Goal: Feedback & Contribution: Contribute content

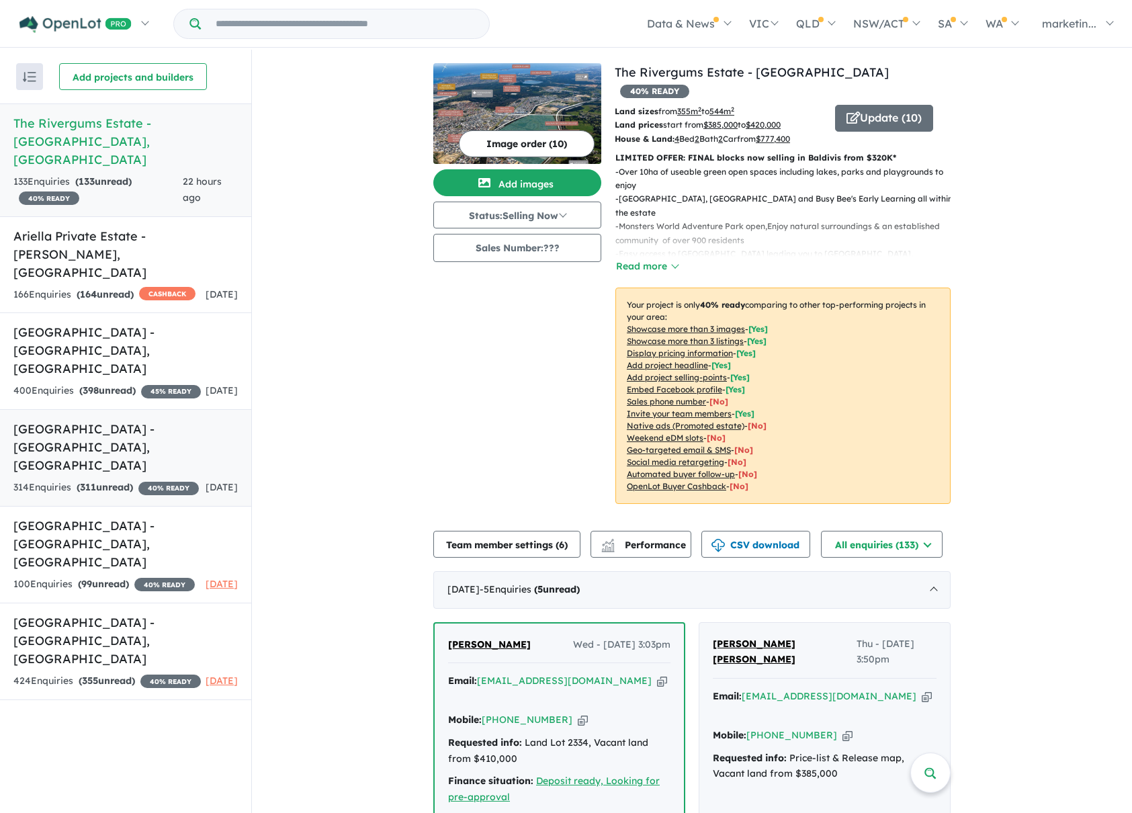
click at [105, 420] on h5 "Bushmead Estate - [GEOGRAPHIC_DATA] , [GEOGRAPHIC_DATA]" at bounding box center [125, 447] width 224 height 54
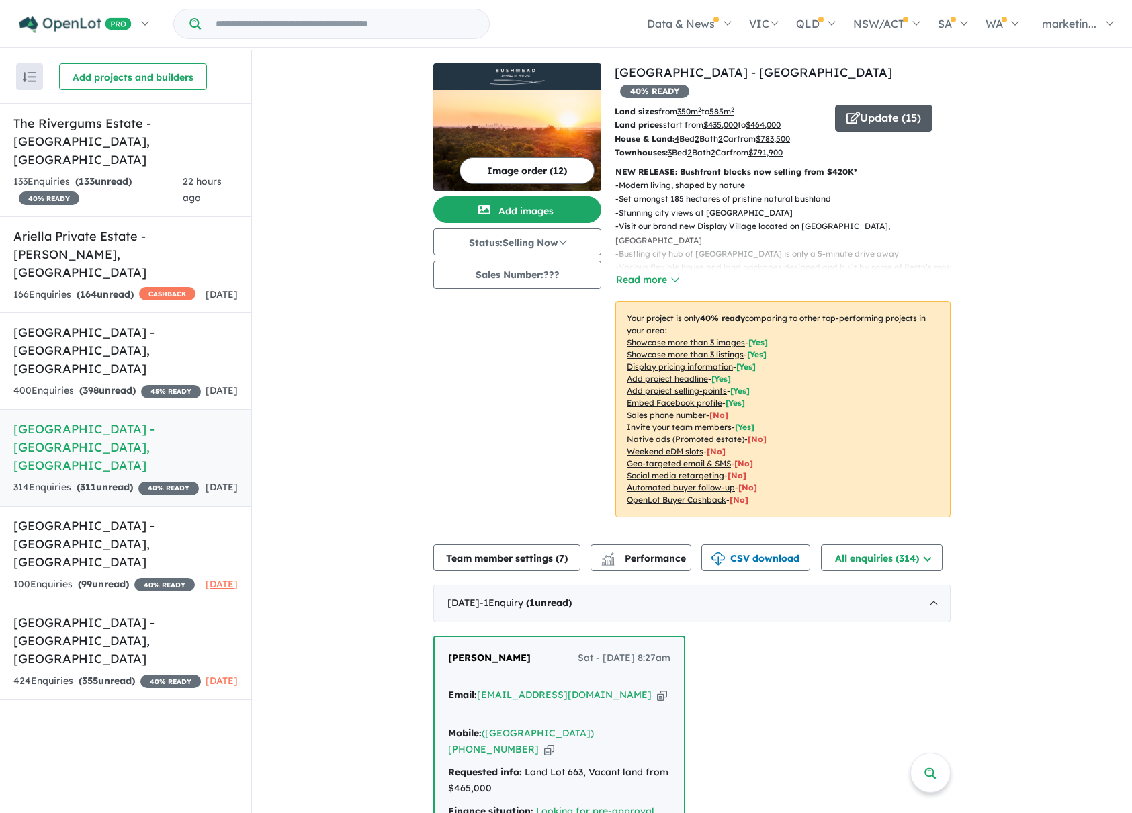
click at [879, 105] on button "Update ( 15 )" at bounding box center [883, 118] width 97 height 27
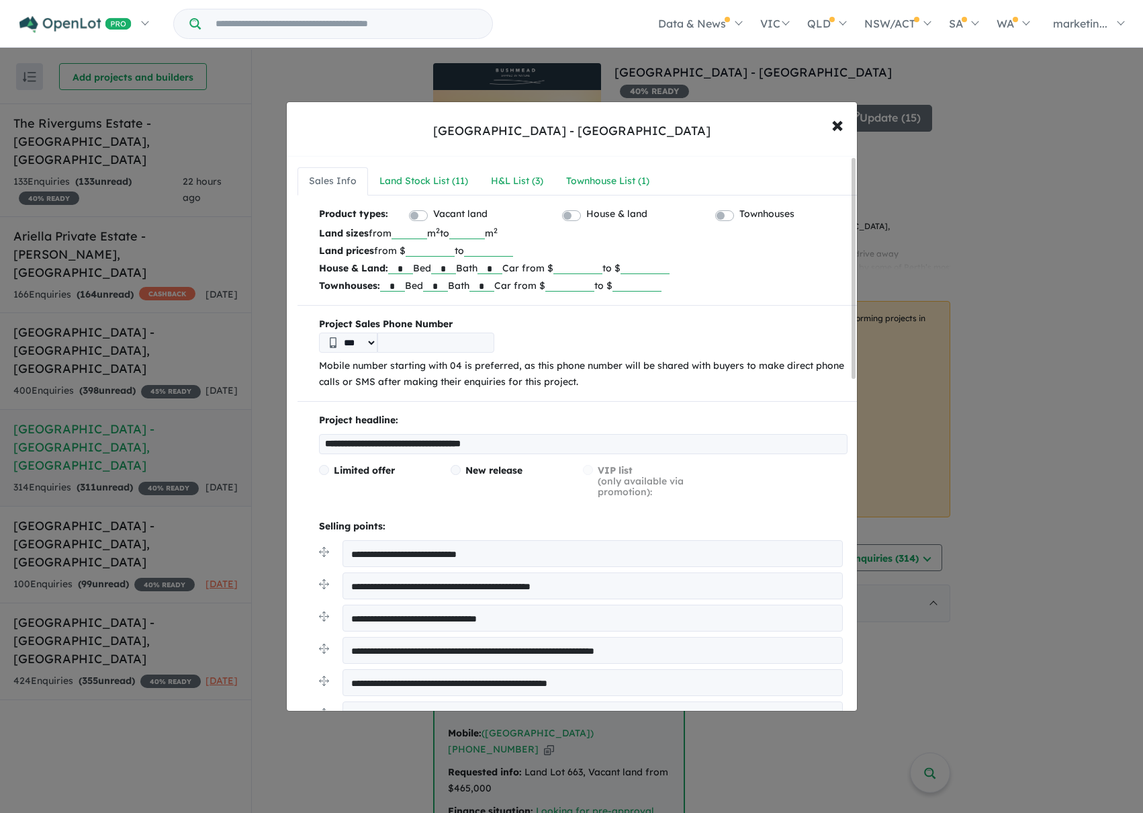
click at [740, 214] on label "Townhouses" at bounding box center [767, 214] width 55 height 16
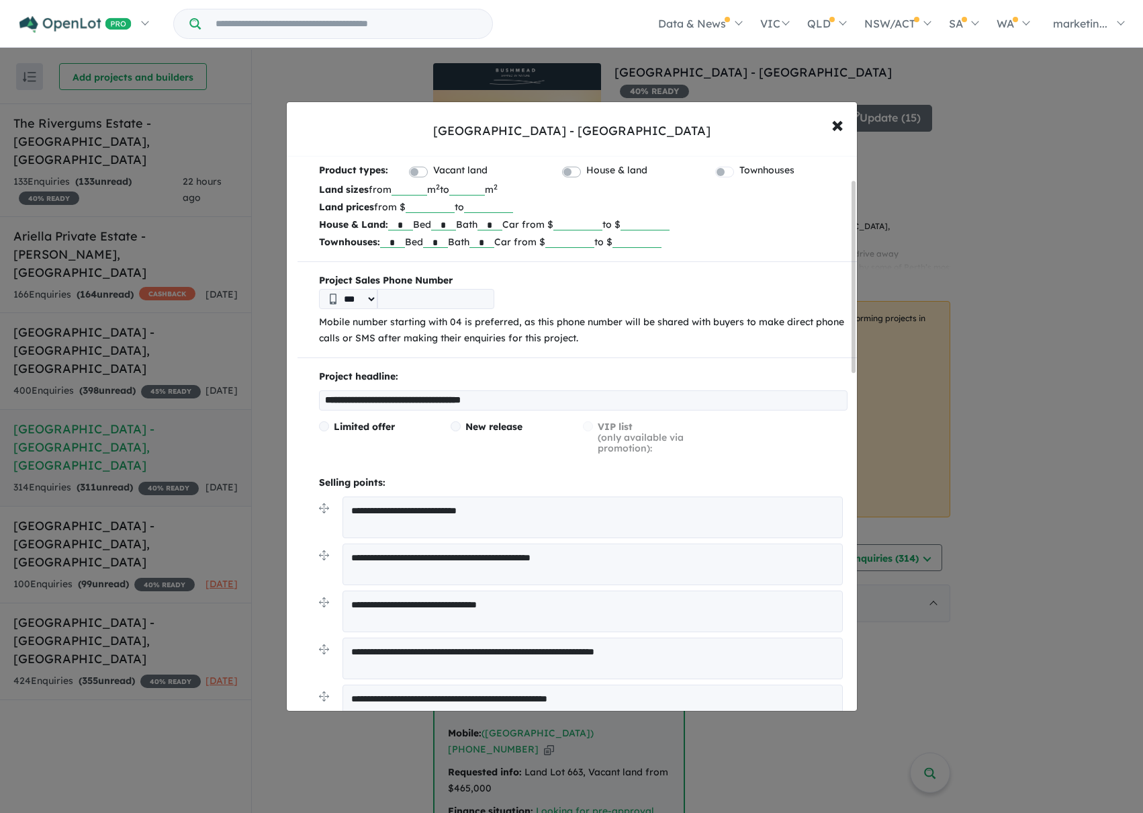
scroll to position [67, 0]
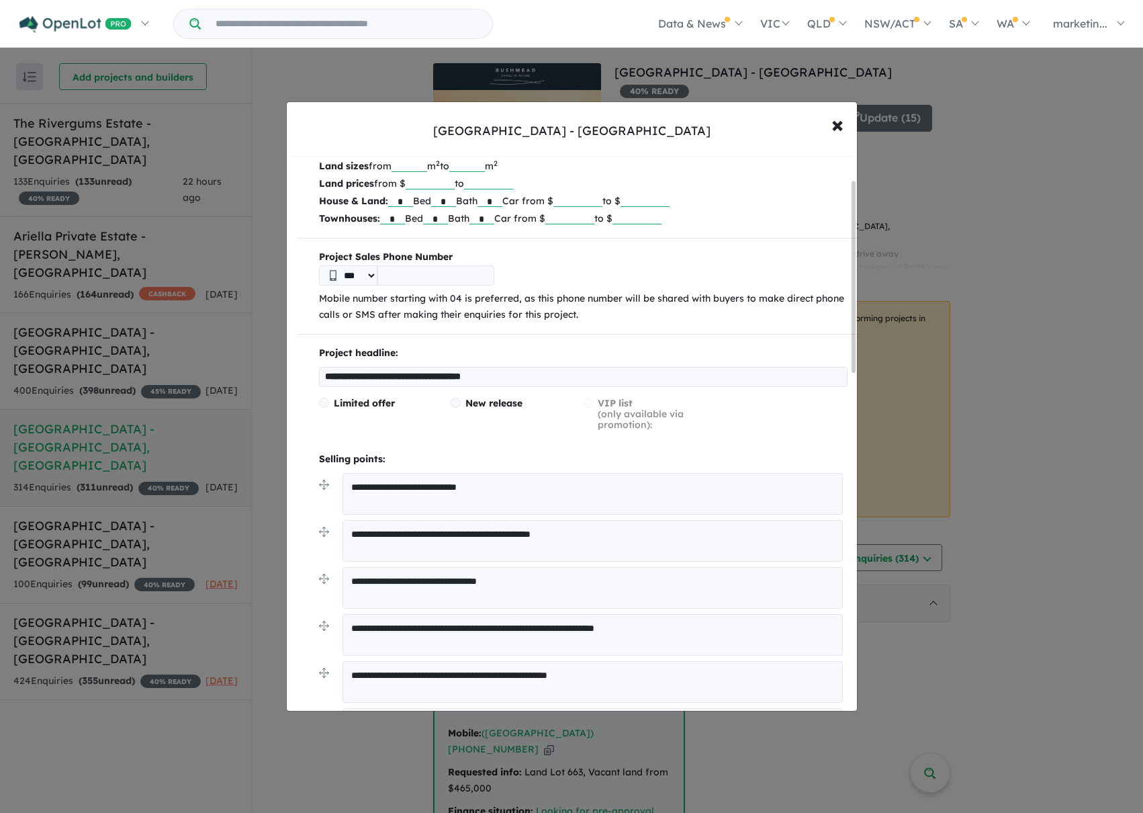
click at [509, 379] on input "**********" at bounding box center [583, 377] width 529 height 20
type input "**********"
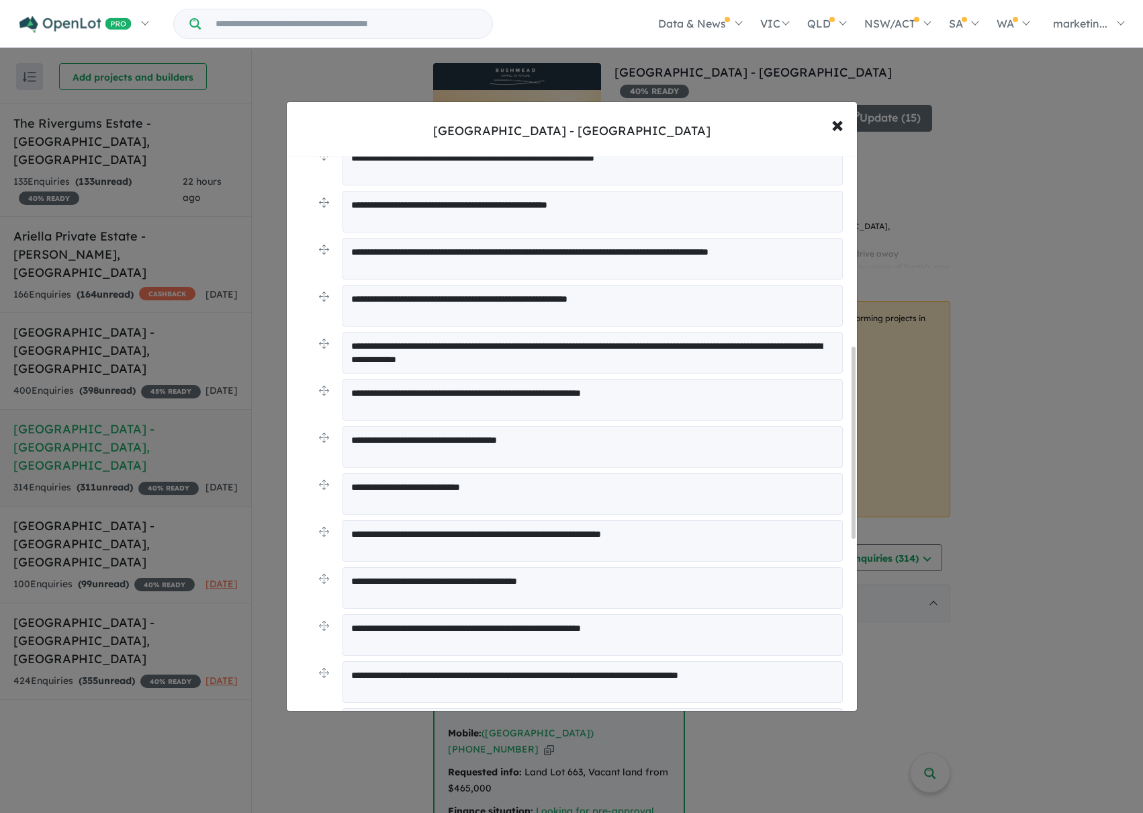
scroll to position [605, 0]
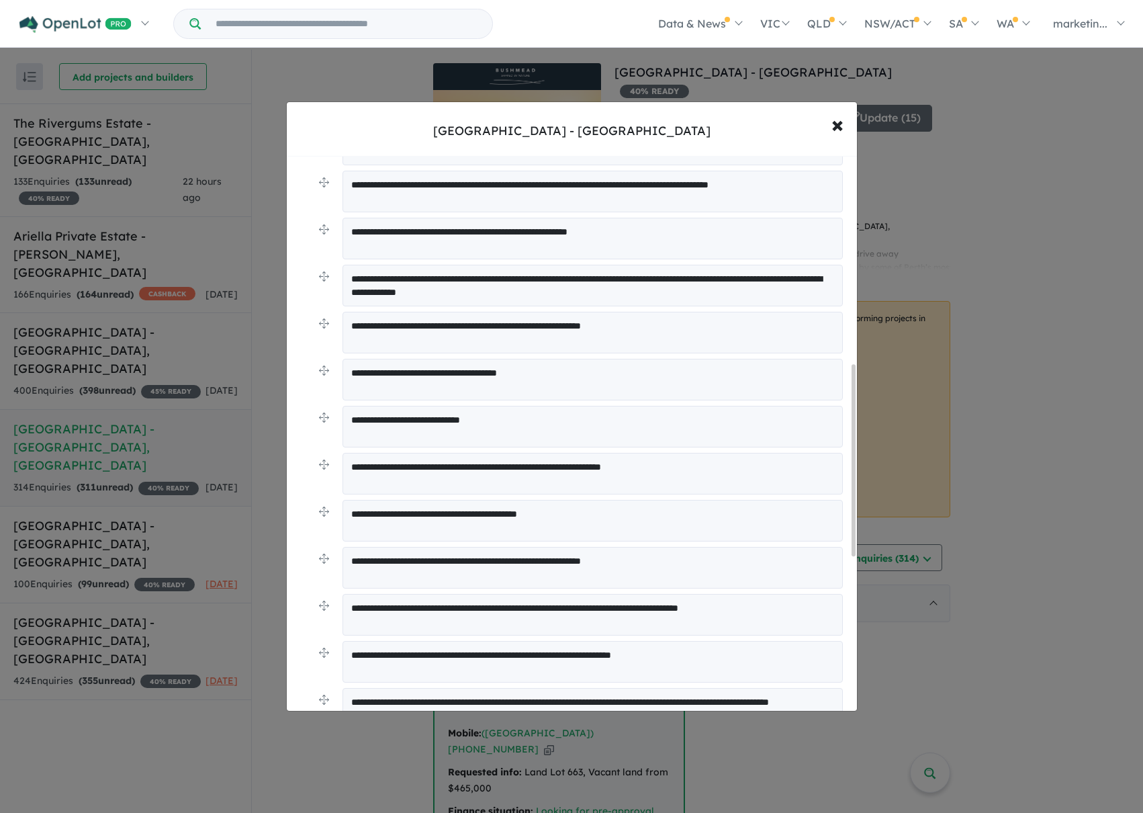
drag, startPoint x: 707, startPoint y: 466, endPoint x: 342, endPoint y: 458, distance: 364.9
click at [346, 463] on textarea "**********" at bounding box center [593, 474] width 501 height 42
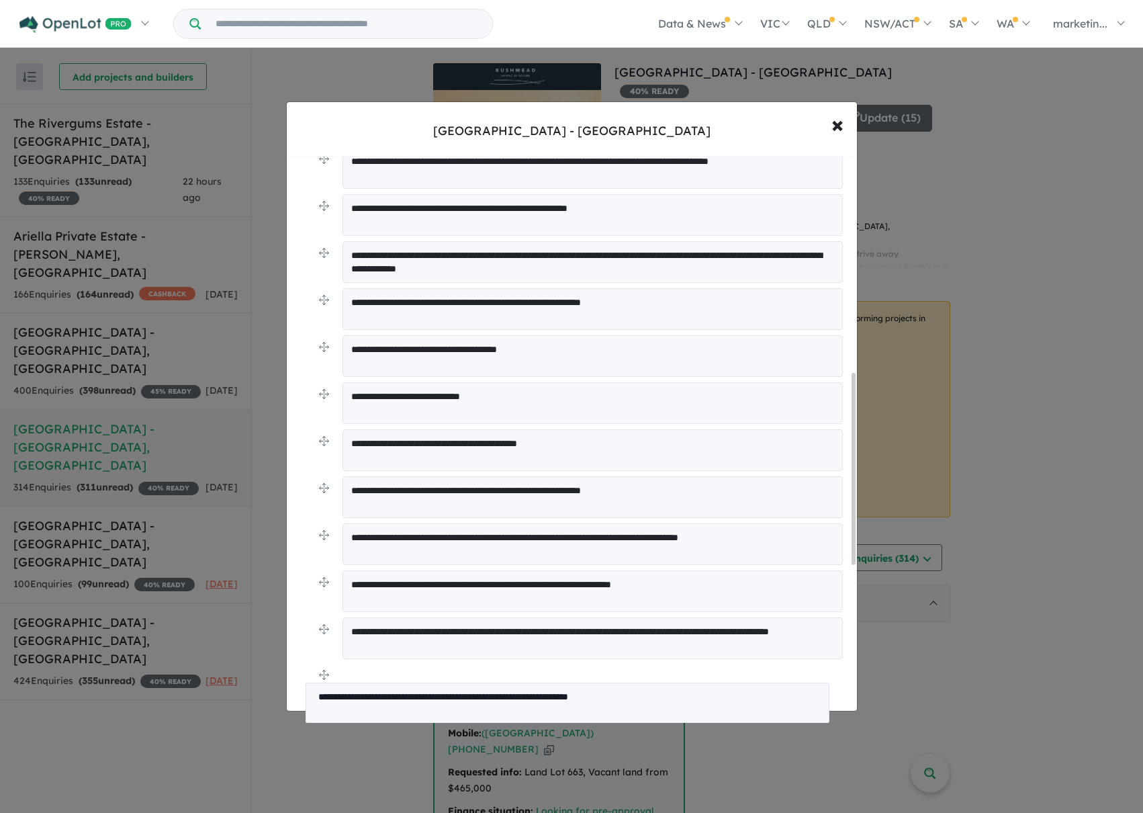
drag, startPoint x: 324, startPoint y: 463, endPoint x: 312, endPoint y: 665, distance: 202.6
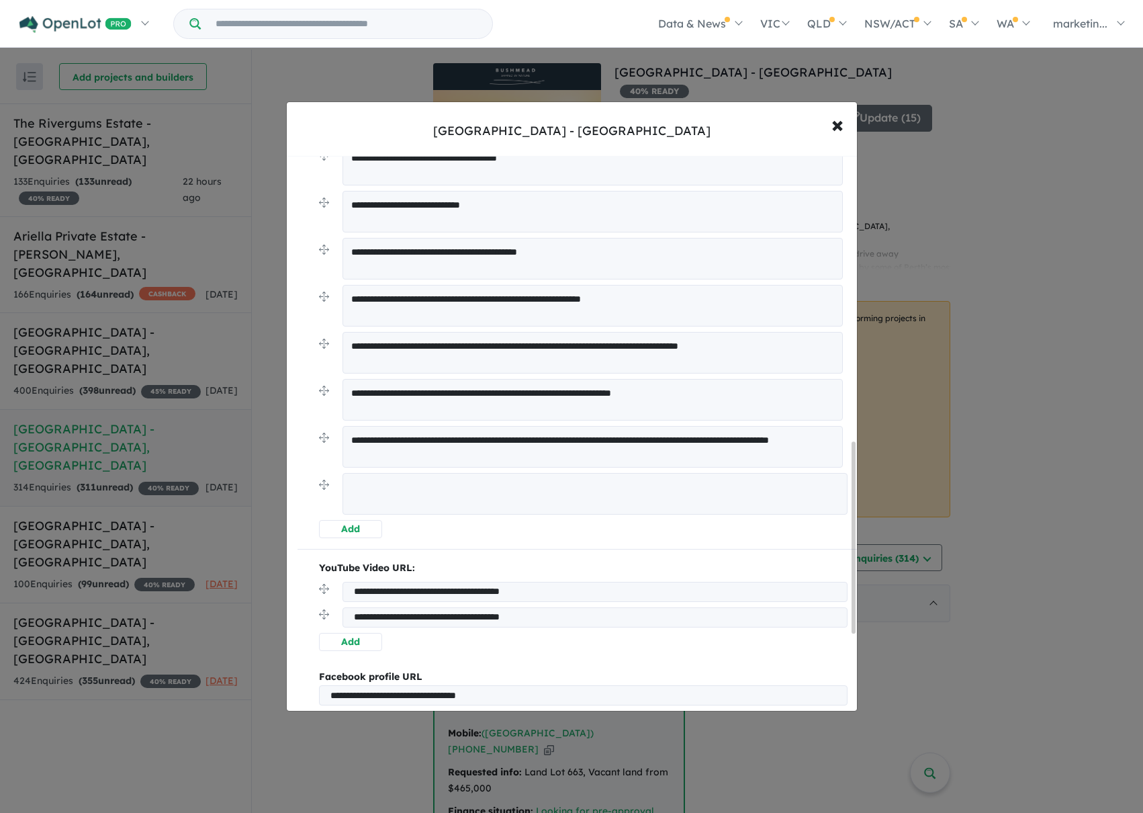
scroll to position [831, 0]
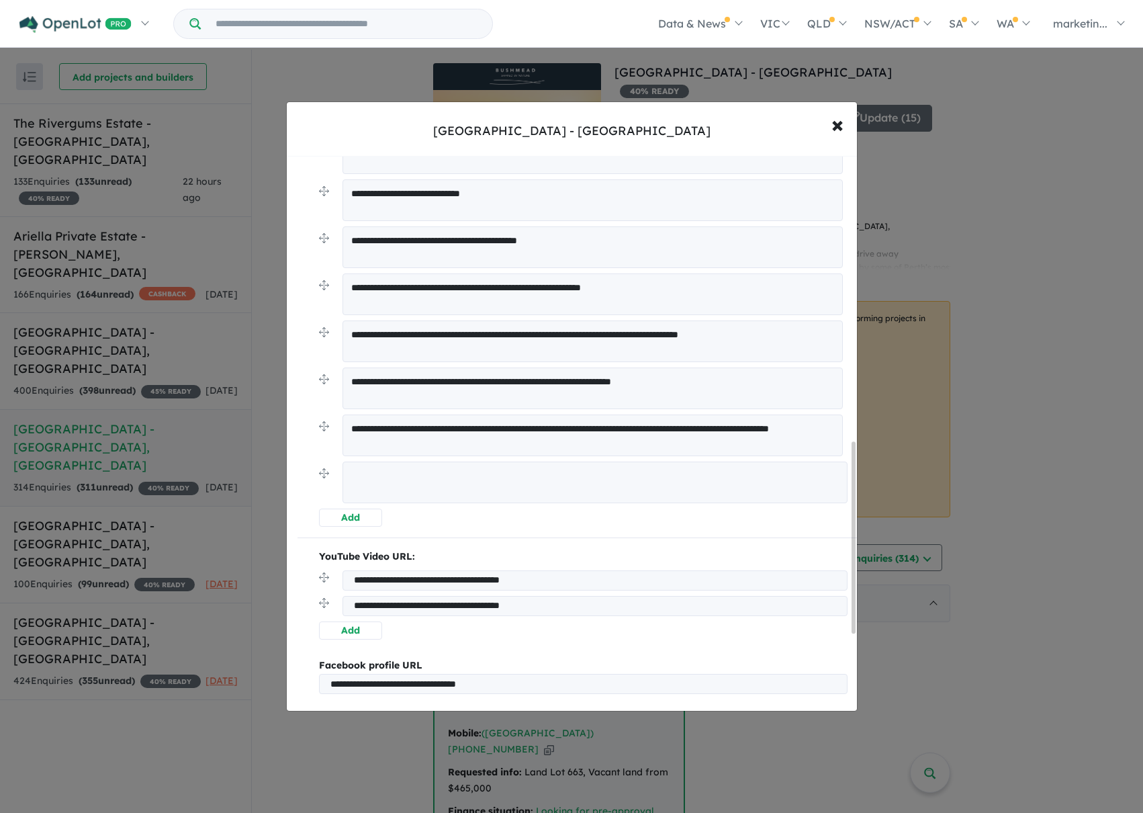
click at [812, 471] on textarea at bounding box center [595, 483] width 505 height 42
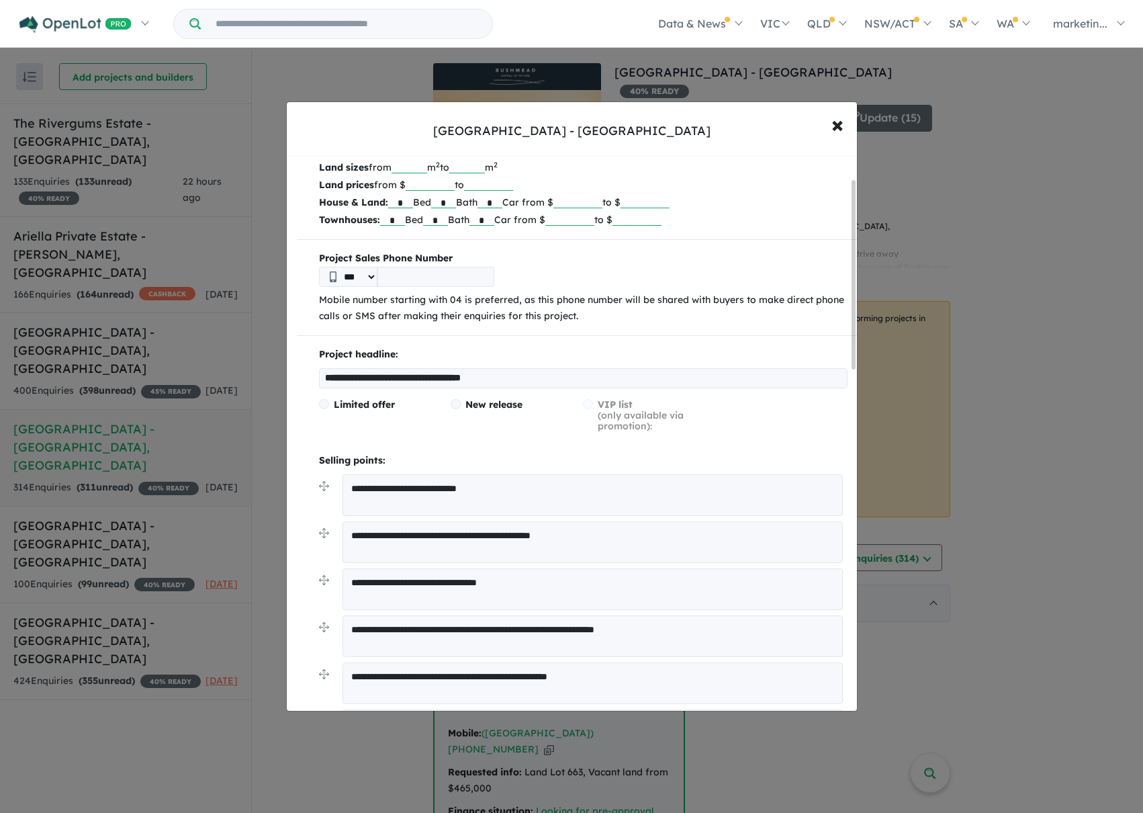
scroll to position [0, 0]
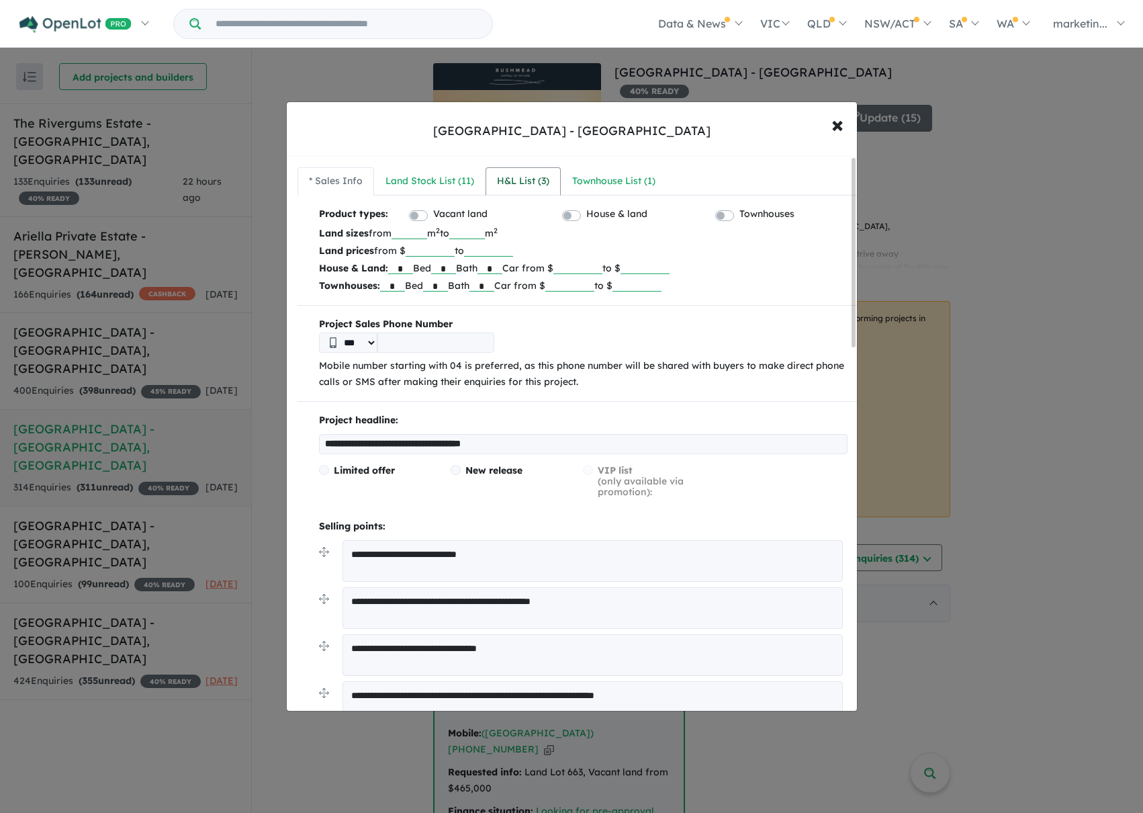
click at [508, 176] on div "H&L List ( 3 )" at bounding box center [523, 181] width 52 height 16
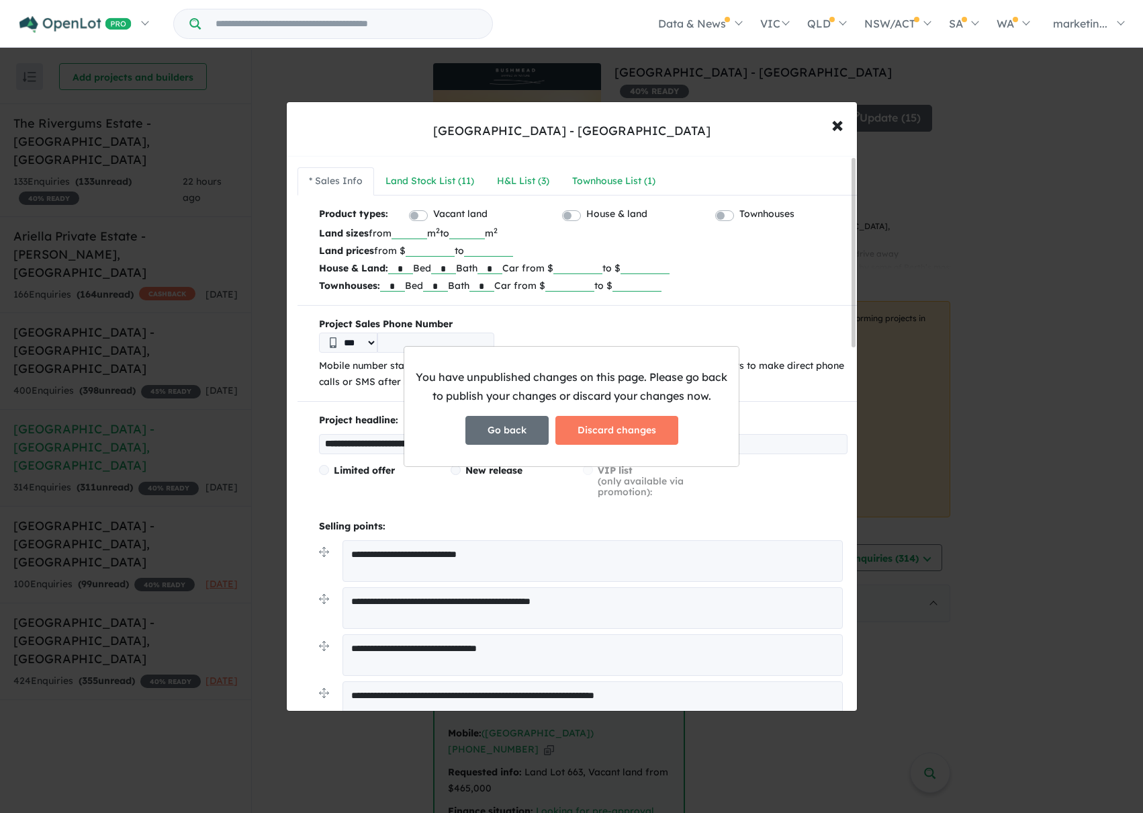
click at [496, 435] on button "Go back" at bounding box center [507, 430] width 83 height 29
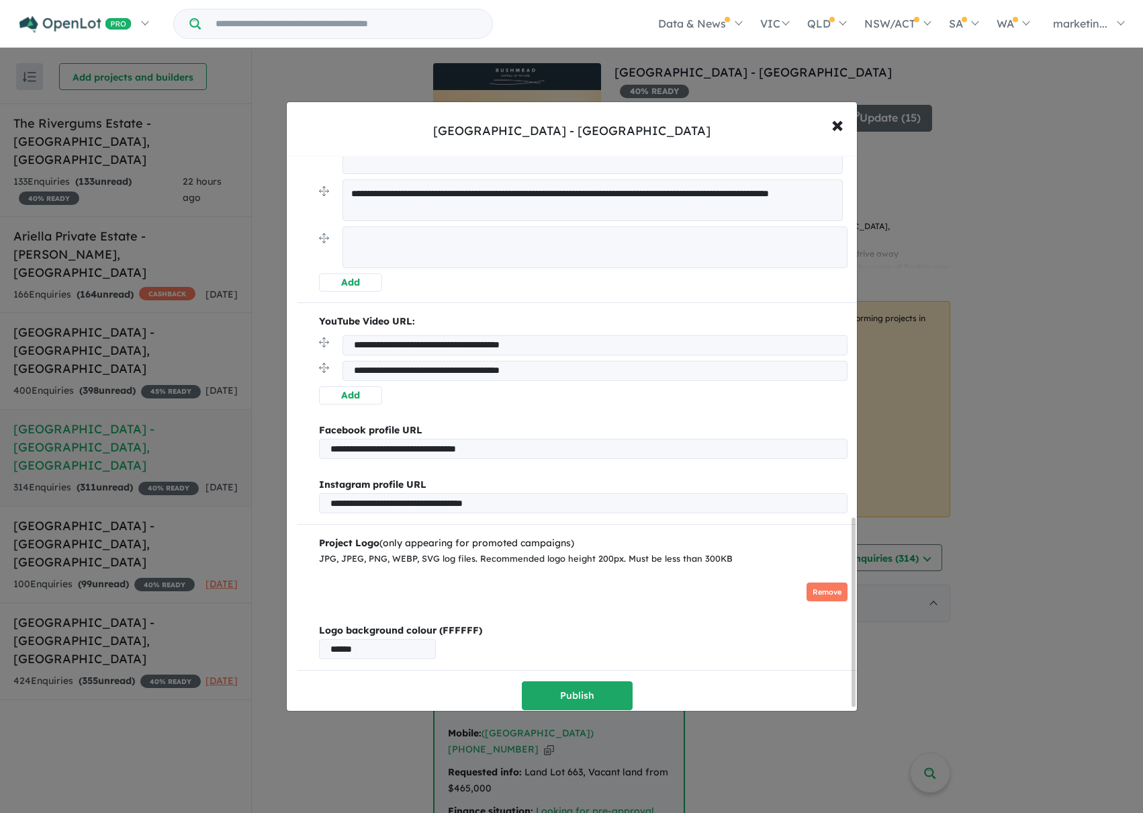
scroll to position [1074, 0]
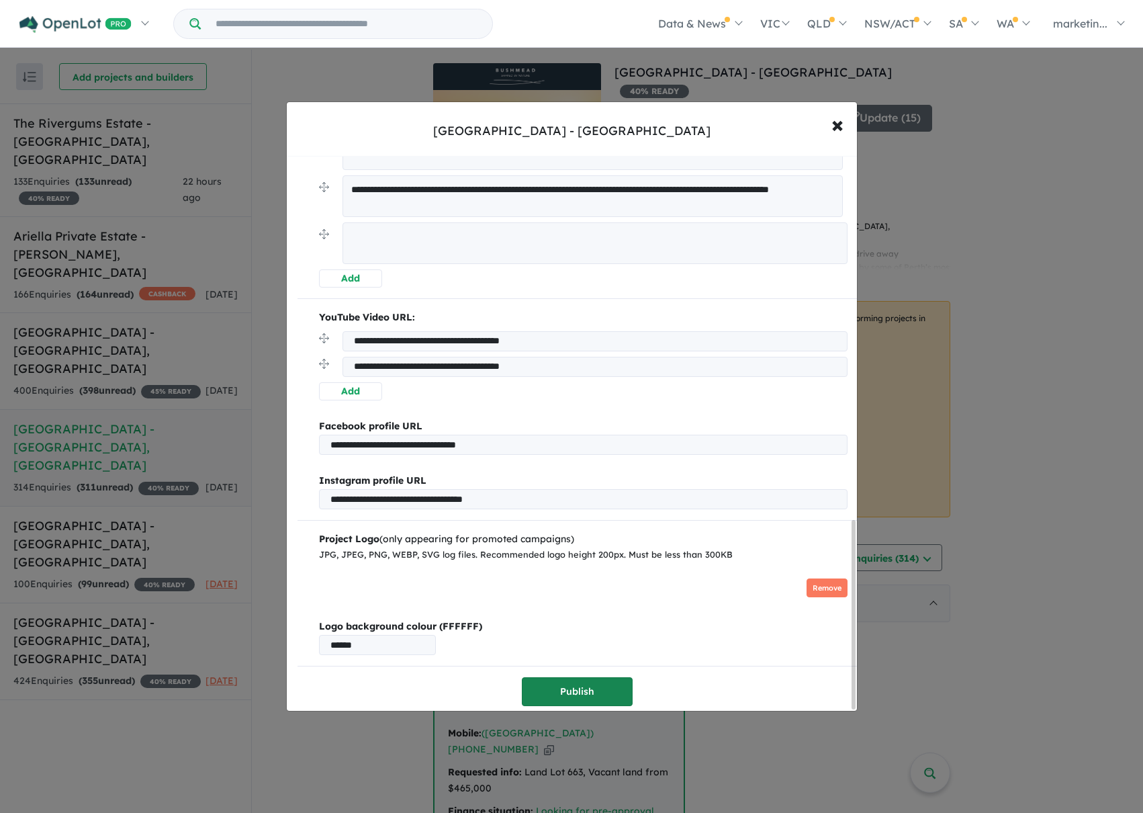
click at [581, 683] on button "Publish" at bounding box center [577, 691] width 111 height 29
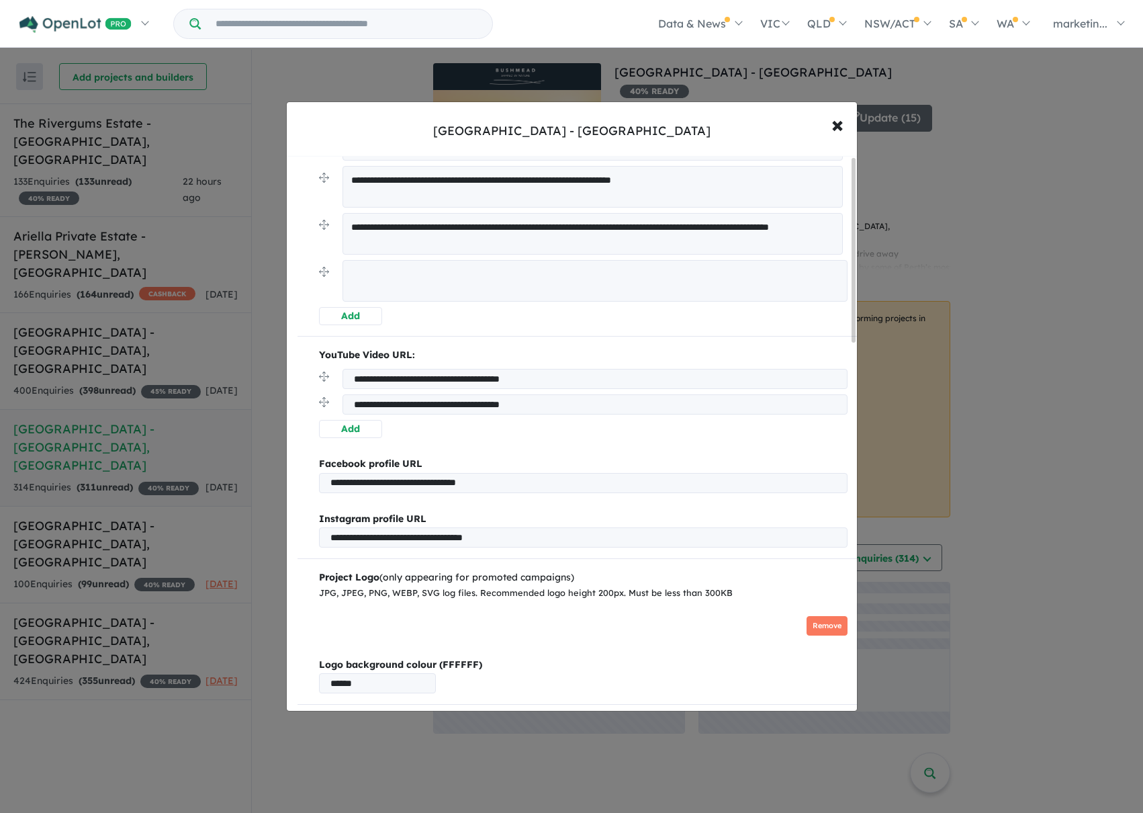
scroll to position [0, 0]
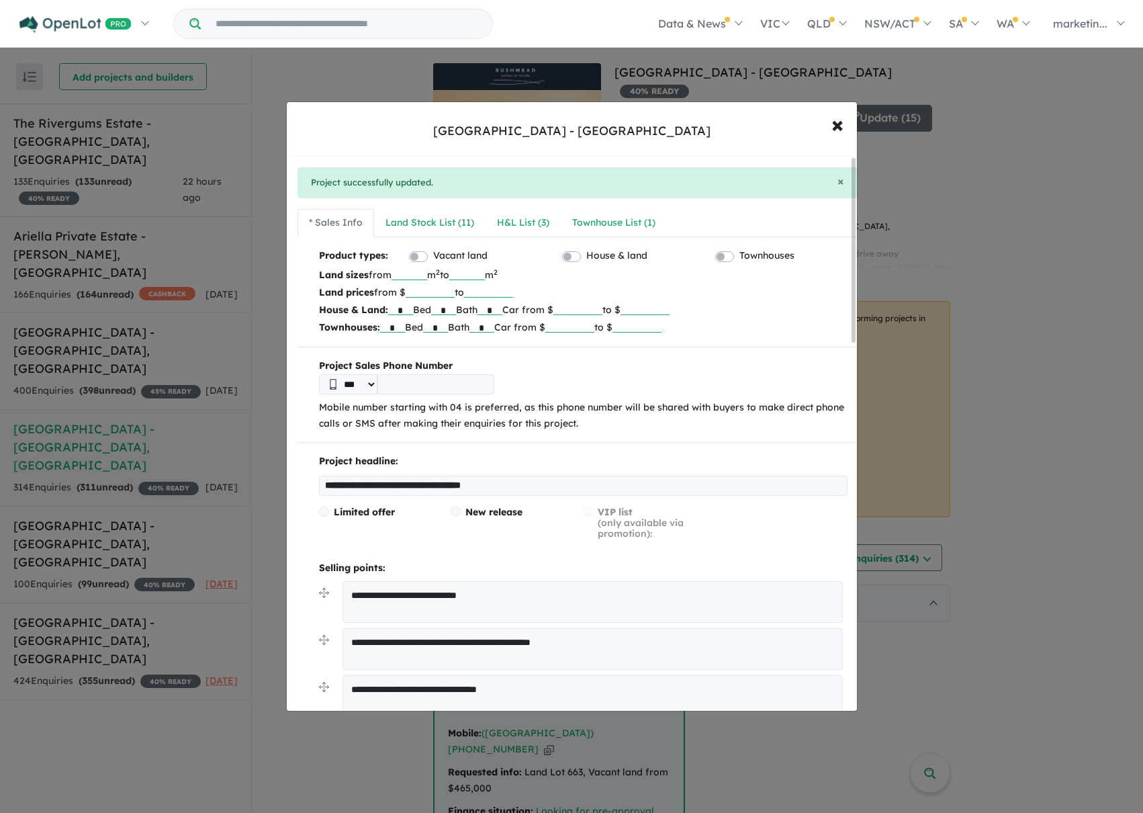
click at [595, 330] on input "******" at bounding box center [570, 325] width 49 height 13
click at [511, 222] on div "H&L List ( 3 )" at bounding box center [517, 223] width 52 height 16
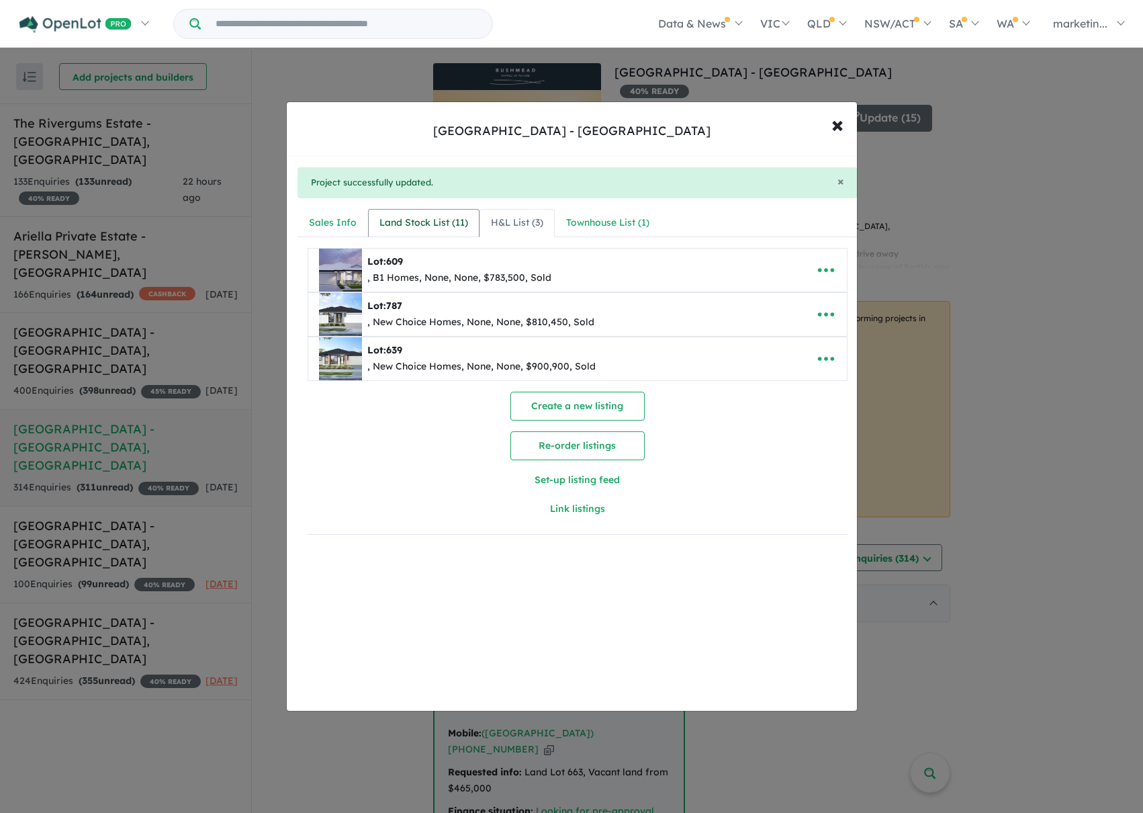
click at [422, 224] on div "Land Stock List ( 11 )" at bounding box center [424, 223] width 89 height 16
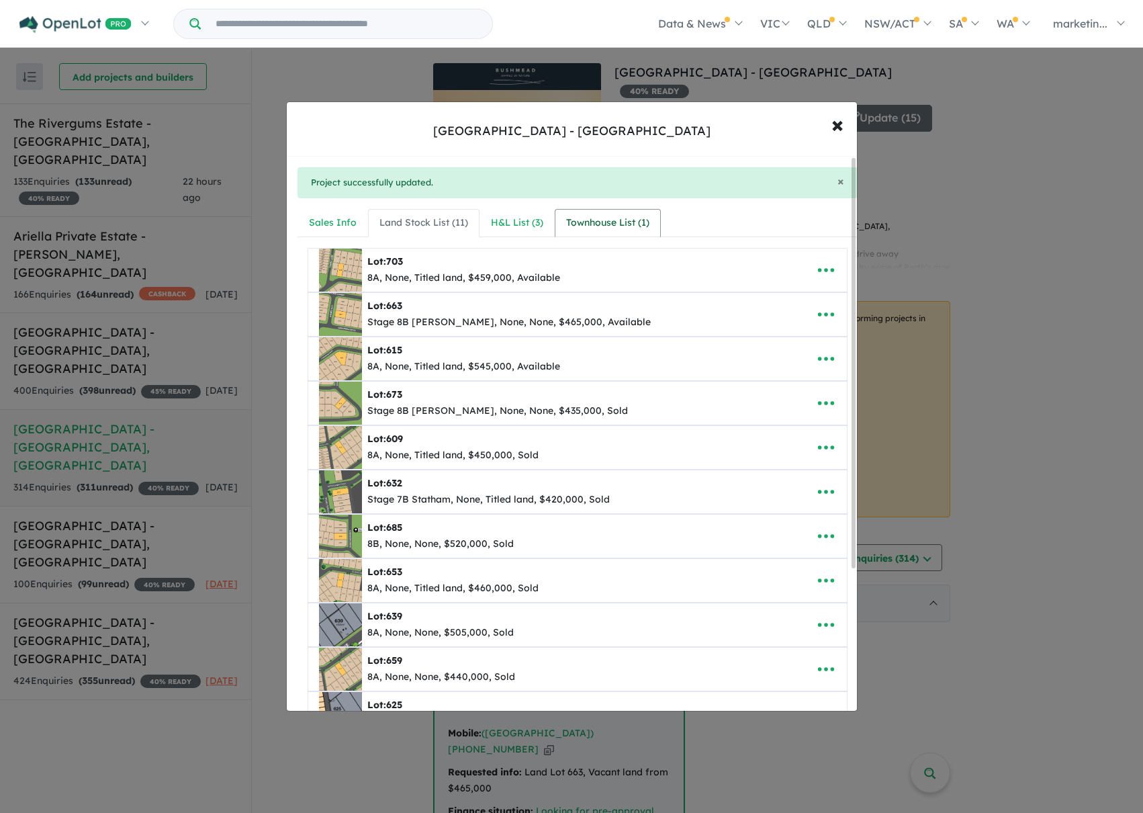
click at [589, 224] on div "Townhouse List ( 1 )" at bounding box center [607, 223] width 83 height 16
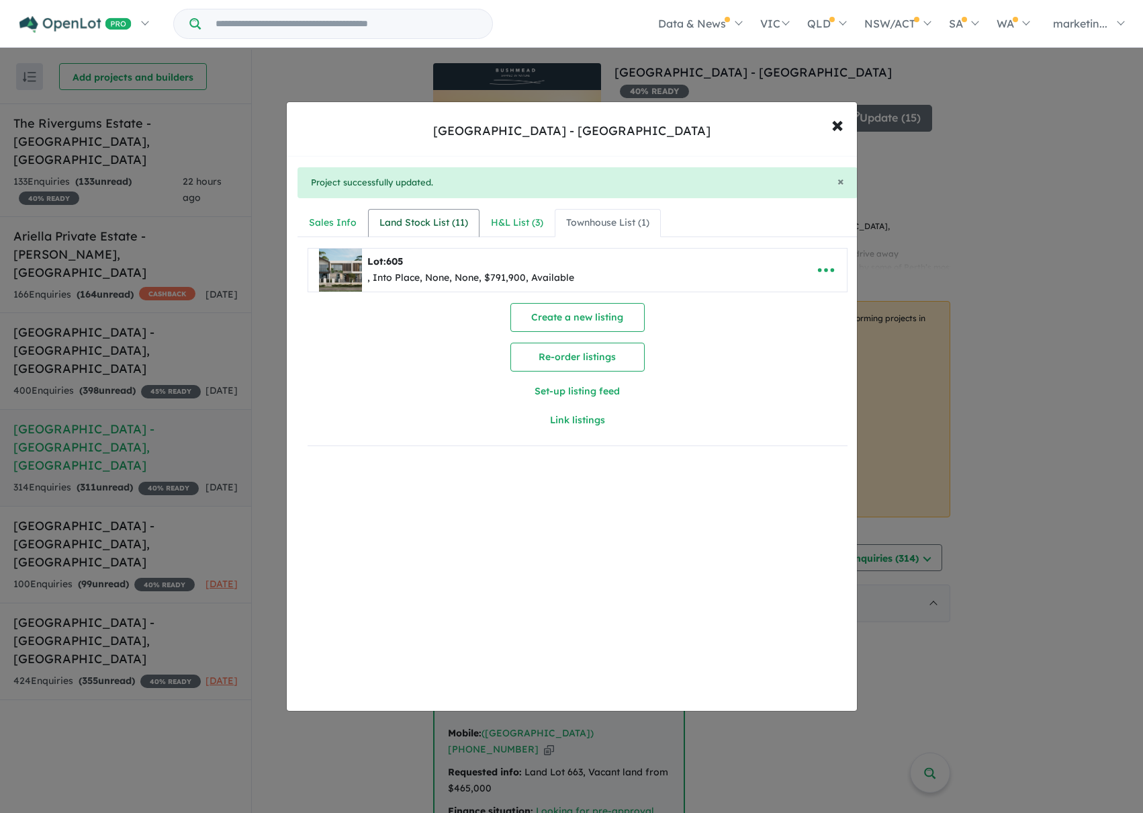
click at [390, 217] on div "Land Stock List ( 11 )" at bounding box center [424, 223] width 89 height 16
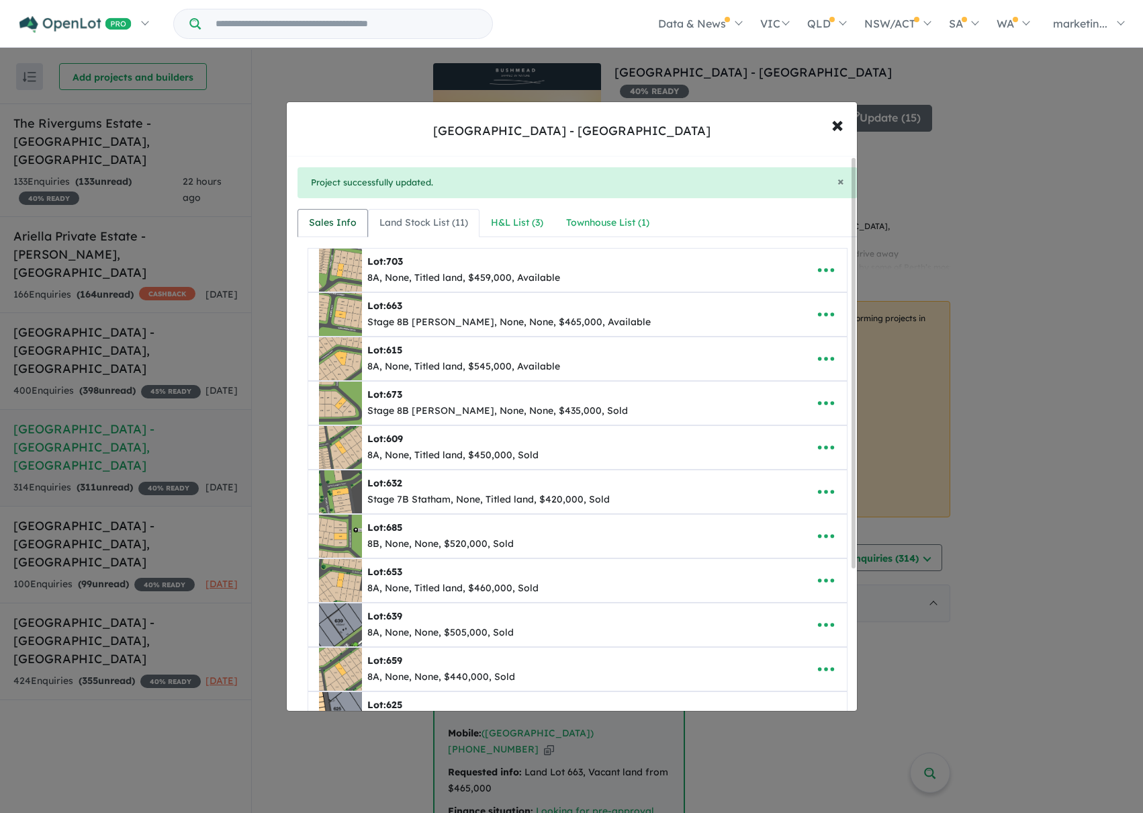
click at [330, 222] on div "Sales Info" at bounding box center [333, 223] width 48 height 16
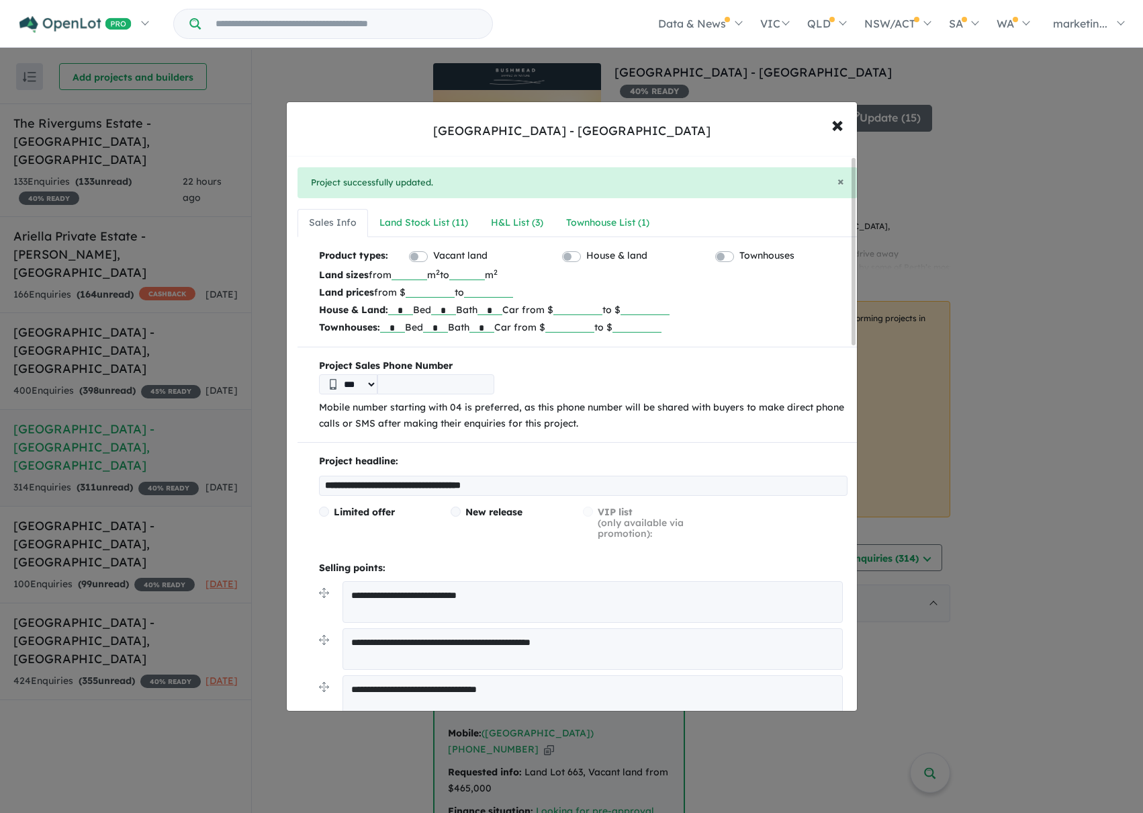
click at [603, 308] on input "******" at bounding box center [578, 308] width 49 height 13
type input "*"
type input "******"
click at [748, 314] on p "House & Land: * Bed * Bath * Car from $ ****** to $" at bounding box center [583, 309] width 529 height 17
drag, startPoint x: 396, startPoint y: 329, endPoint x: 409, endPoint y: 327, distance: 12.9
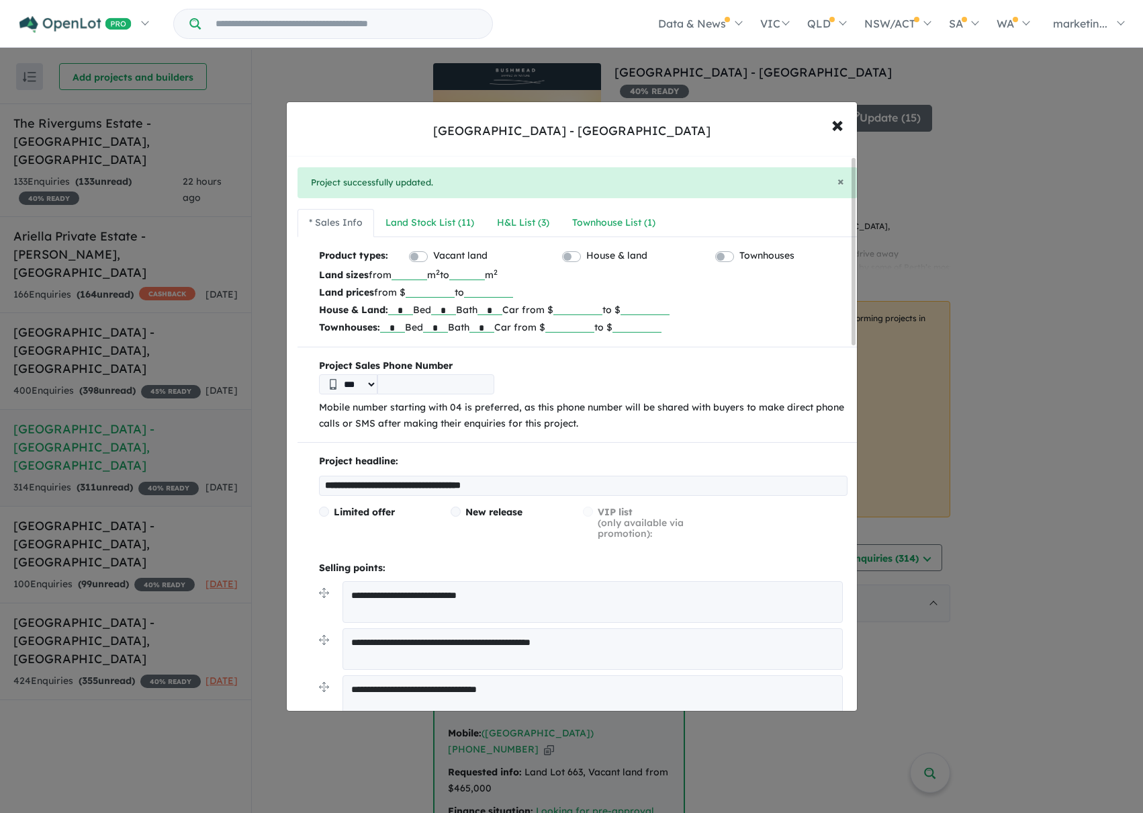
click at [409, 327] on p "Townhouses: * Bed * Bath * Car from $ ****** to $" at bounding box center [583, 326] width 529 height 17
drag, startPoint x: 444, startPoint y: 328, endPoint x: 456, endPoint y: 325, distance: 12.4
click at [447, 327] on input "*" at bounding box center [435, 325] width 25 height 13
click at [494, 329] on input "*" at bounding box center [482, 325] width 25 height 13
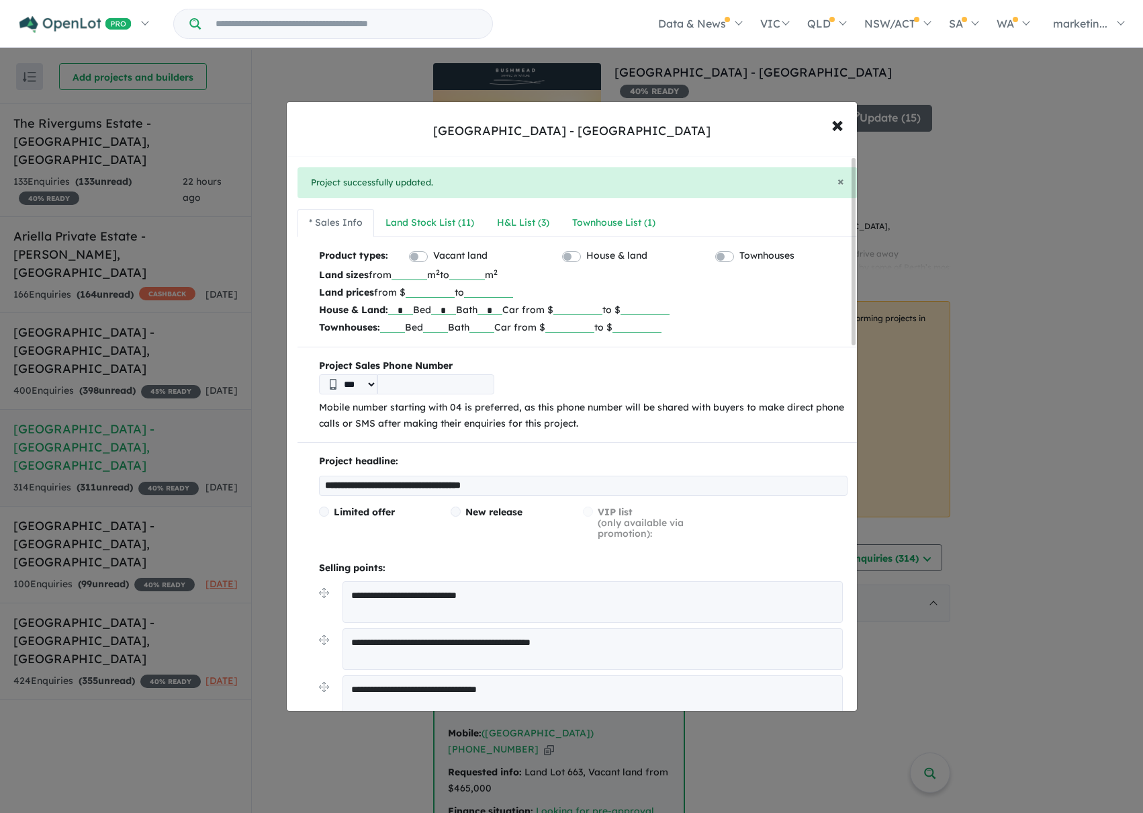
click at [583, 324] on input "******" at bounding box center [570, 325] width 49 height 13
click at [584, 324] on input "******" at bounding box center [570, 325] width 49 height 13
click at [701, 328] on p "Townhouses: Bed Bath Car from $ to $" at bounding box center [583, 326] width 529 height 17
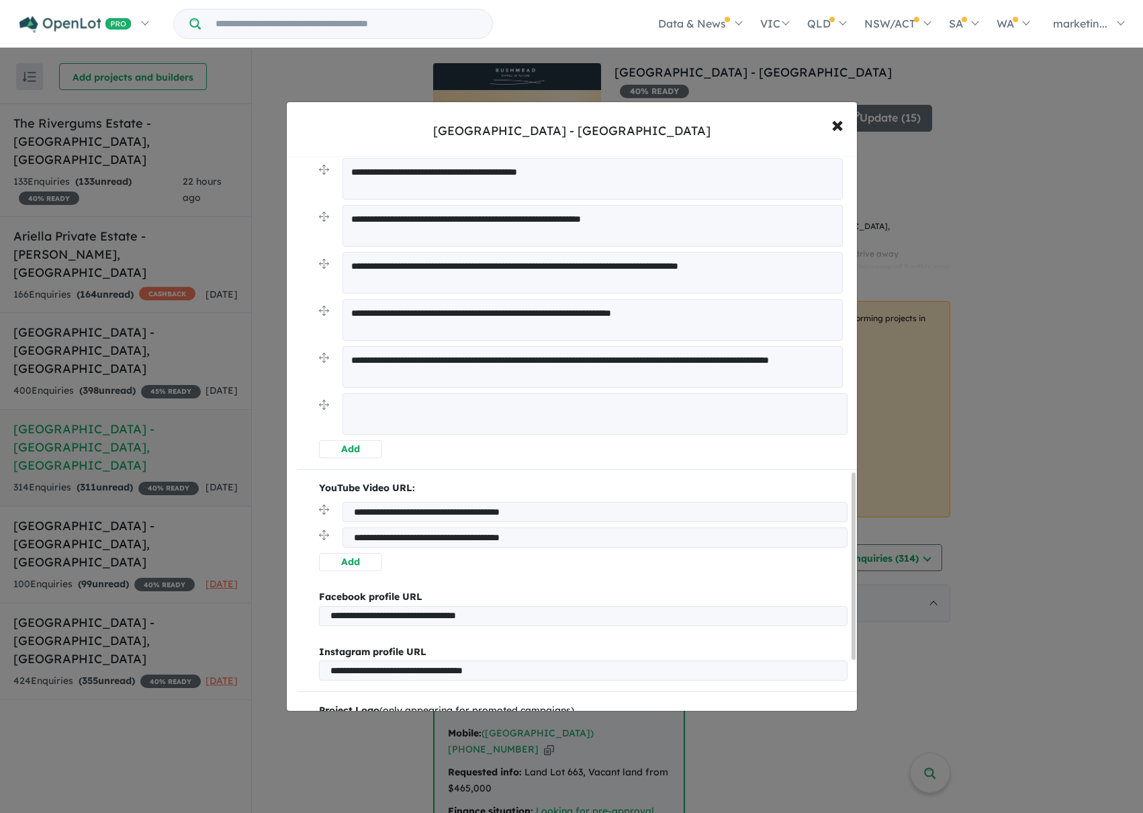
scroll to position [1094, 0]
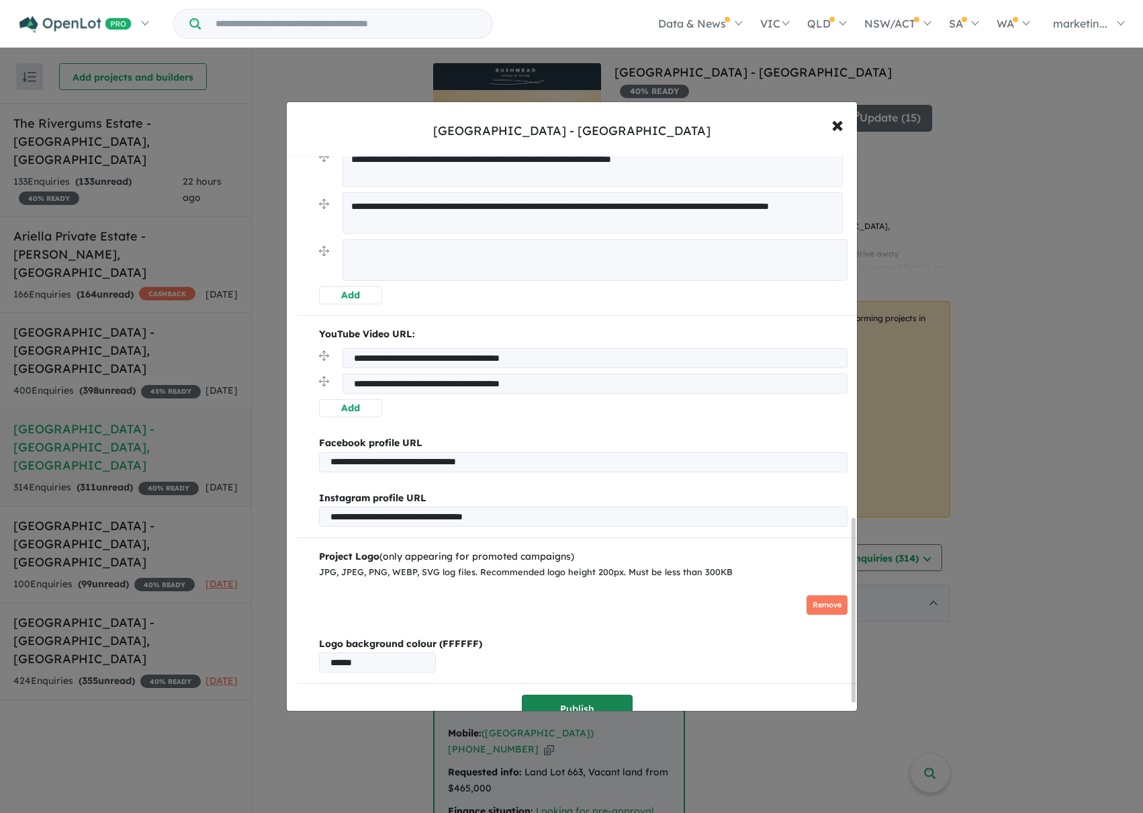
click at [568, 699] on button "Publish" at bounding box center [577, 709] width 111 height 29
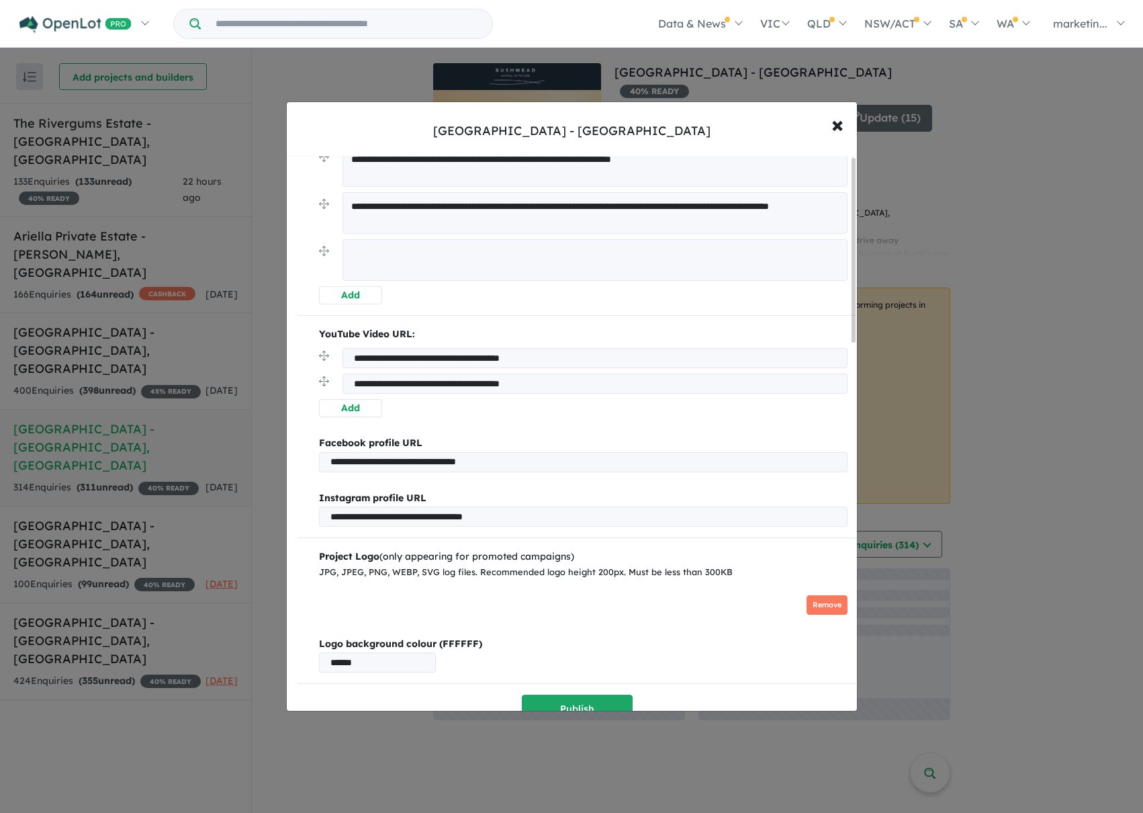
scroll to position [0, 0]
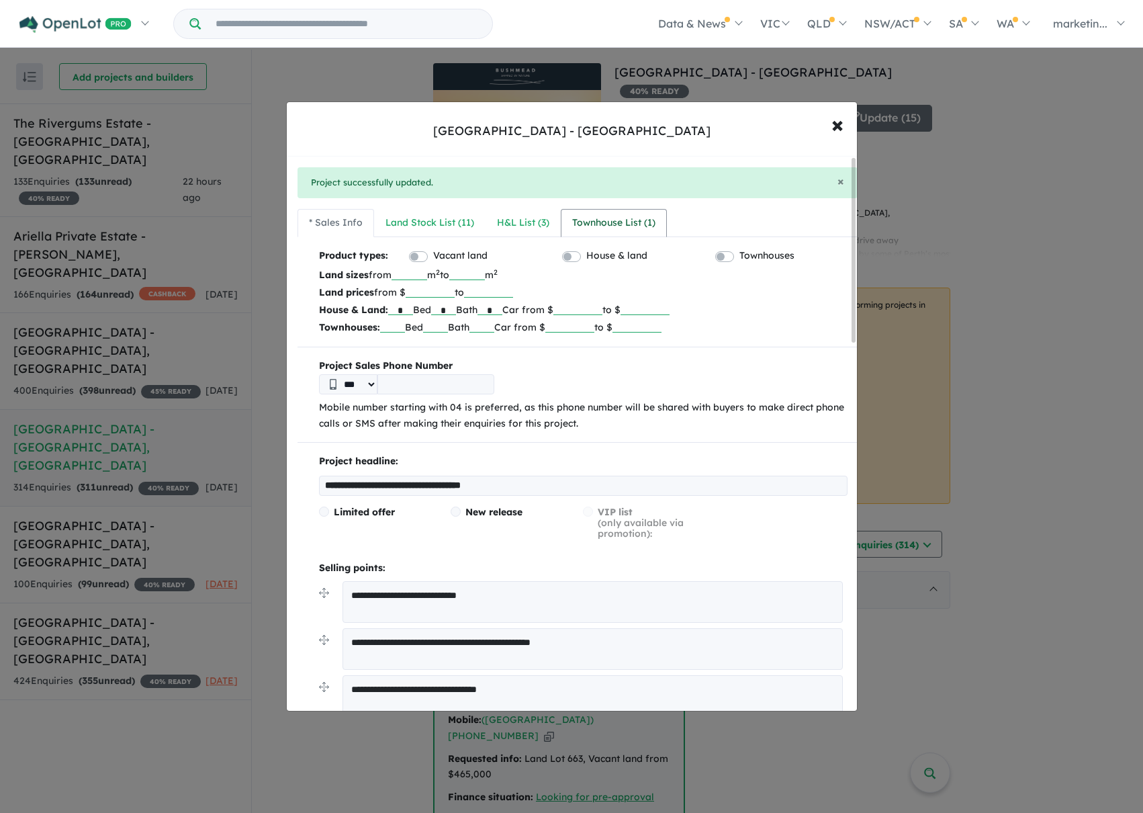
click at [602, 218] on div "Townhouse List ( 1 )" at bounding box center [613, 223] width 83 height 16
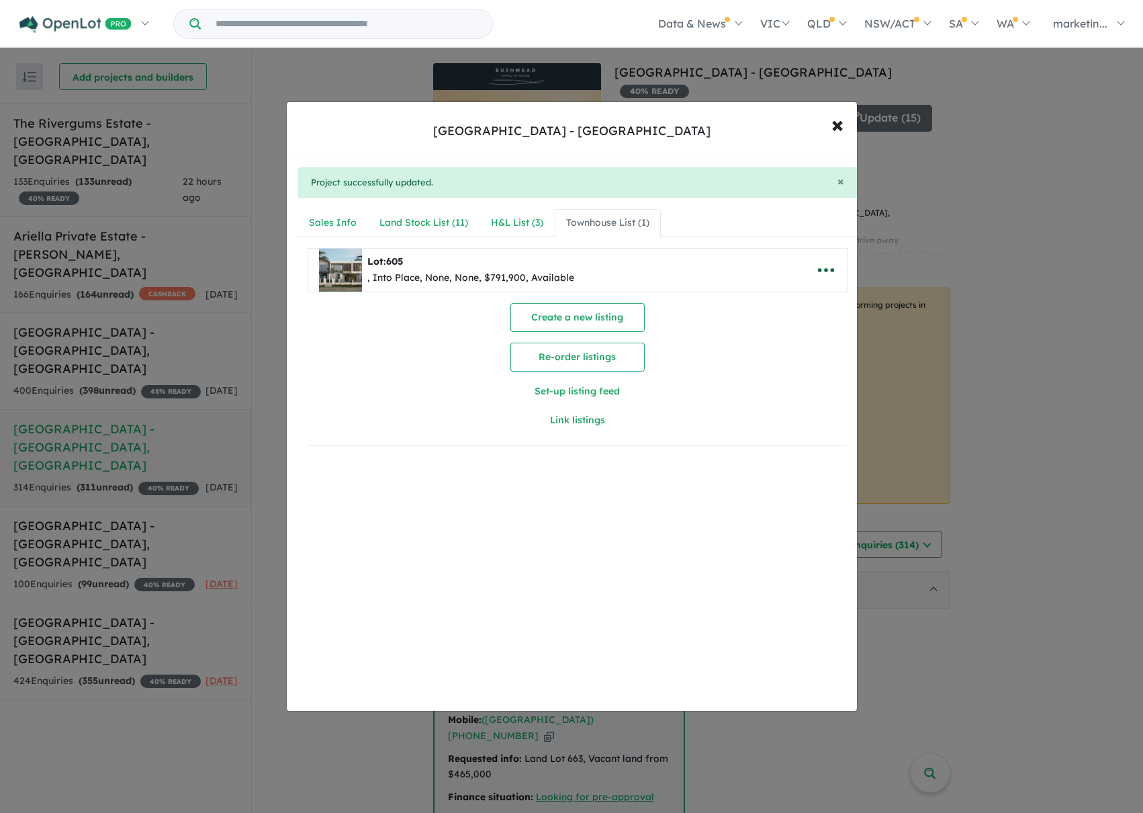
click at [821, 271] on icon "button" at bounding box center [826, 270] width 16 height 4
click at [827, 262] on icon "button" at bounding box center [826, 270] width 20 height 20
click at [816, 269] on icon "button" at bounding box center [826, 270] width 20 height 20
click at [812, 329] on link "Remove" at bounding box center [796, 333] width 99 height 31
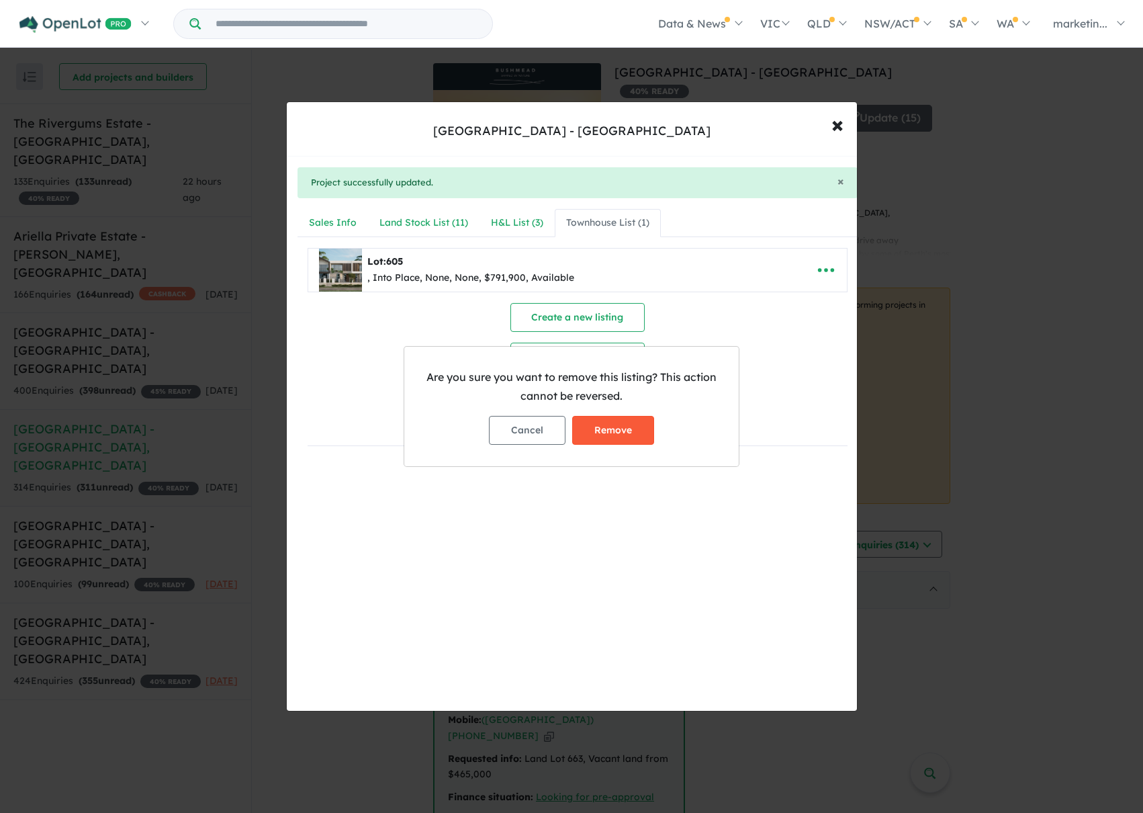
click at [605, 425] on button "Remove" at bounding box center [613, 430] width 82 height 29
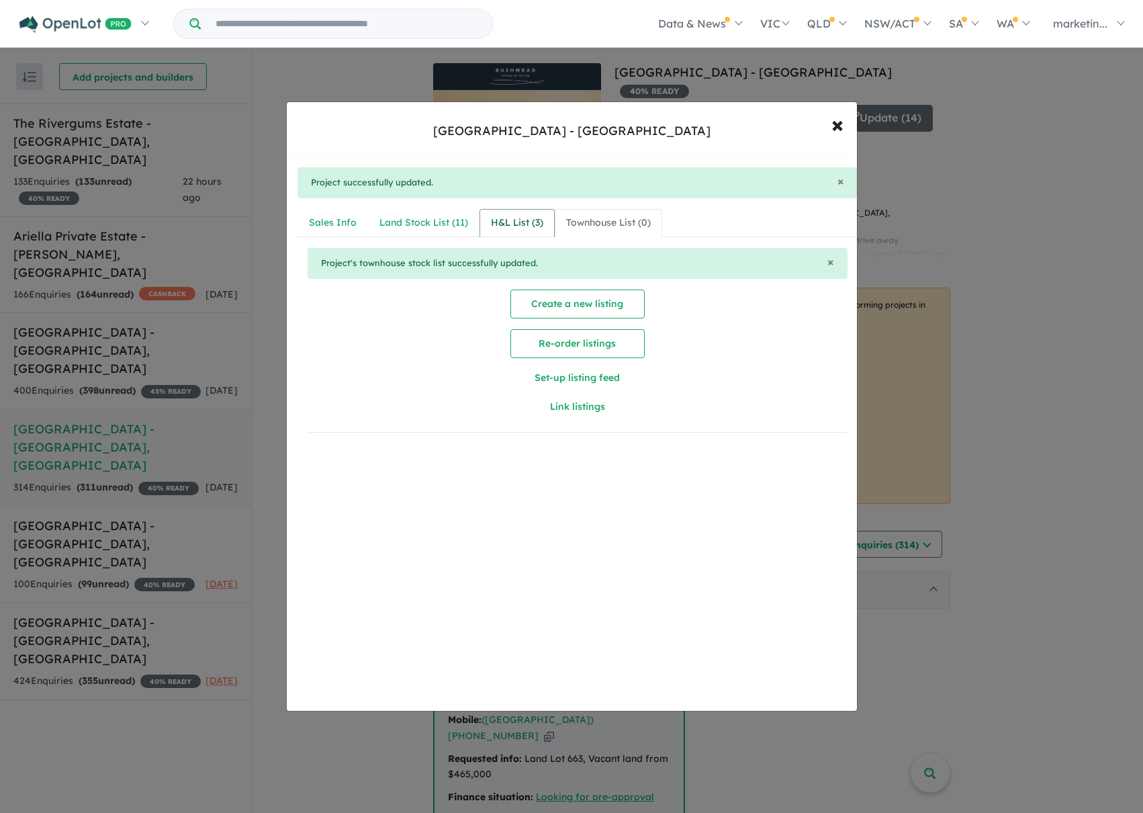
click at [514, 227] on div "H&L List ( 3 )" at bounding box center [517, 223] width 52 height 16
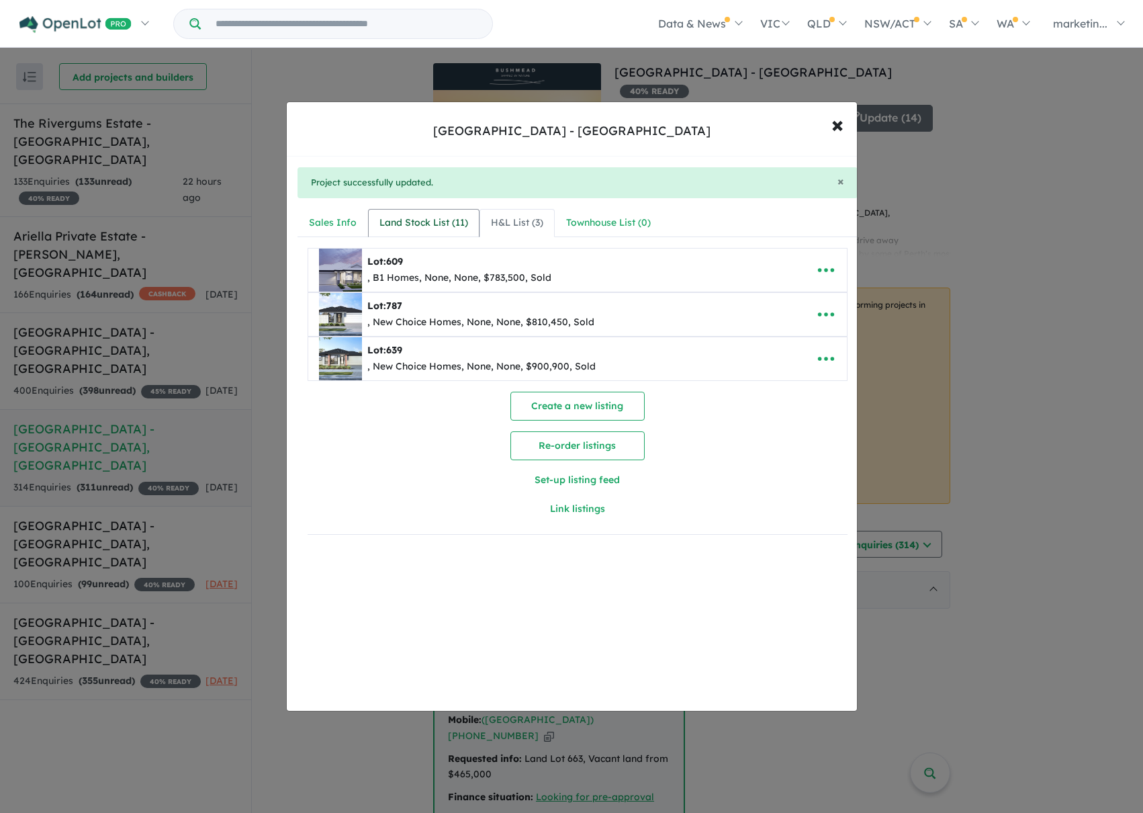
click at [423, 222] on div "Land Stock List ( 11 )" at bounding box center [424, 223] width 89 height 16
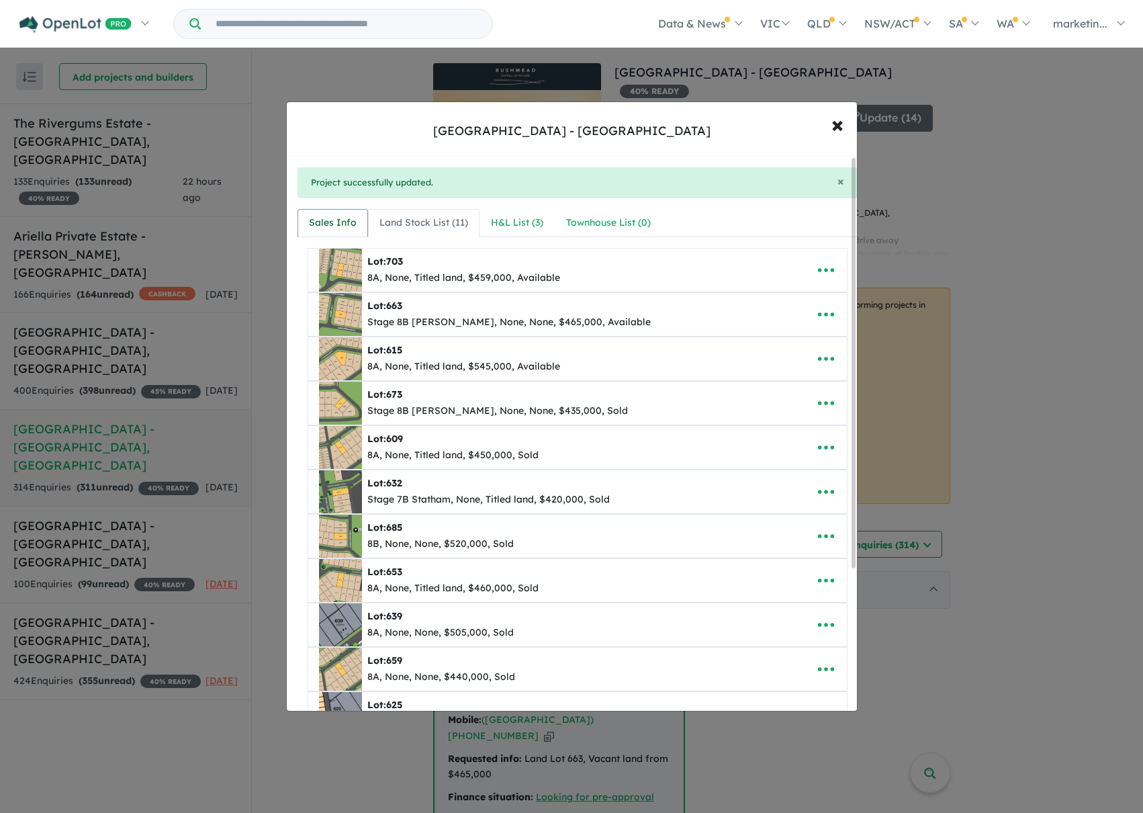
click at [304, 218] on link "Sales Info" at bounding box center [333, 223] width 71 height 28
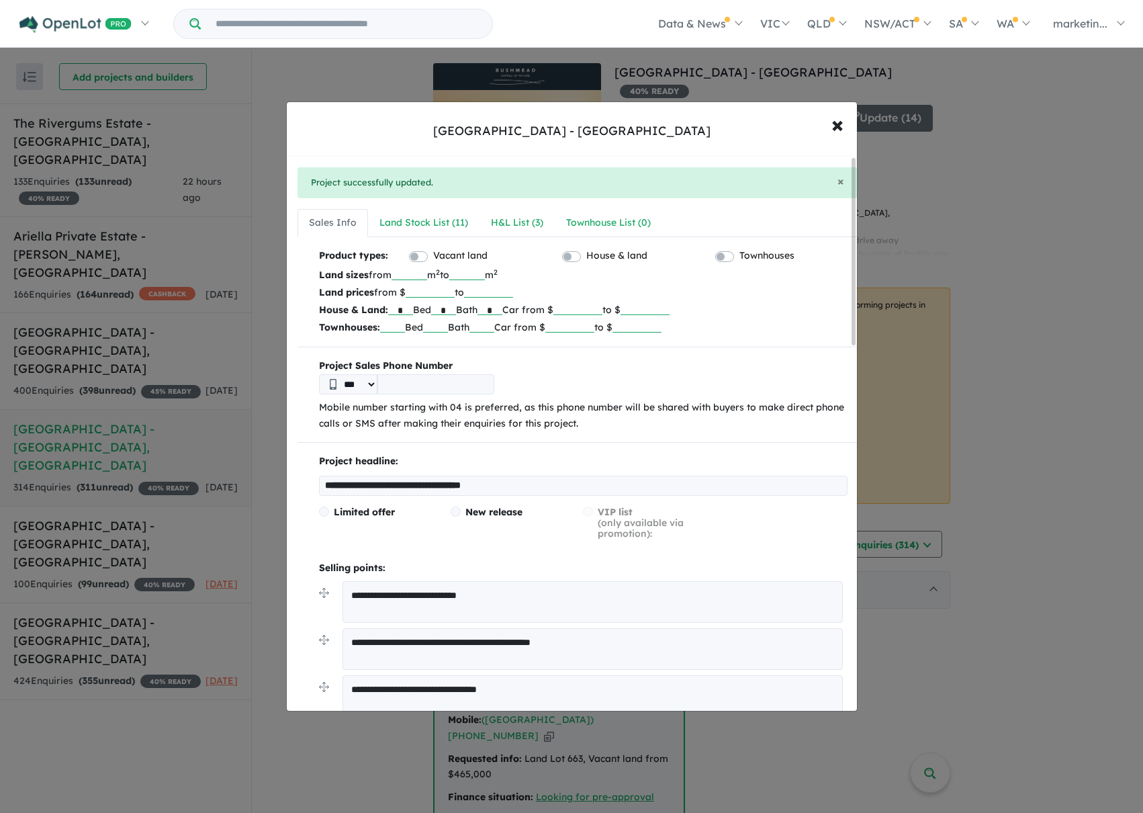
drag, startPoint x: 435, startPoint y: 293, endPoint x: 462, endPoint y: 287, distance: 27.5
click at [435, 293] on input "******" at bounding box center [430, 290] width 49 height 13
type input "******"
click at [501, 293] on input "******" at bounding box center [488, 290] width 49 height 13
type input "******"
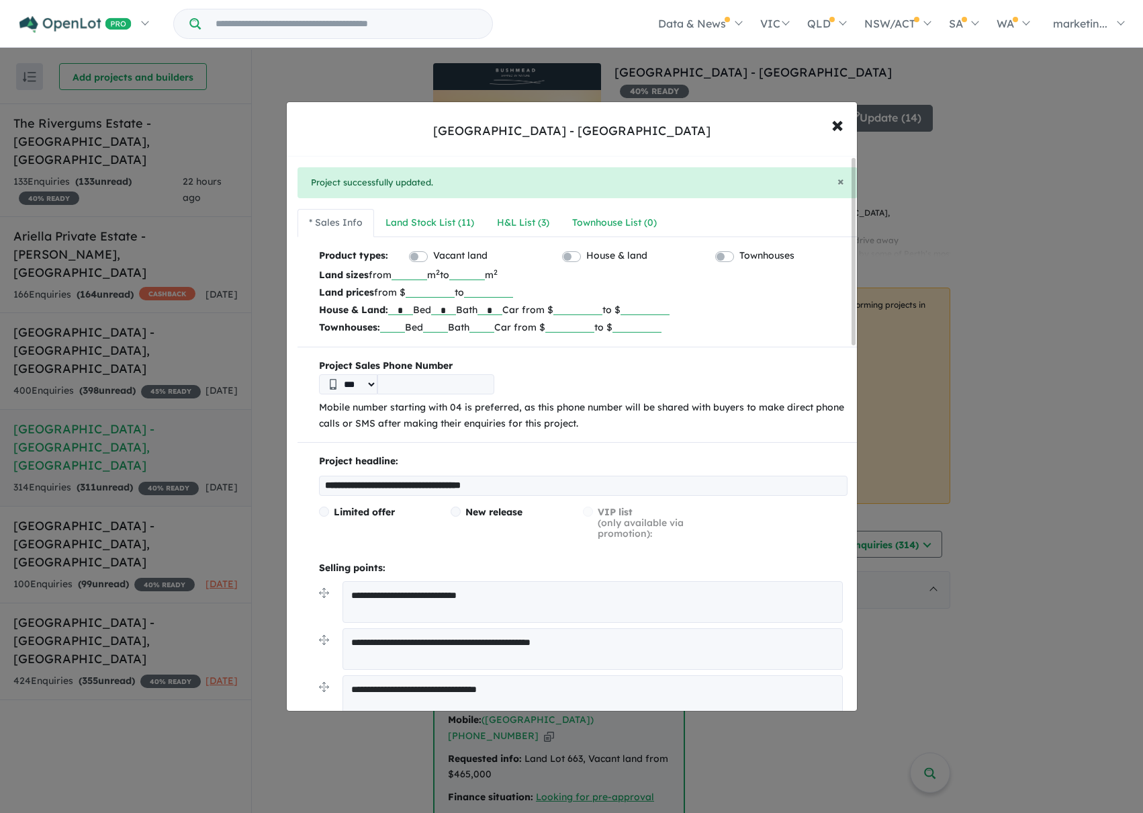
click at [599, 285] on p "Land prices from $ ****** to ******" at bounding box center [583, 292] width 529 height 17
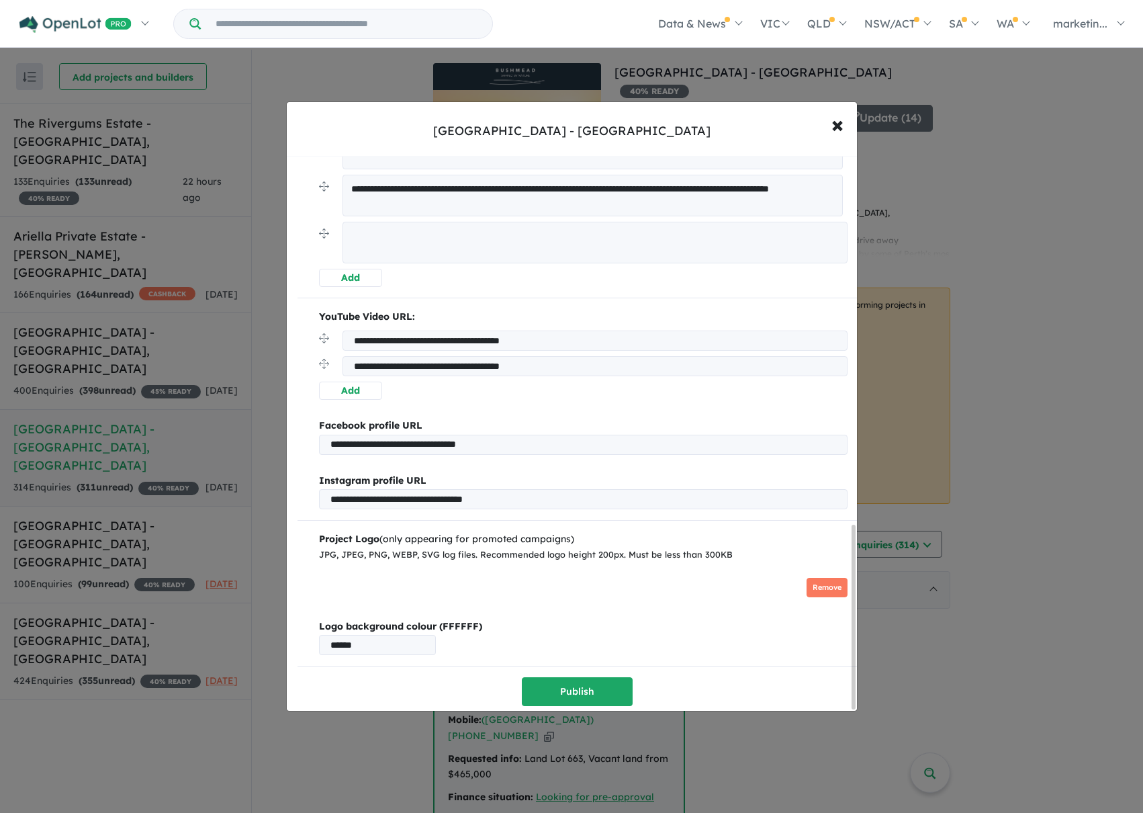
scroll to position [1115, 0]
click at [609, 685] on button "Publish" at bounding box center [577, 691] width 111 height 29
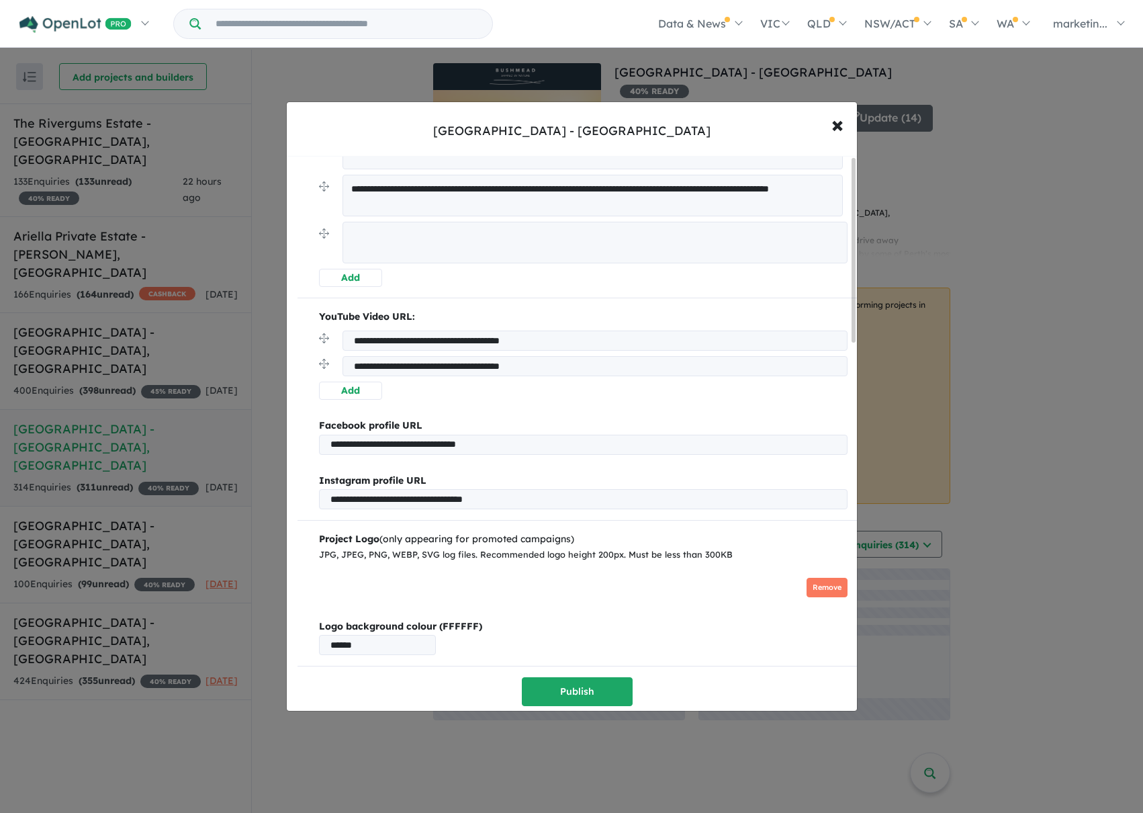
scroll to position [0, 0]
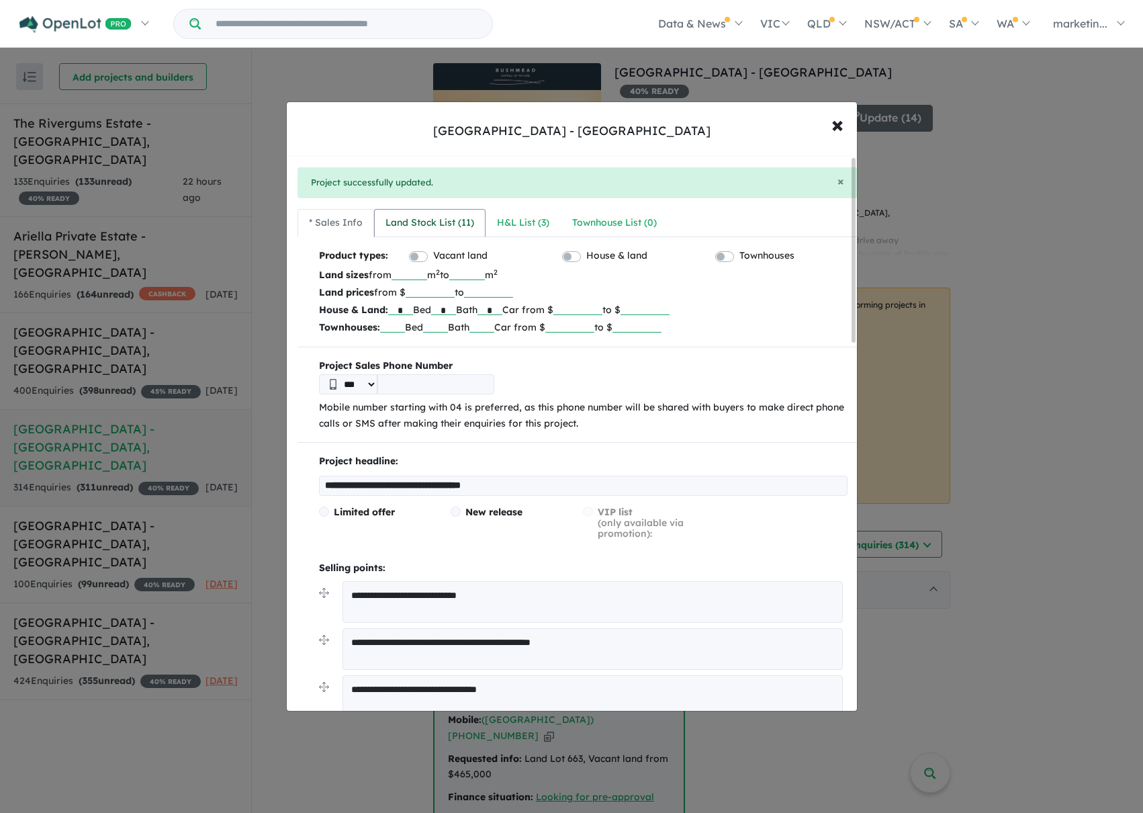
click at [431, 224] on div "Land Stock List ( 11 )" at bounding box center [430, 223] width 89 height 16
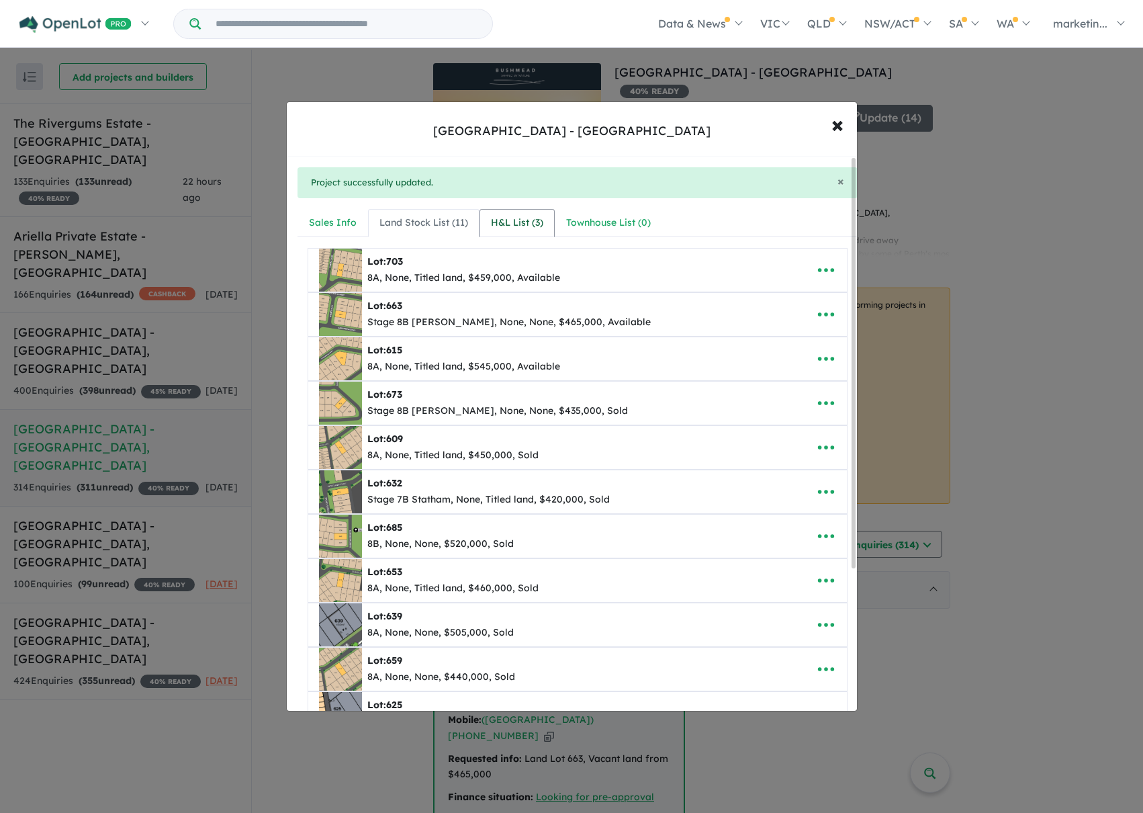
click at [520, 223] on div "H&L List ( 3 )" at bounding box center [517, 223] width 52 height 16
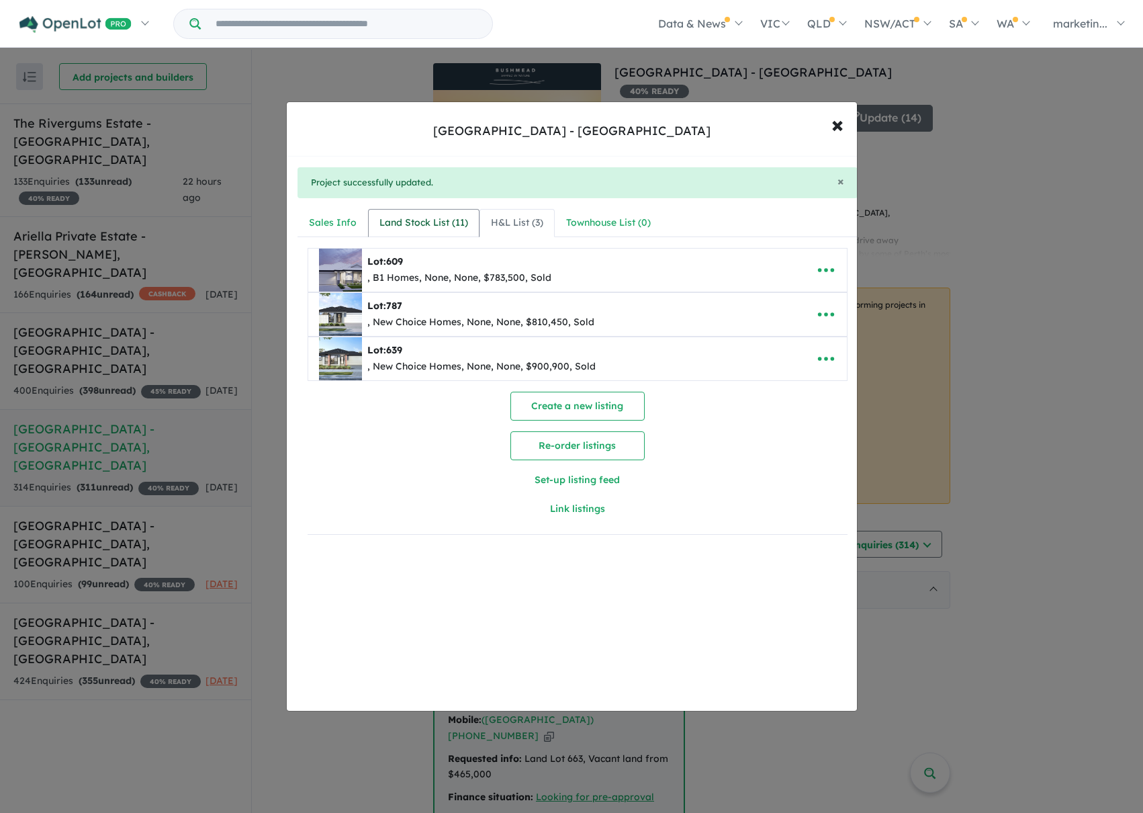
click at [425, 216] on div "Land Stock List ( 11 )" at bounding box center [424, 223] width 89 height 16
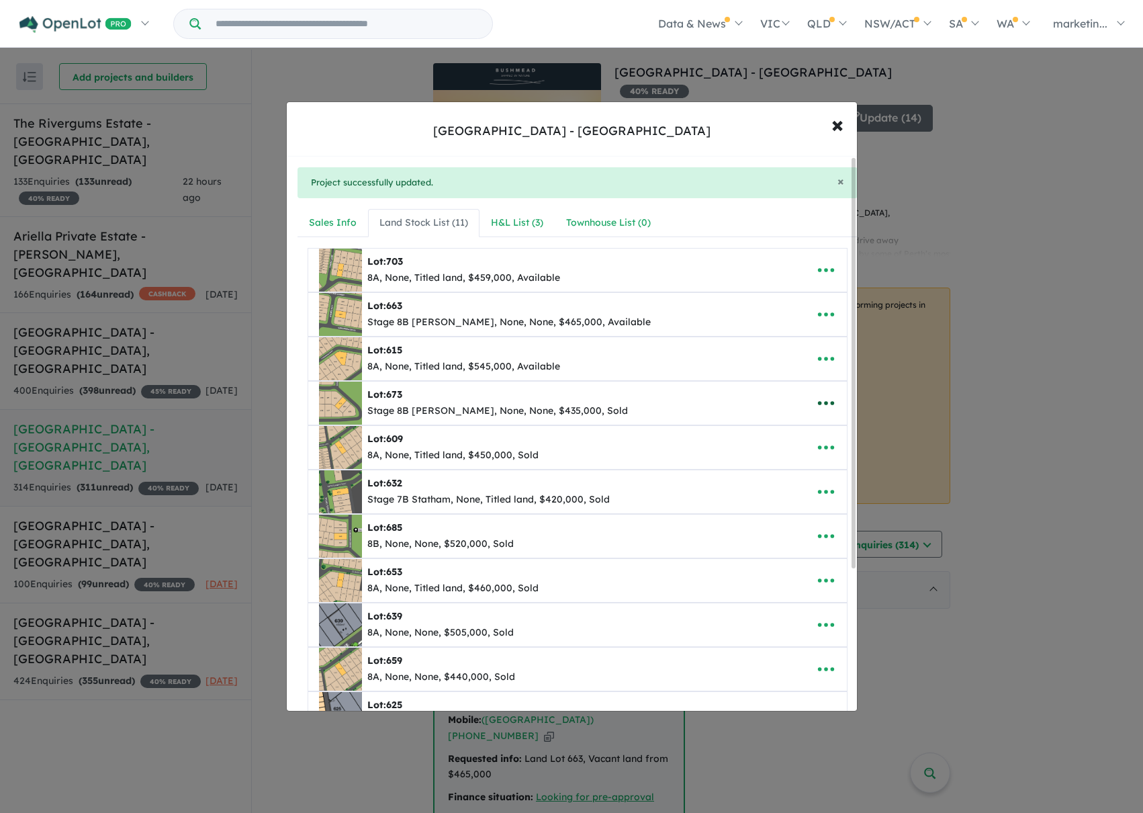
click at [822, 402] on icon "button" at bounding box center [826, 403] width 16 height 4
click at [804, 462] on link "Remove" at bounding box center [796, 466] width 99 height 31
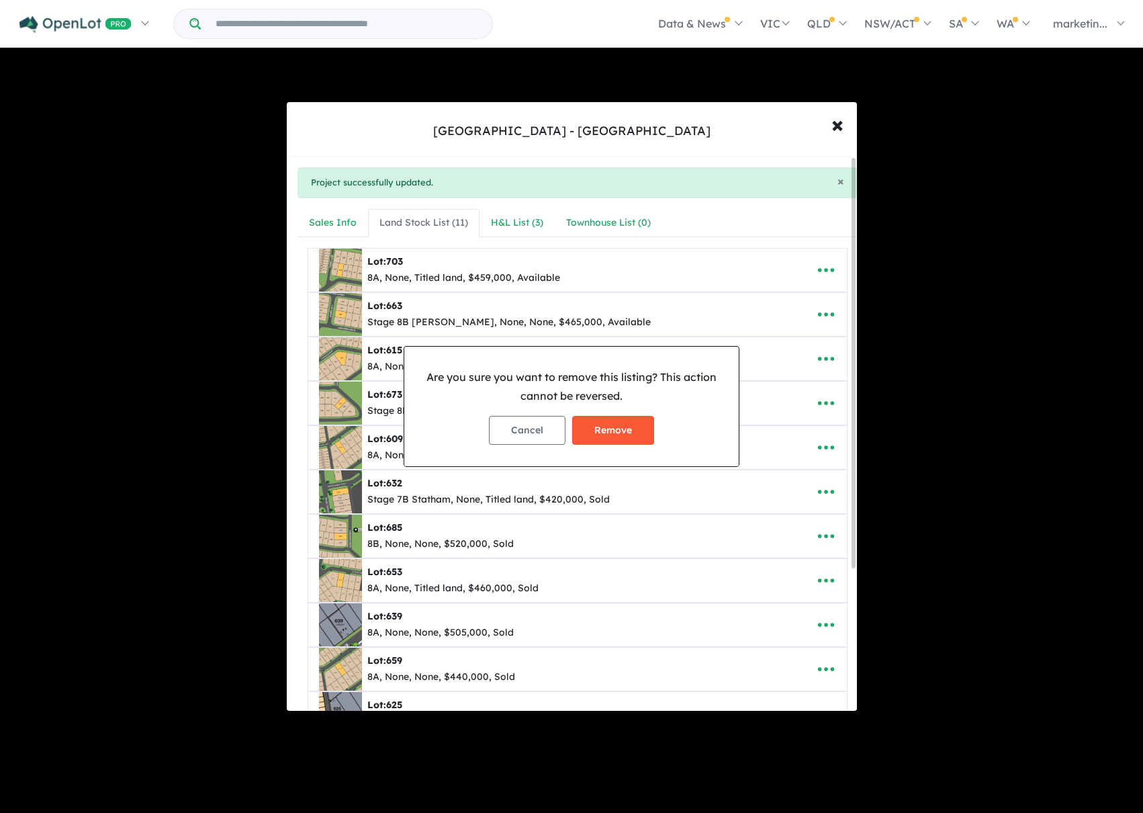
click at [631, 429] on button "Remove" at bounding box center [613, 430] width 82 height 29
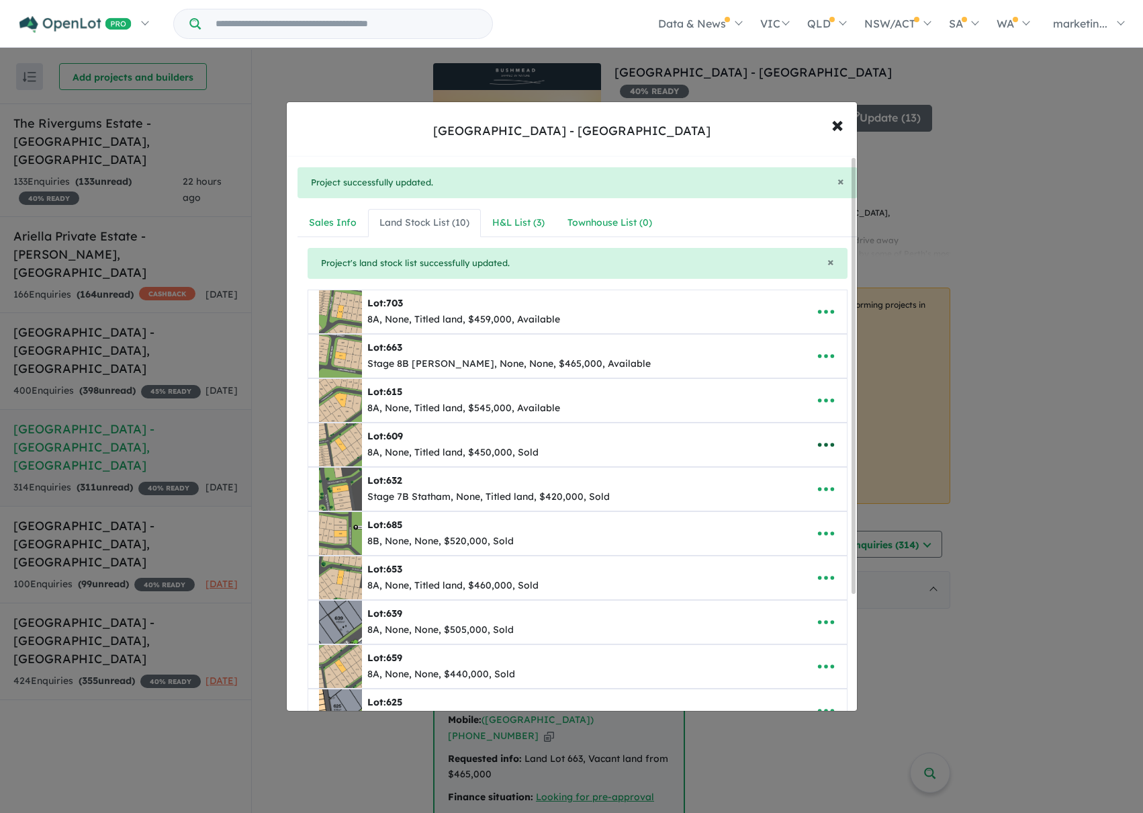
click at [822, 439] on icon "button" at bounding box center [826, 445] width 20 height 20
click at [776, 511] on link "Remove" at bounding box center [796, 508] width 99 height 31
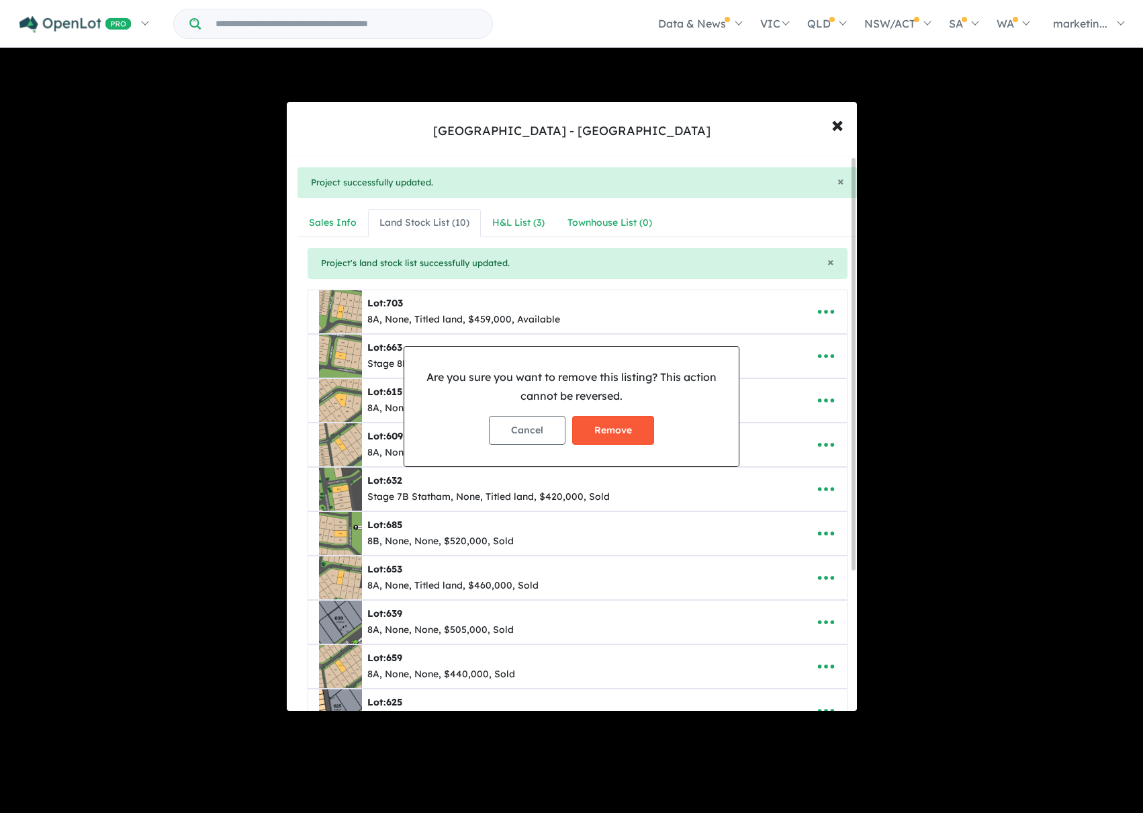
click at [641, 435] on button "Remove" at bounding box center [613, 430] width 82 height 29
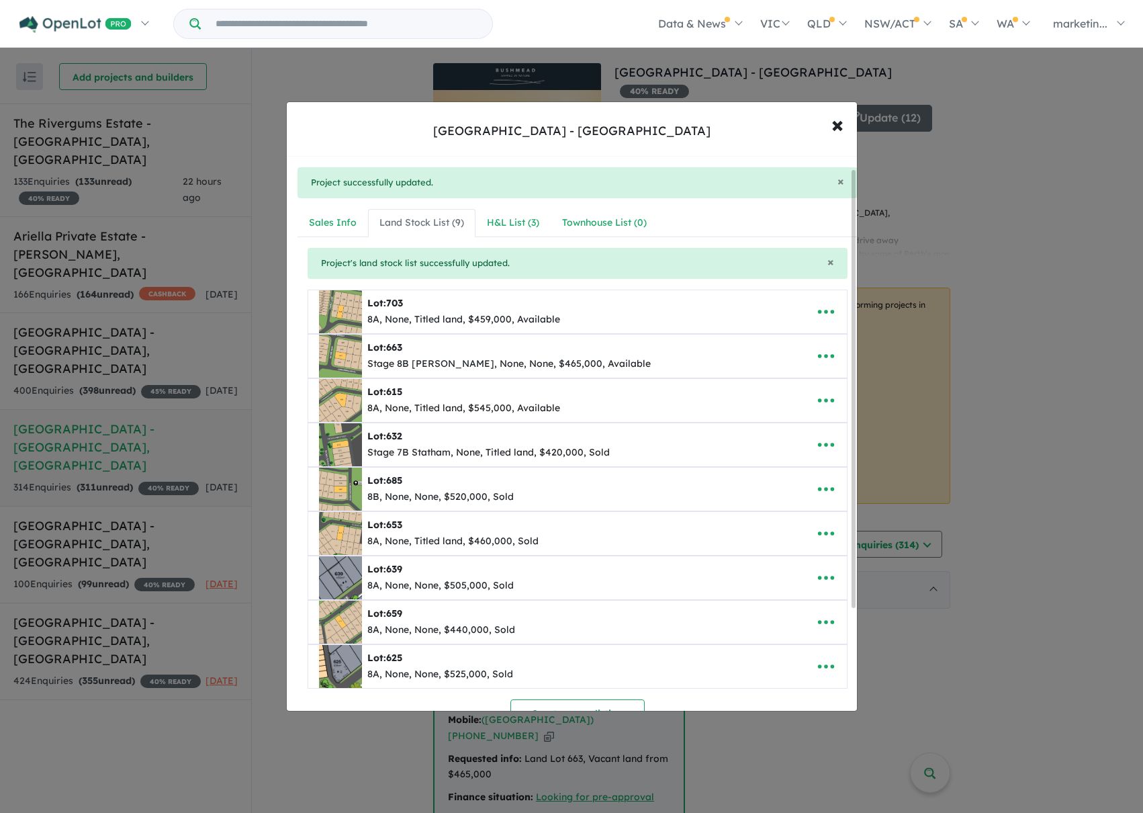
scroll to position [67, 0]
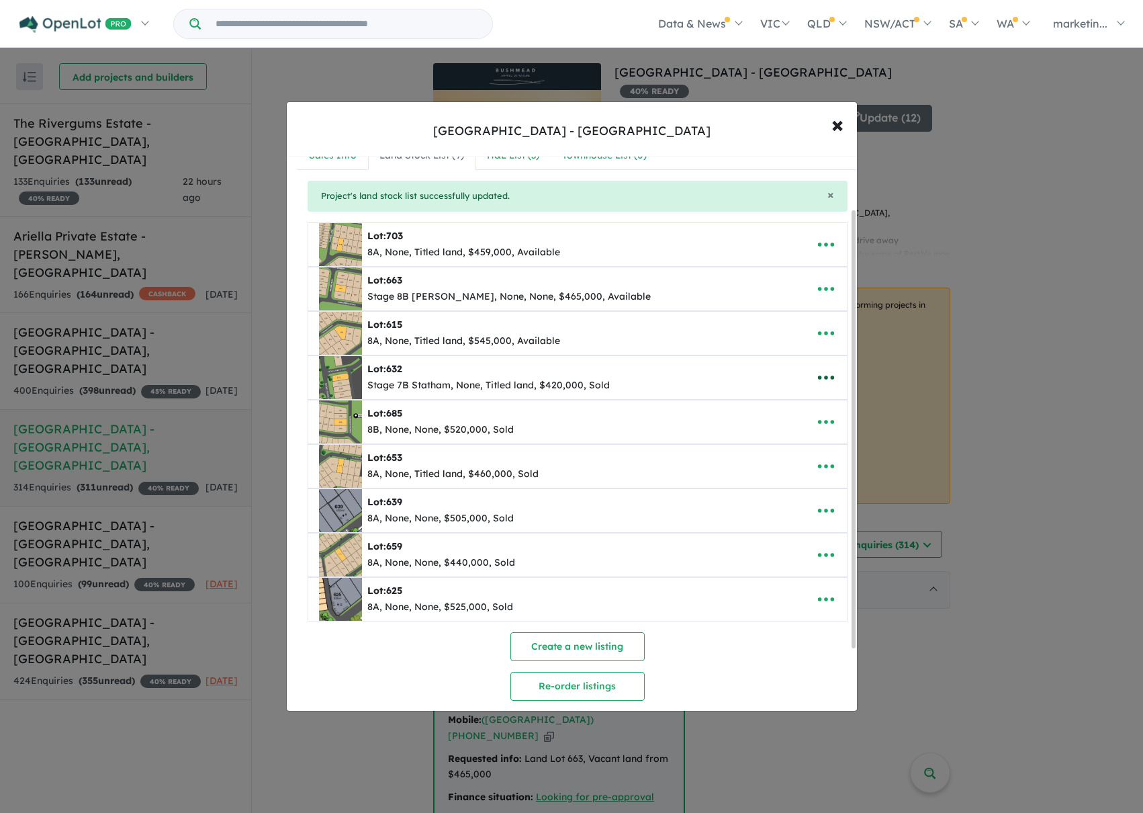
click at [826, 377] on icon "button" at bounding box center [826, 377] width 20 height 20
click at [778, 433] on link "Remove" at bounding box center [796, 441] width 99 height 31
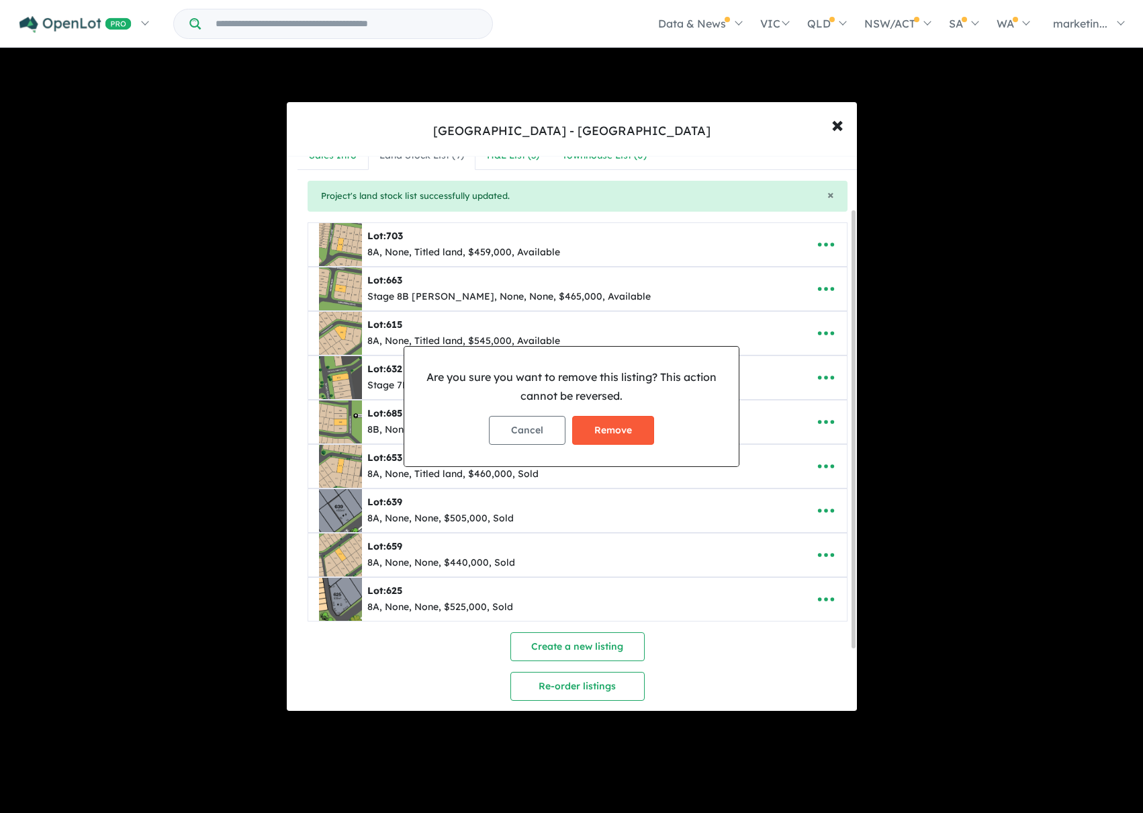
click at [642, 425] on button "Remove" at bounding box center [613, 430] width 82 height 29
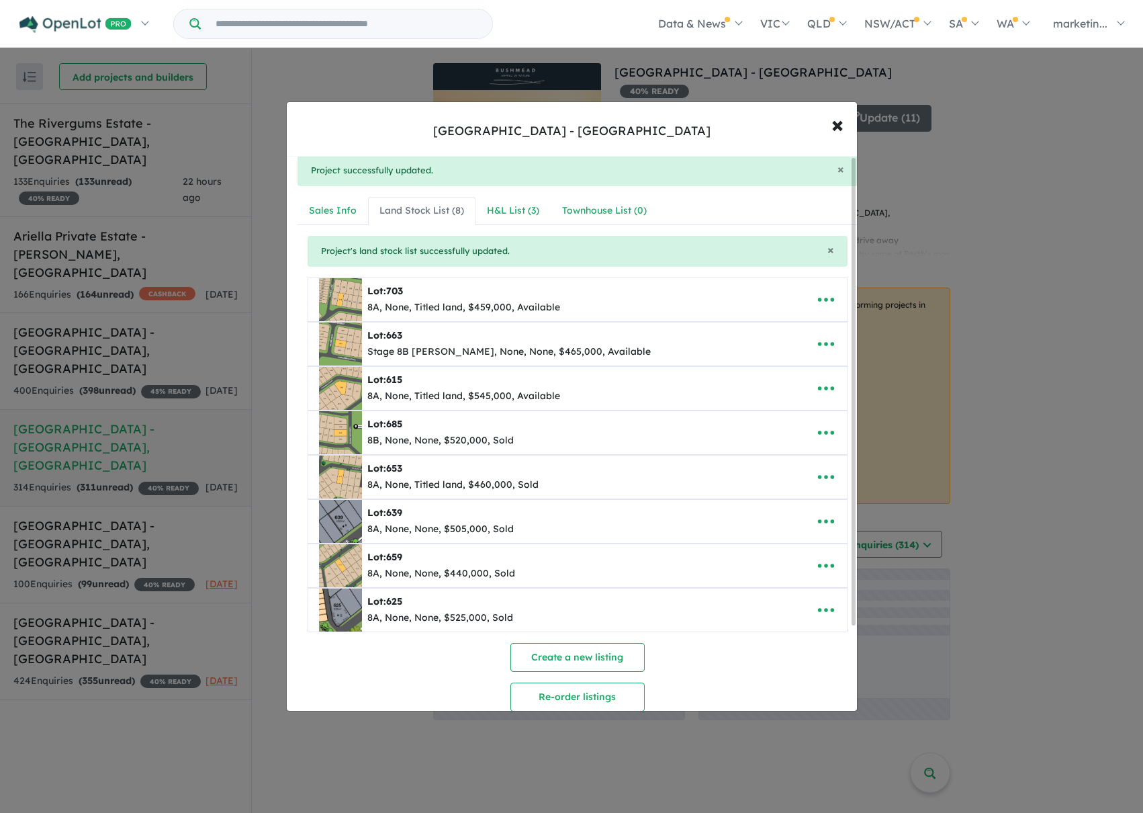
scroll to position [0, 0]
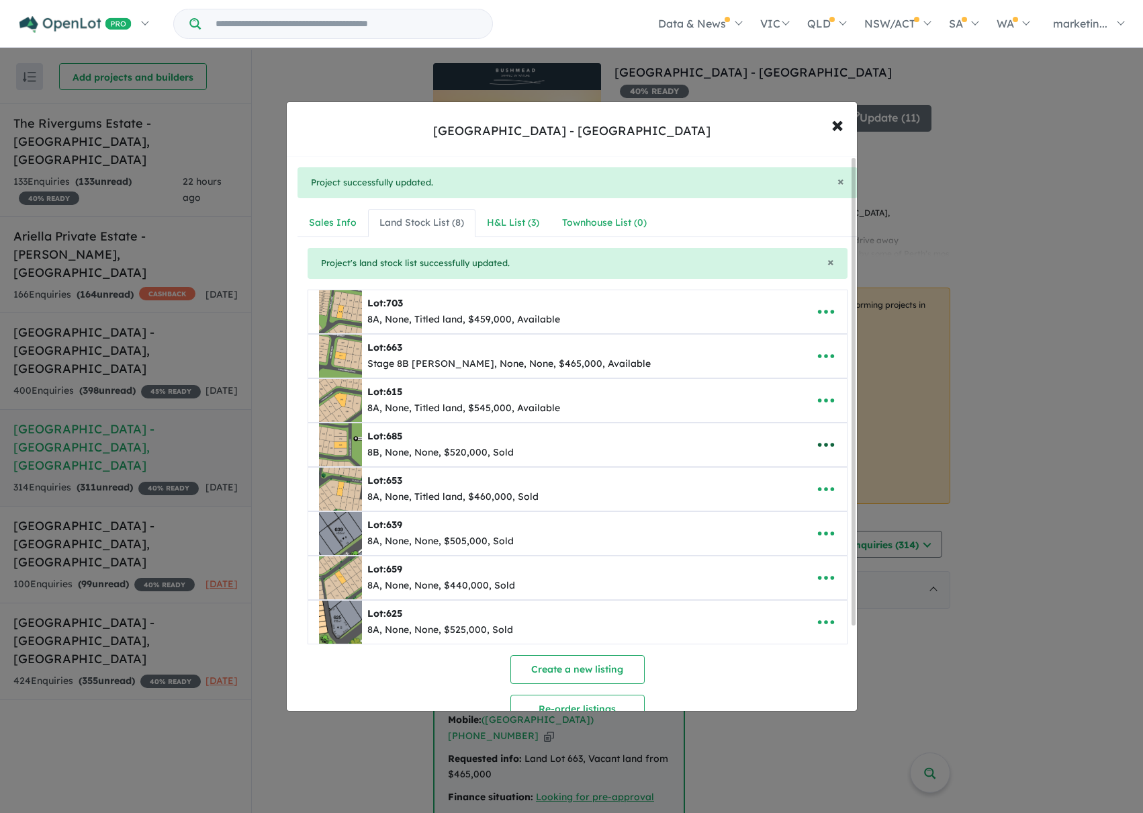
click at [824, 443] on icon "button" at bounding box center [826, 445] width 20 height 20
click at [759, 499] on link "Remove" at bounding box center [796, 508] width 99 height 31
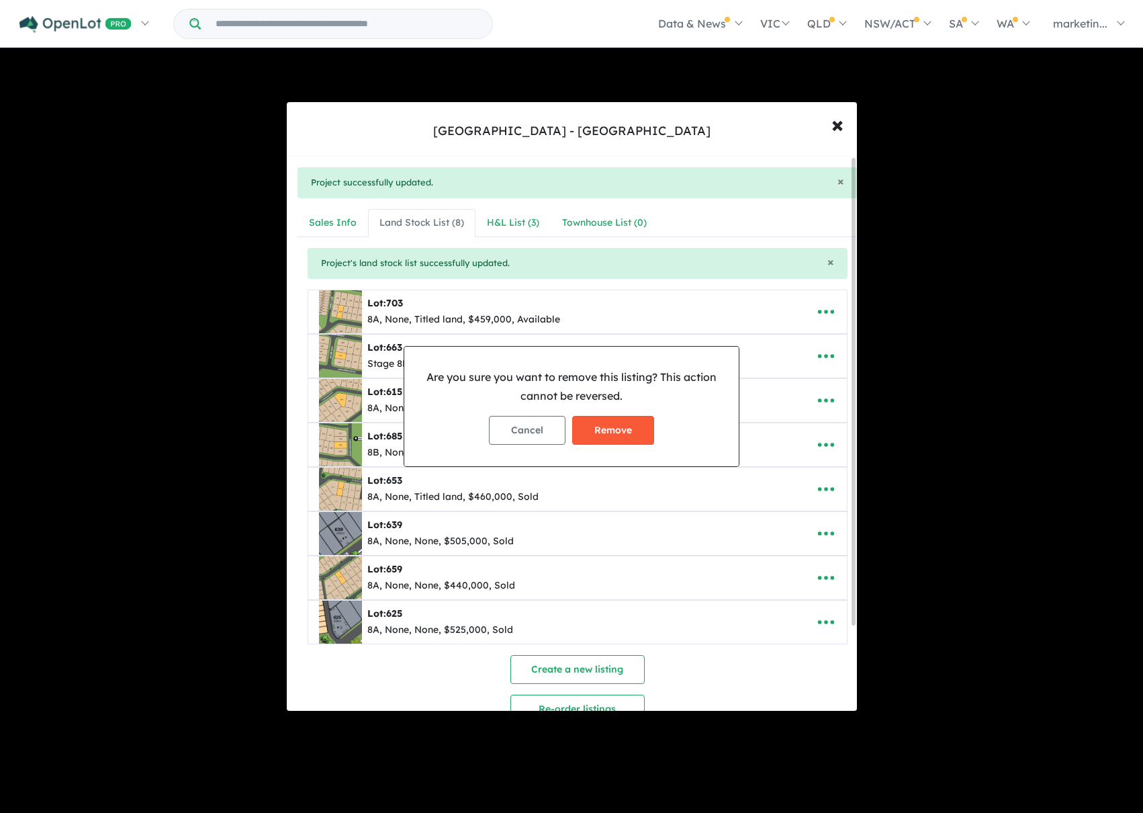
click at [648, 444] on button "Remove" at bounding box center [613, 430] width 82 height 29
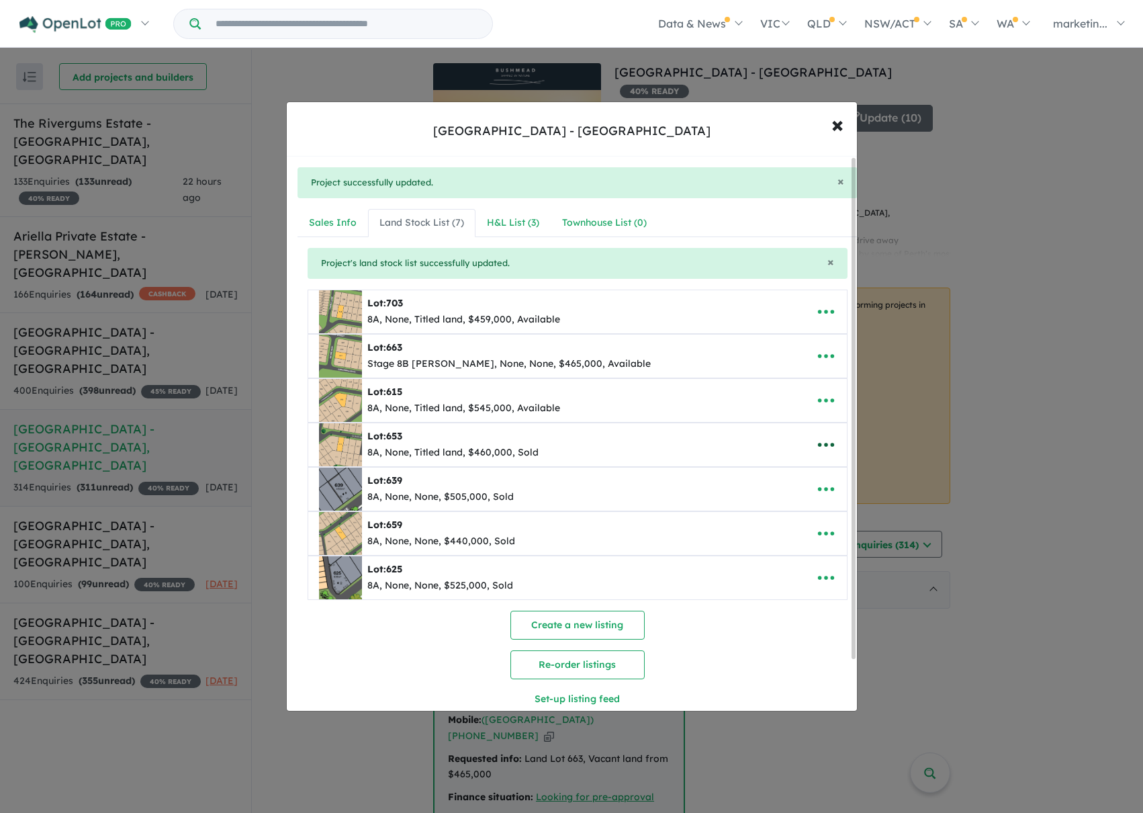
click at [816, 440] on icon "button" at bounding box center [826, 445] width 20 height 20
click at [767, 498] on link "Remove" at bounding box center [796, 508] width 99 height 31
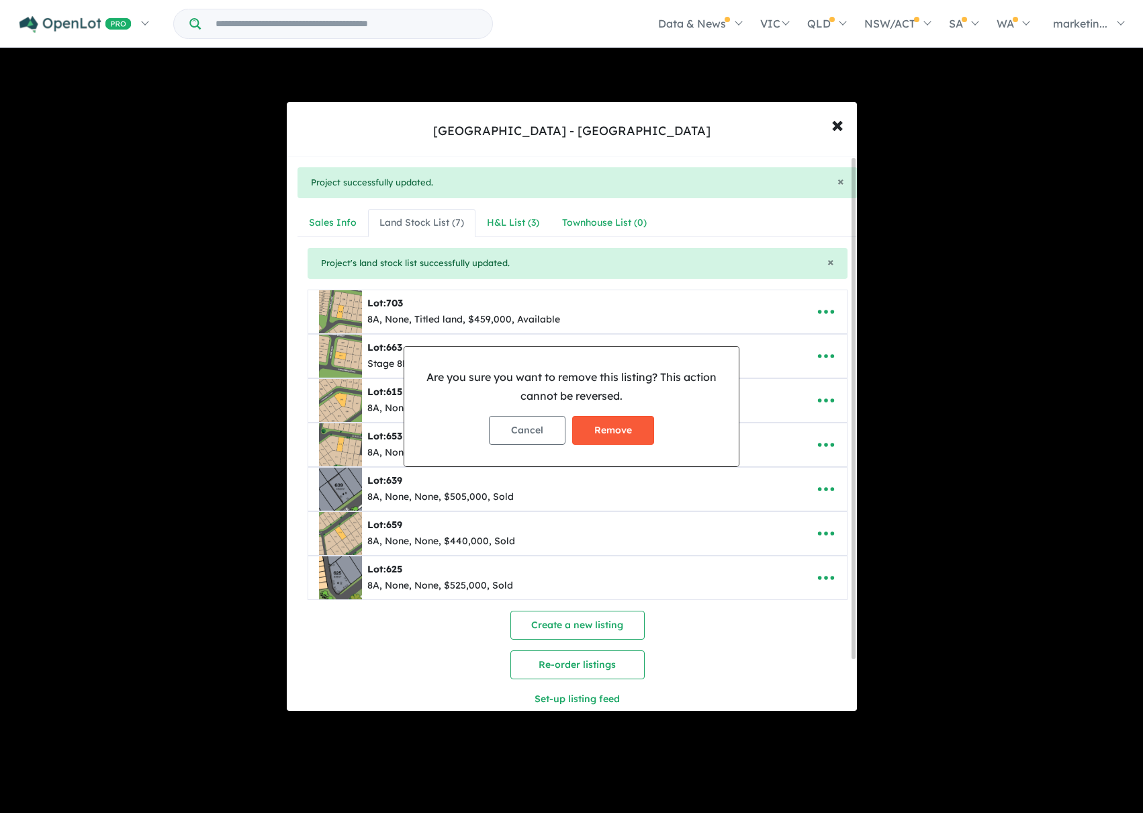
click at [627, 428] on button "Remove" at bounding box center [613, 430] width 82 height 29
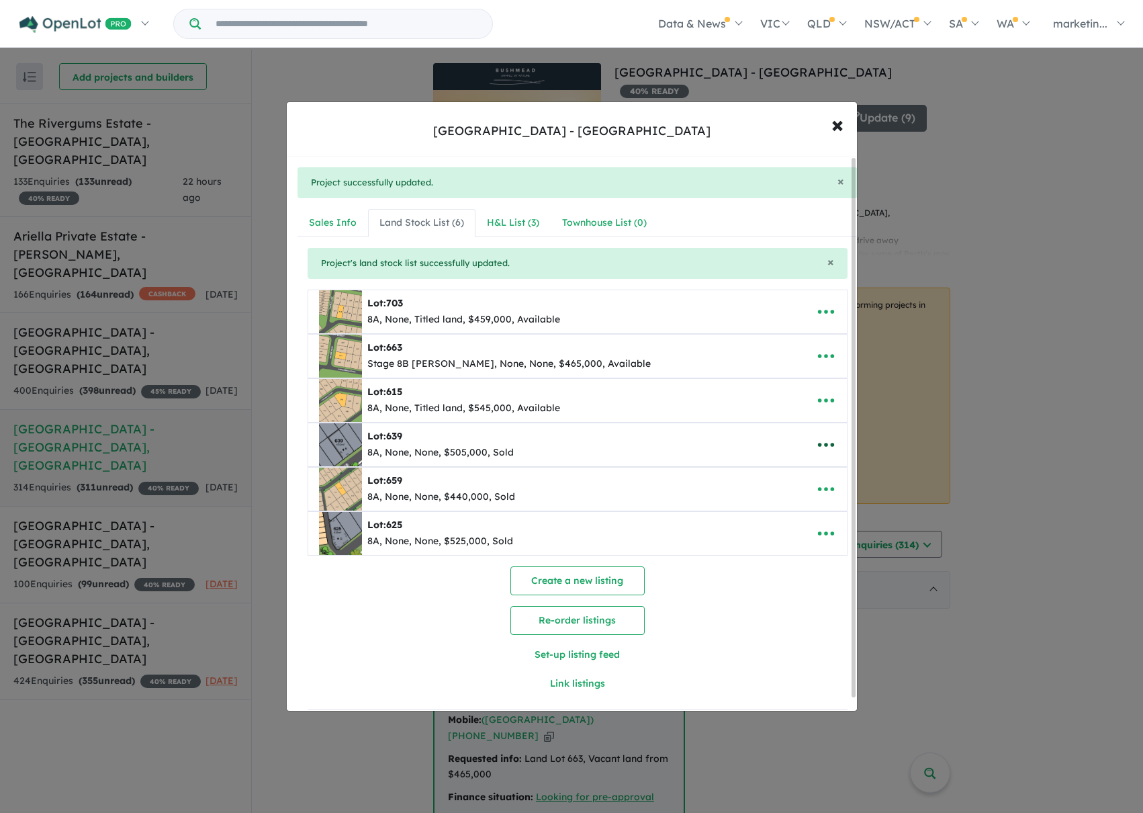
click at [808, 445] on button "button" at bounding box center [827, 444] width 42 height 31
click at [774, 505] on link "Remove" at bounding box center [796, 508] width 99 height 31
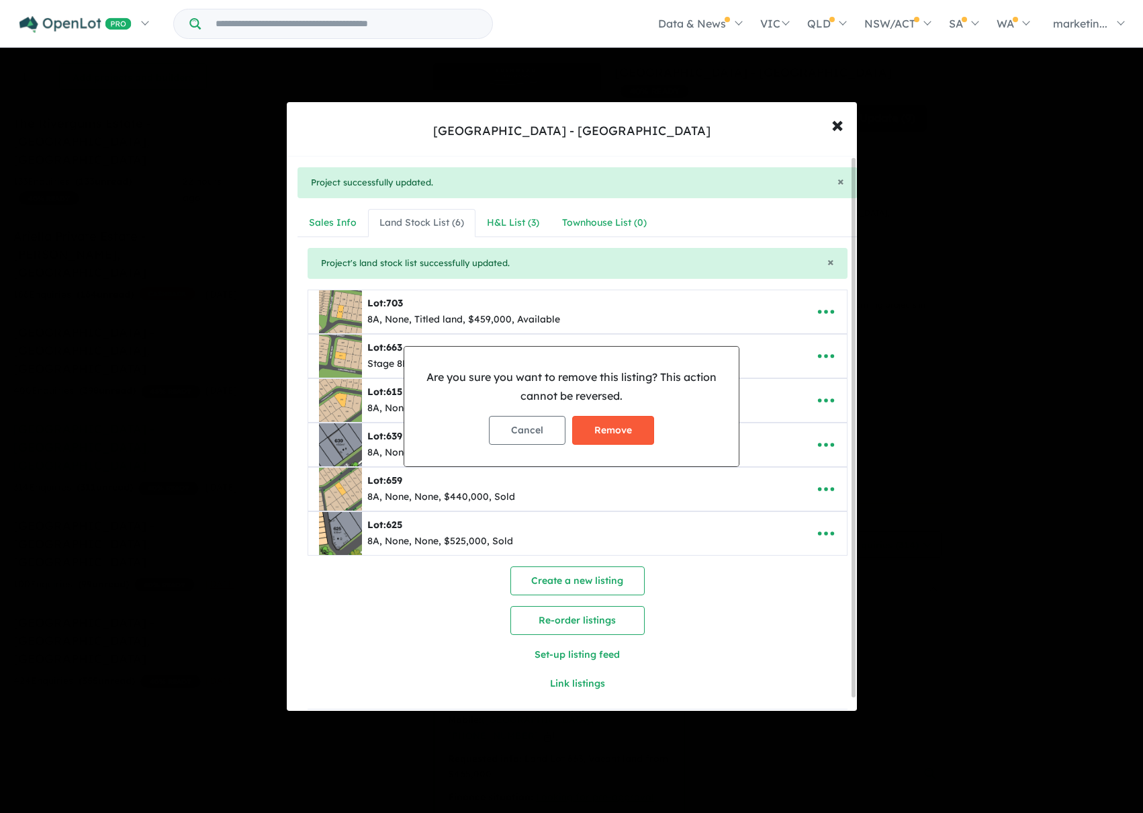
click at [640, 426] on button "Remove" at bounding box center [613, 430] width 82 height 29
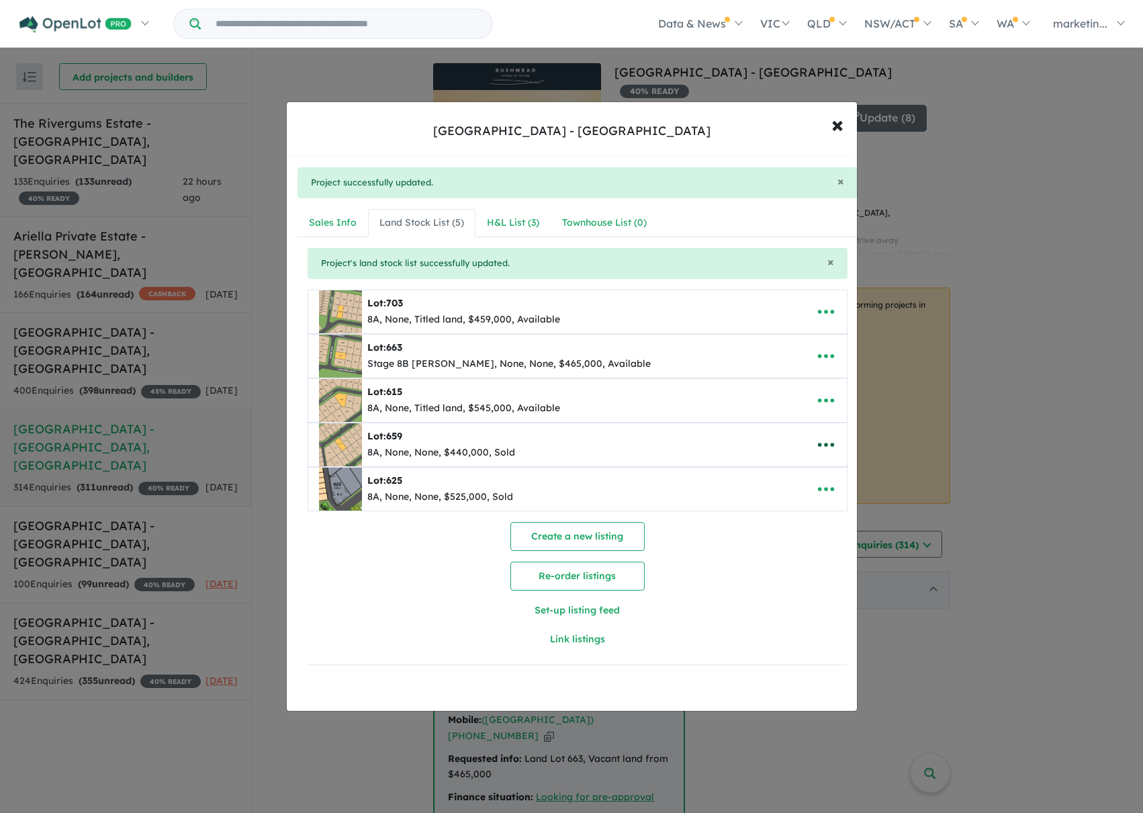
click at [820, 441] on icon "button" at bounding box center [826, 445] width 20 height 20
click at [757, 501] on link "Remove" at bounding box center [796, 508] width 99 height 31
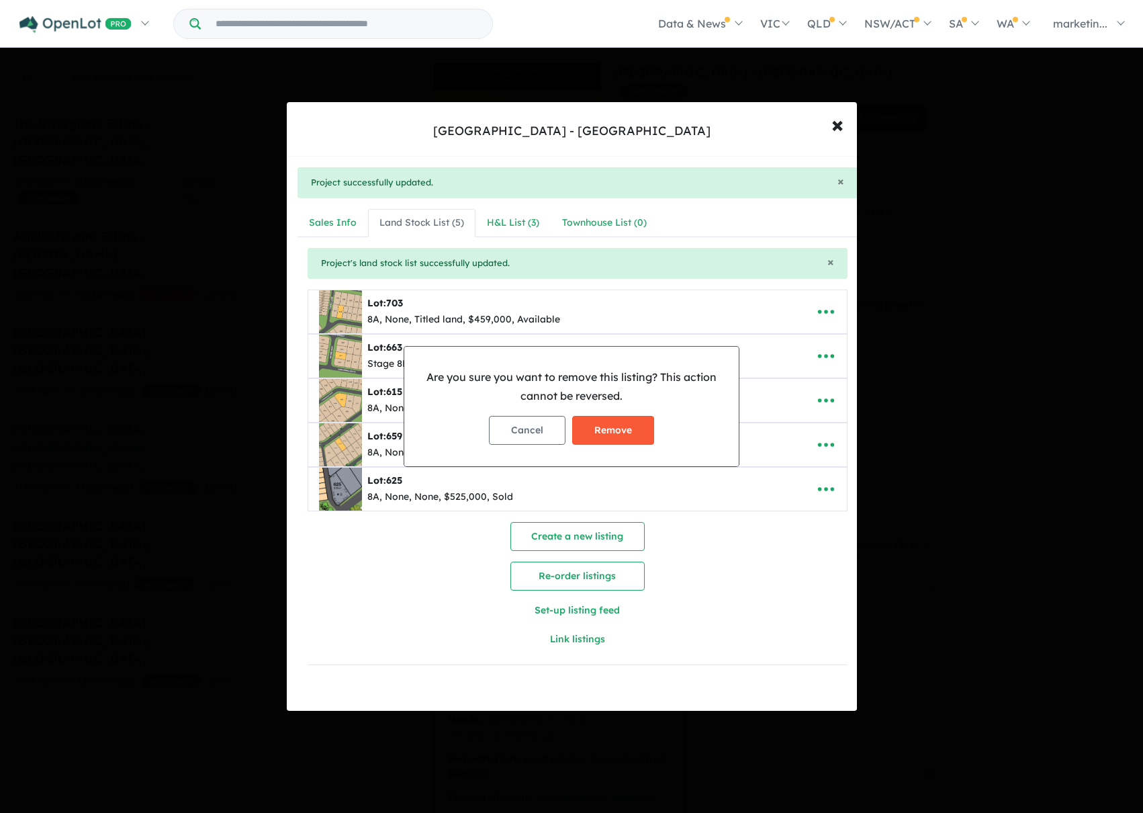
click at [635, 429] on button "Remove" at bounding box center [613, 430] width 82 height 29
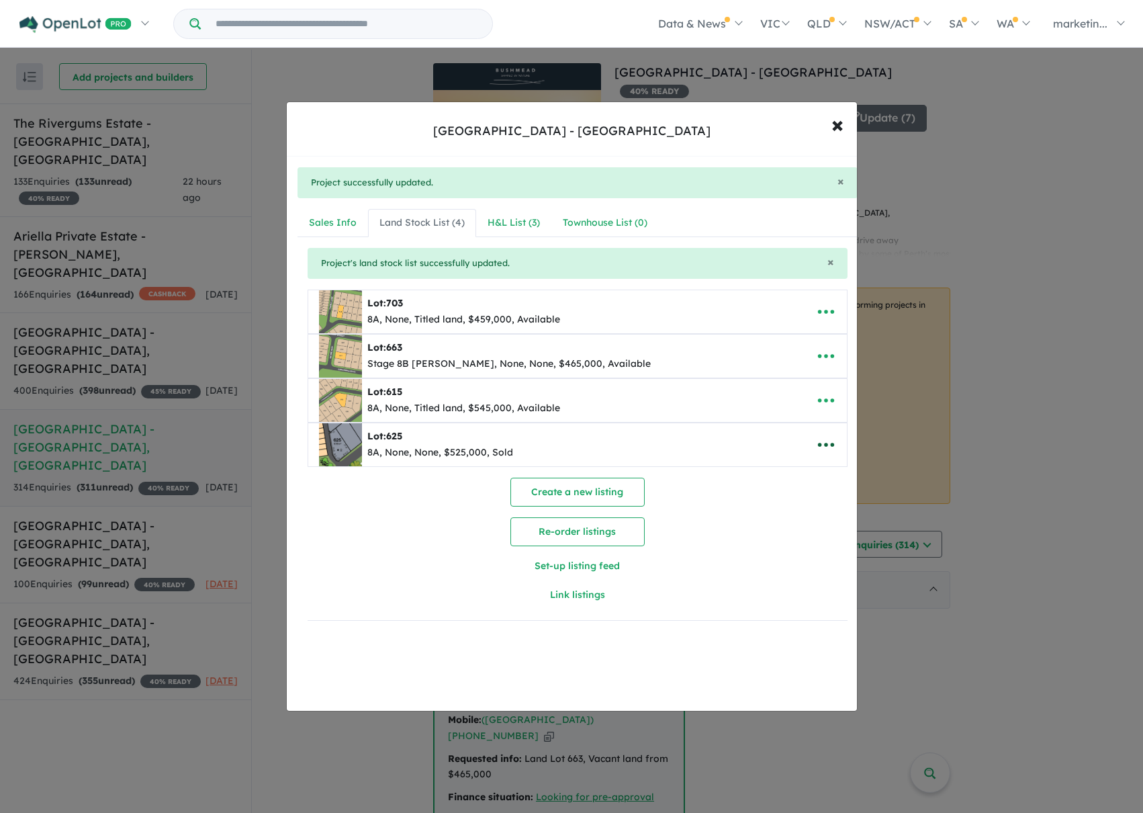
click at [819, 441] on icon "button" at bounding box center [826, 445] width 20 height 20
click at [765, 504] on link "Remove" at bounding box center [796, 508] width 99 height 31
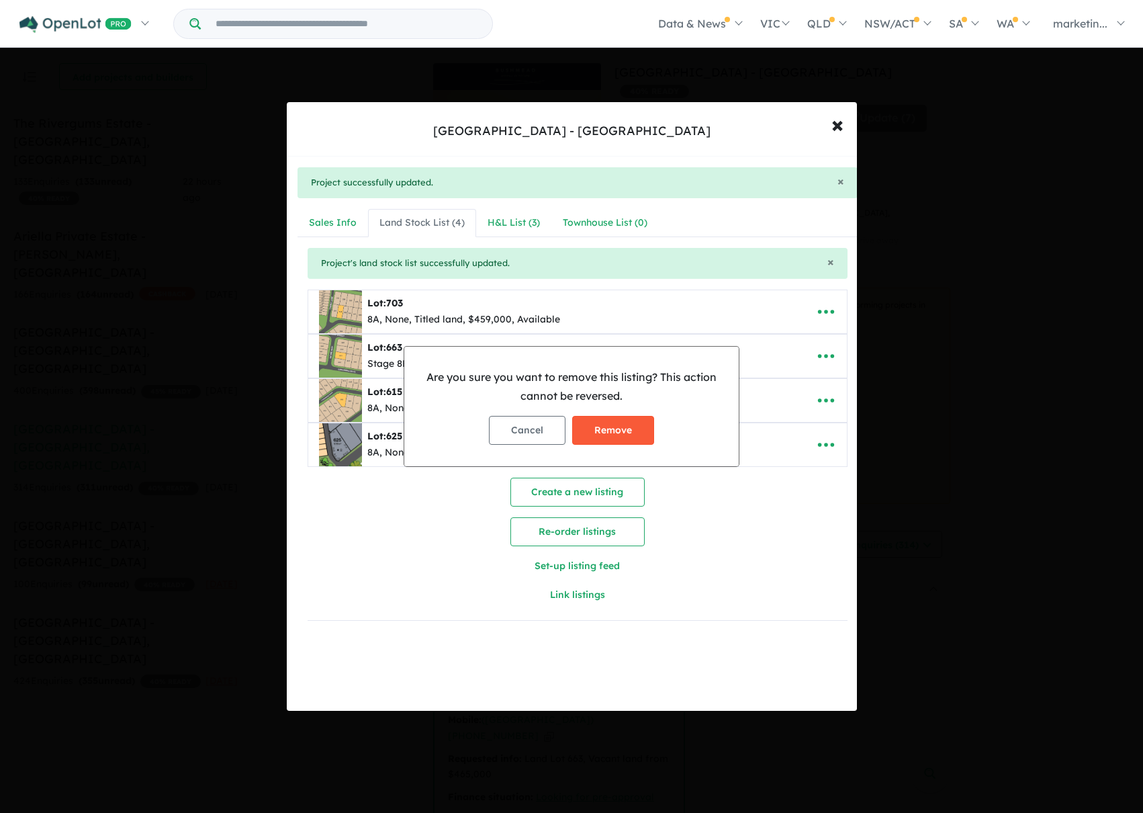
click at [626, 429] on button "Remove" at bounding box center [613, 430] width 82 height 29
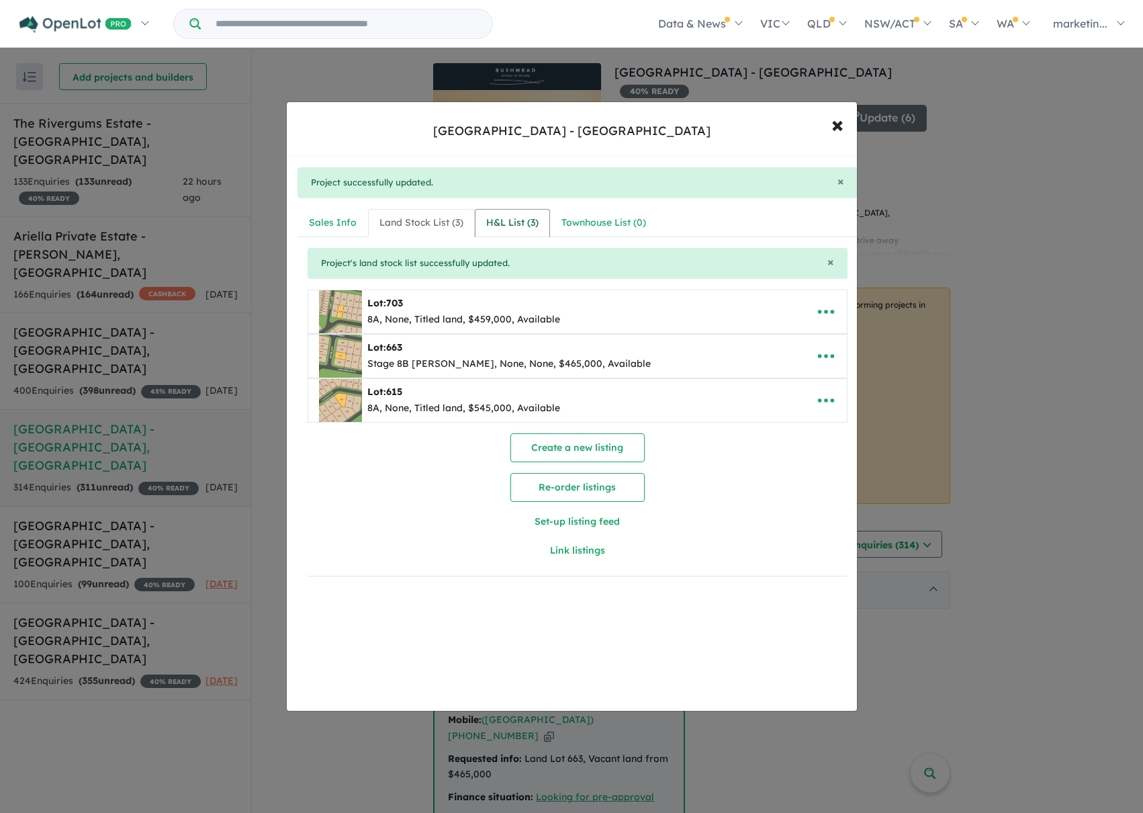
click at [500, 224] on div "H&L List ( 3 )" at bounding box center [512, 223] width 52 height 16
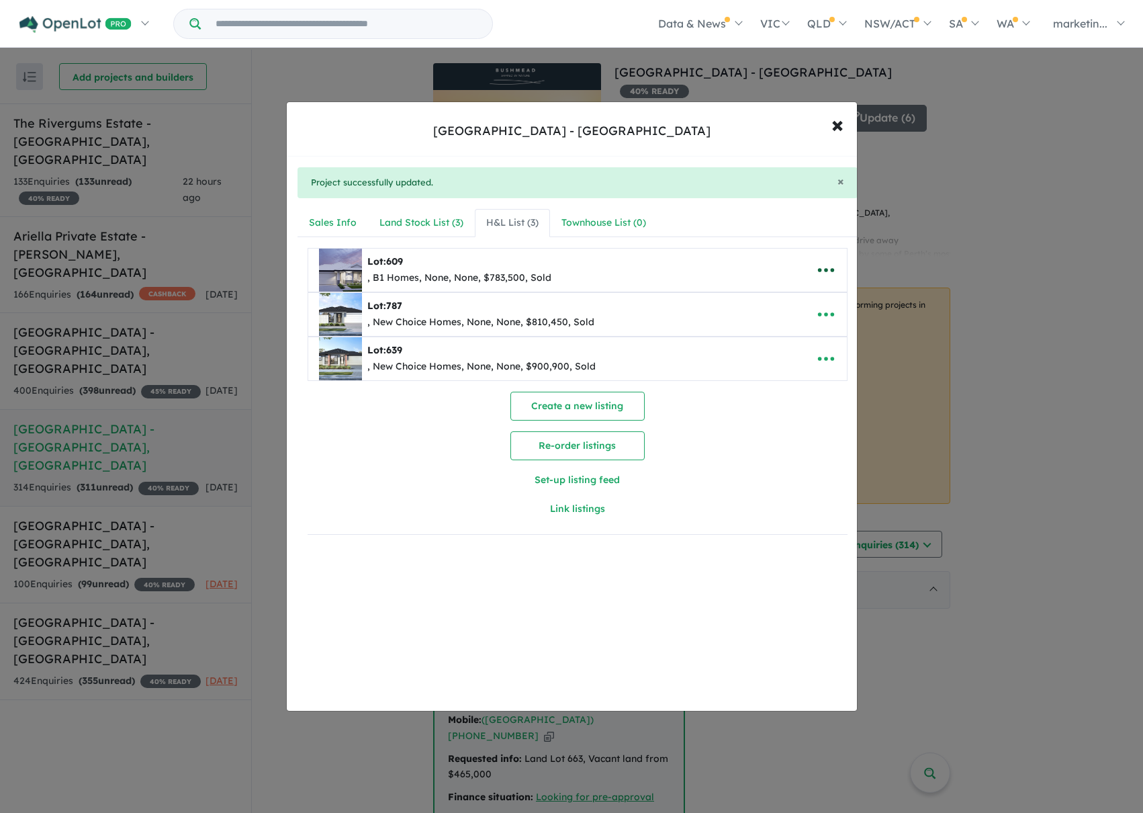
click at [816, 261] on icon "button" at bounding box center [826, 270] width 20 height 20
click at [781, 325] on link "Remove" at bounding box center [796, 333] width 99 height 31
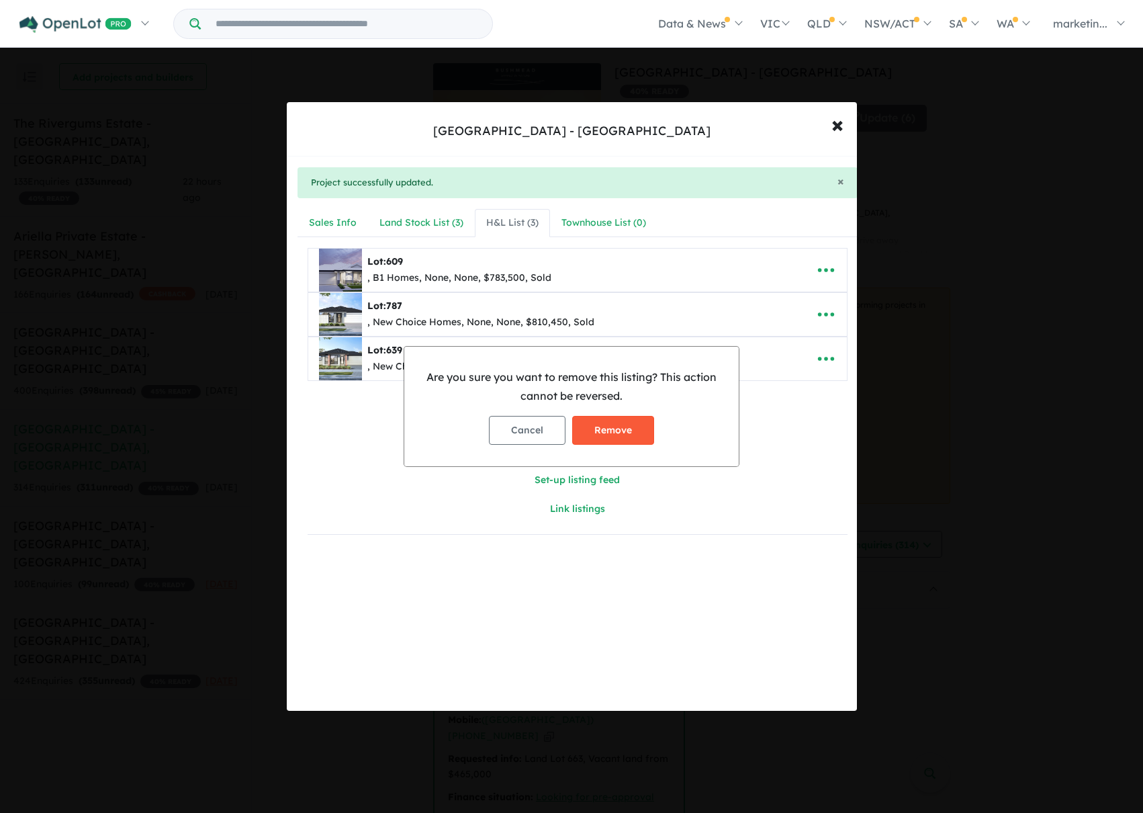
click at [636, 430] on button "Remove" at bounding box center [613, 430] width 82 height 29
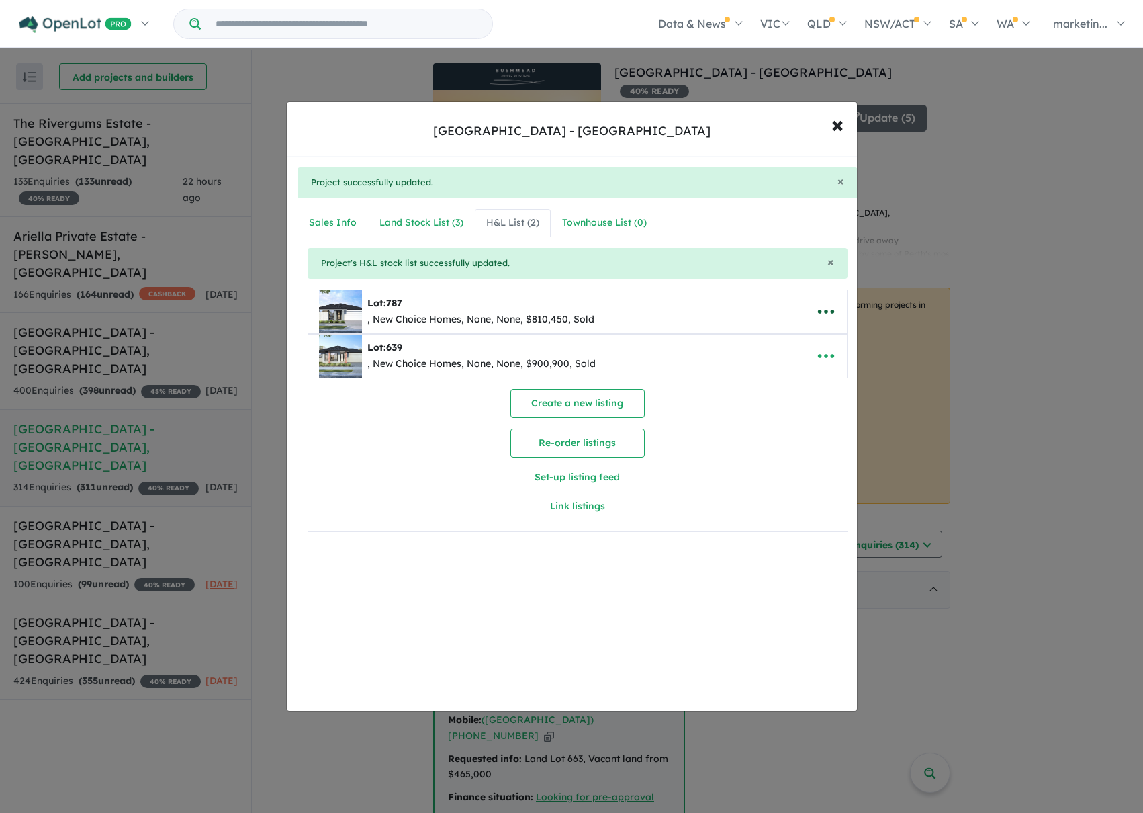
click at [824, 310] on icon "button" at bounding box center [826, 312] width 20 height 20
click at [772, 377] on link "Remove" at bounding box center [796, 375] width 99 height 31
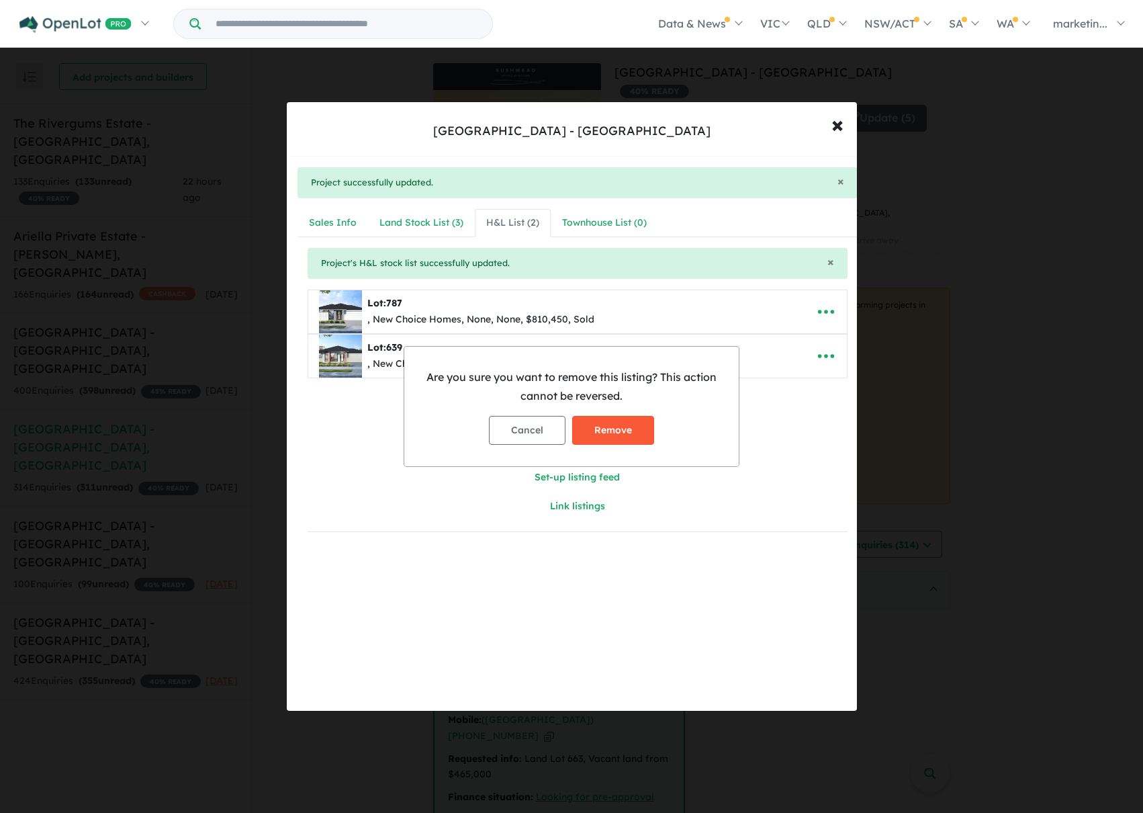
click at [649, 426] on button "Remove" at bounding box center [613, 430] width 82 height 29
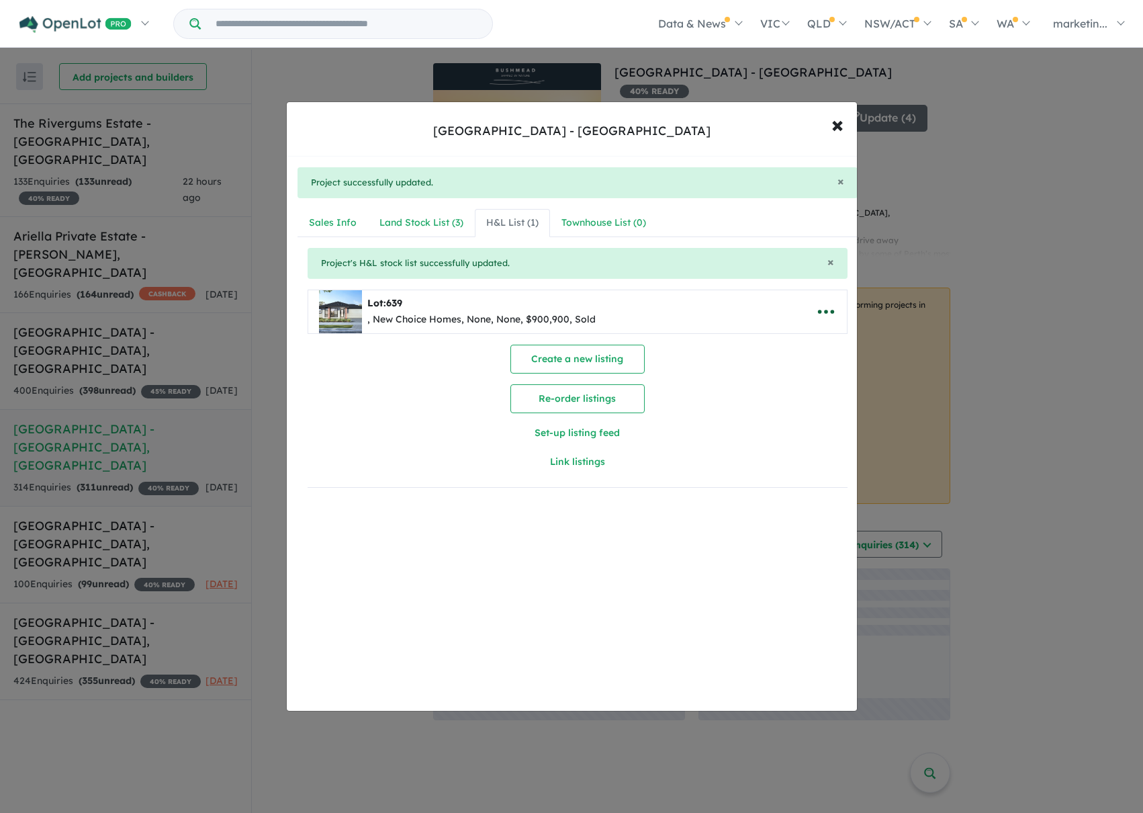
click at [822, 311] on icon "button" at bounding box center [826, 312] width 16 height 4
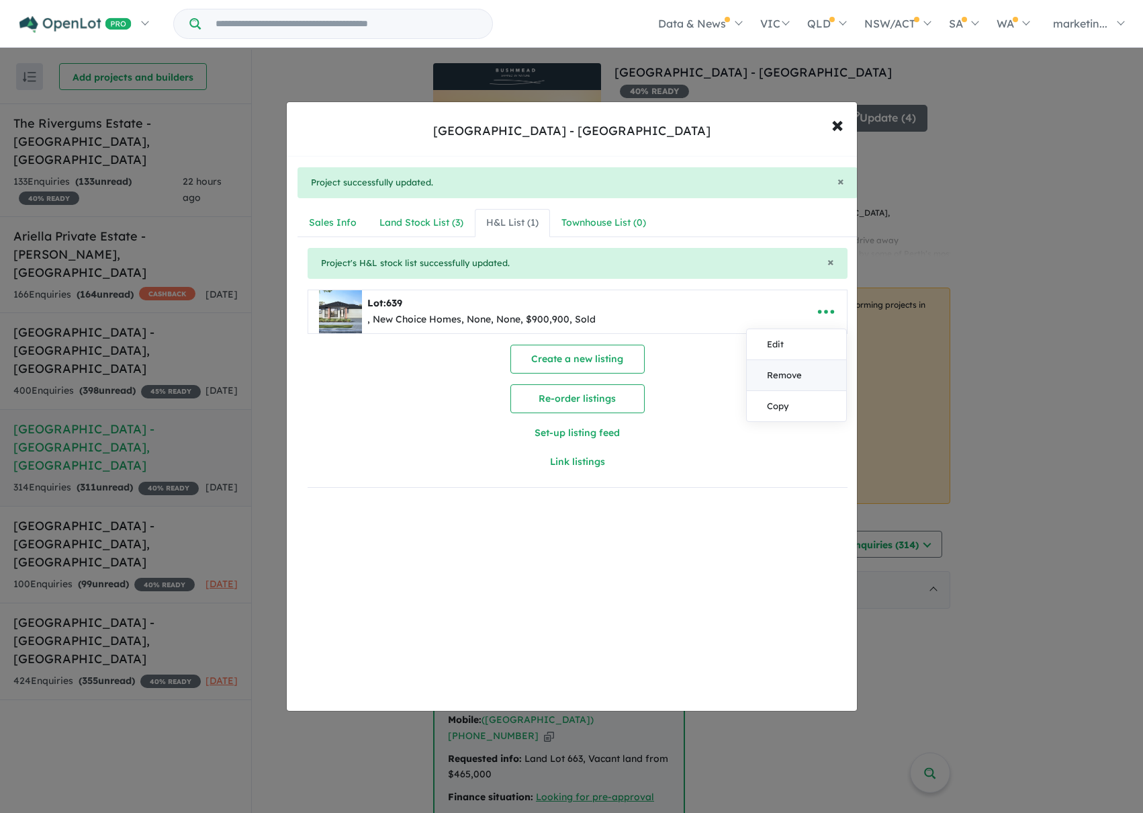
click at [768, 373] on link "Remove" at bounding box center [796, 375] width 99 height 31
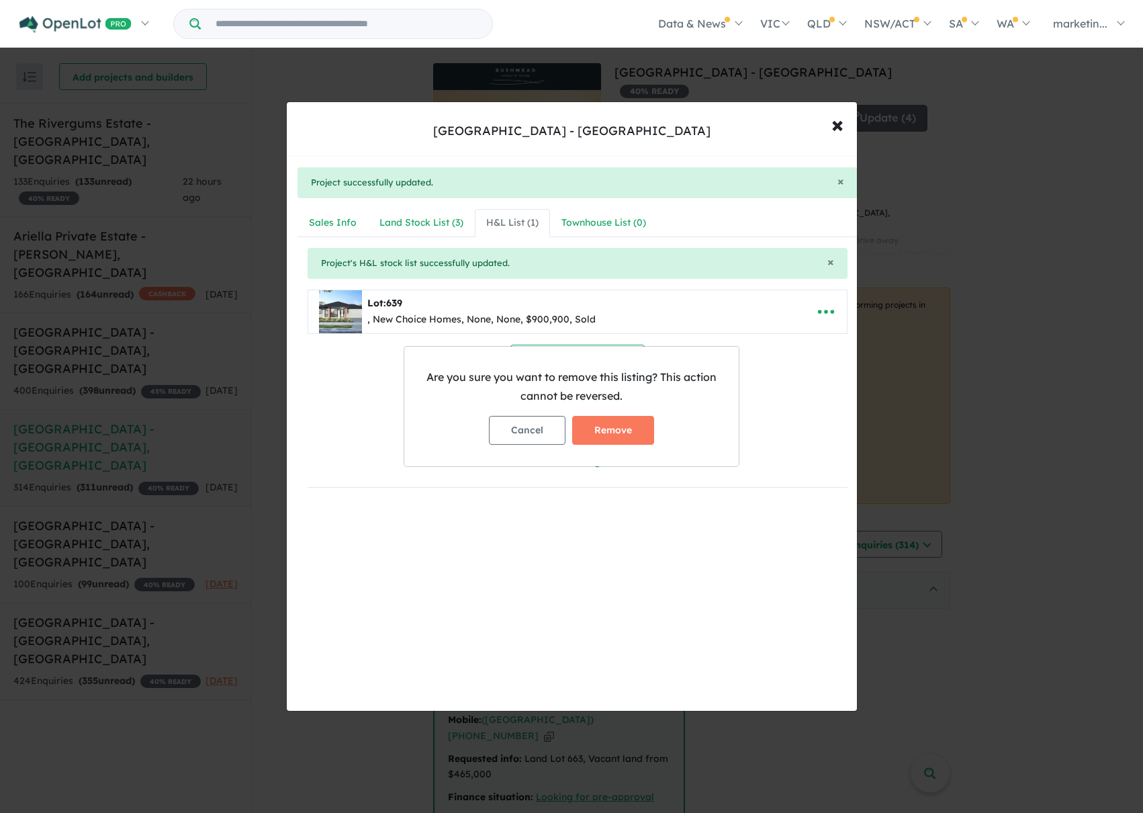
click at [619, 429] on button "Remove" at bounding box center [613, 430] width 82 height 29
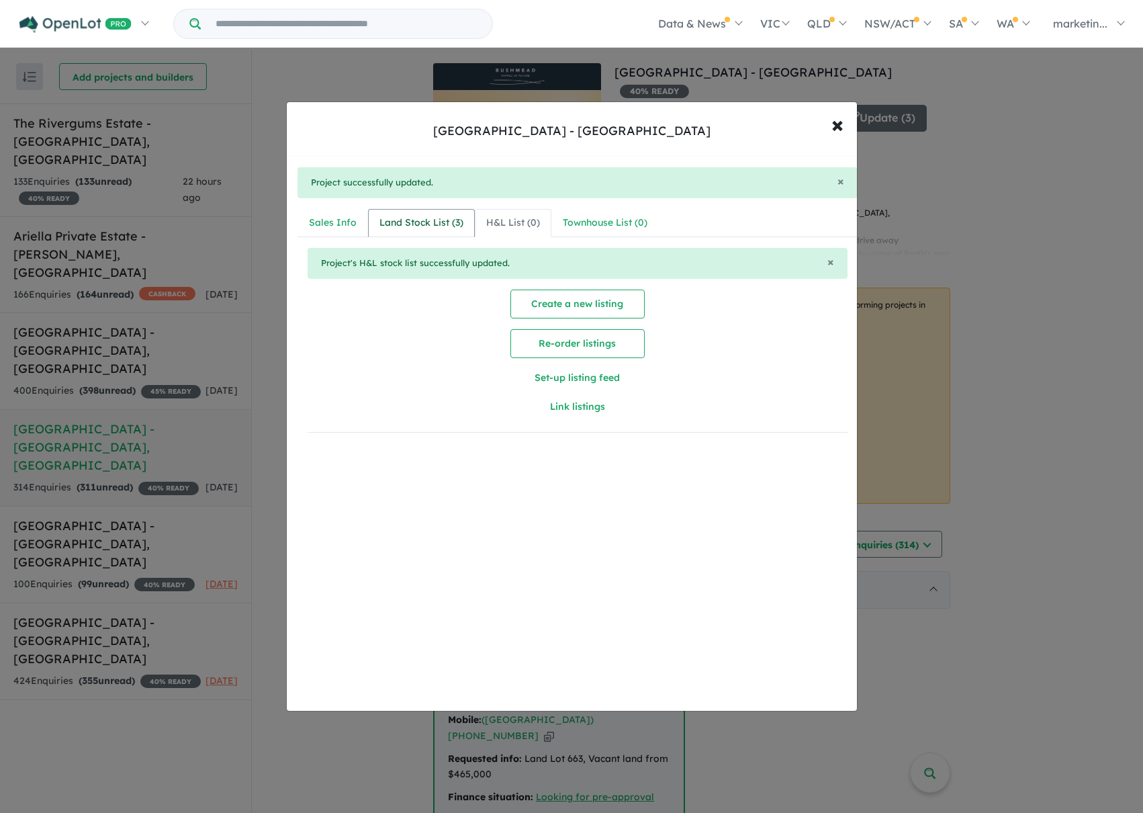
click at [418, 220] on div "Land Stock List ( 3 )" at bounding box center [422, 223] width 84 height 16
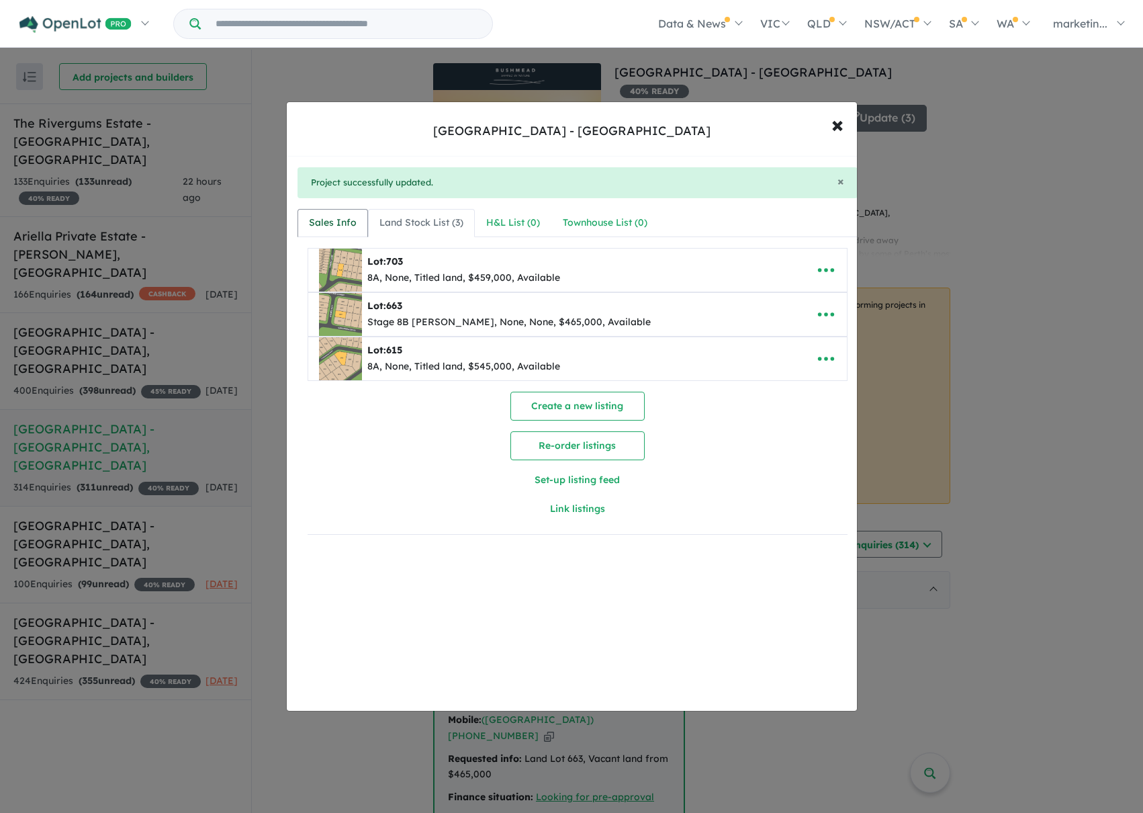
click at [337, 216] on div "Sales Info" at bounding box center [333, 223] width 48 height 16
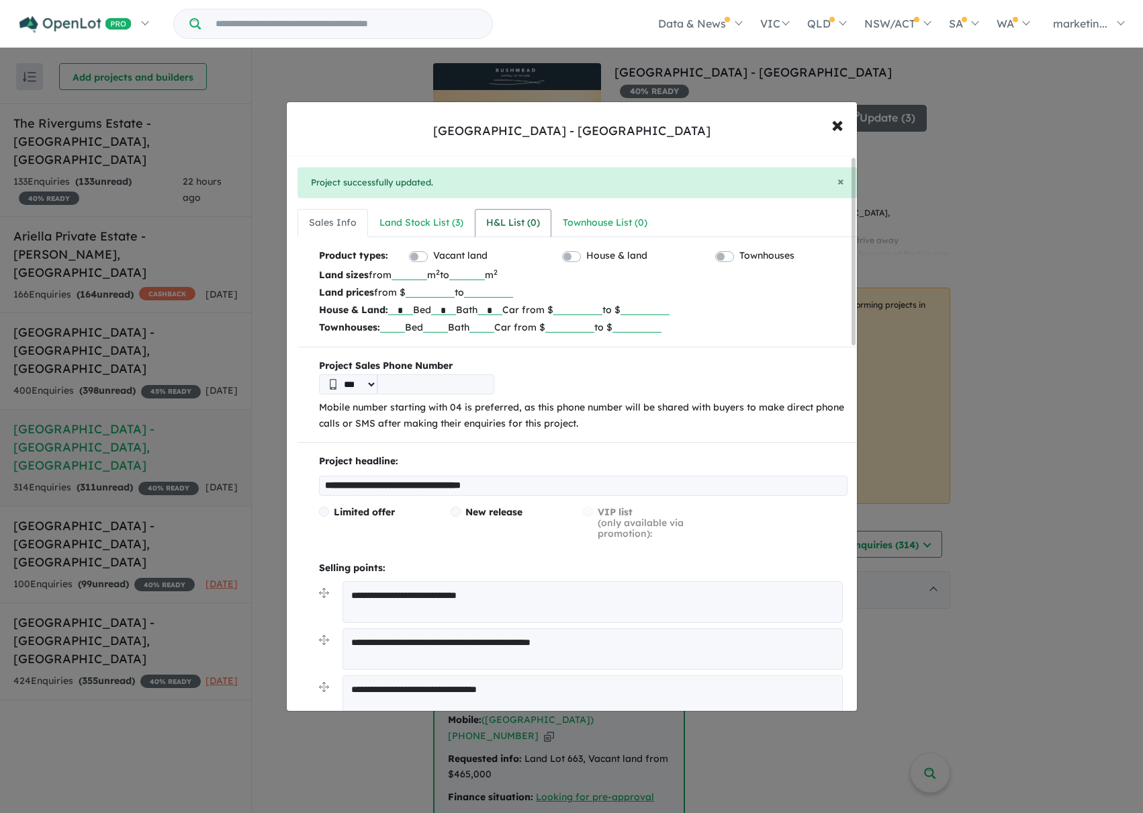
click at [496, 218] on div "H&L List ( 0 )" at bounding box center [513, 223] width 54 height 16
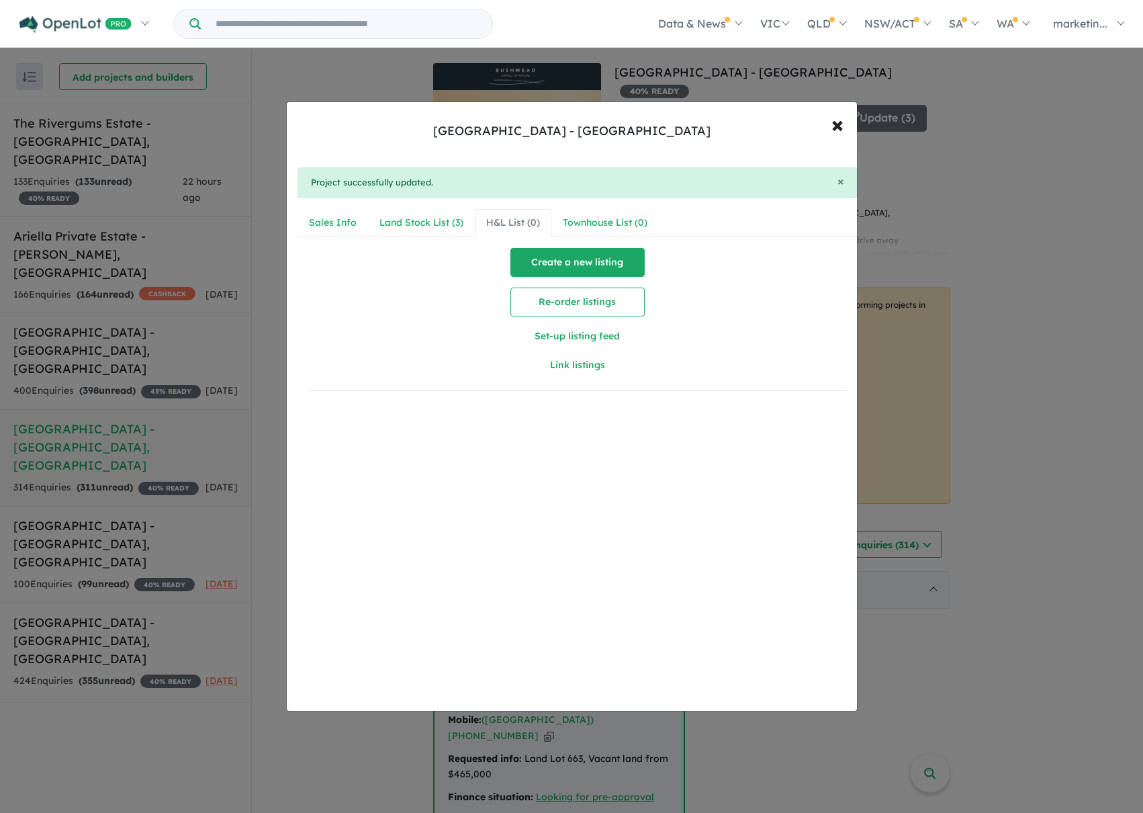
click at [593, 261] on button "Create a new listing" at bounding box center [578, 262] width 134 height 29
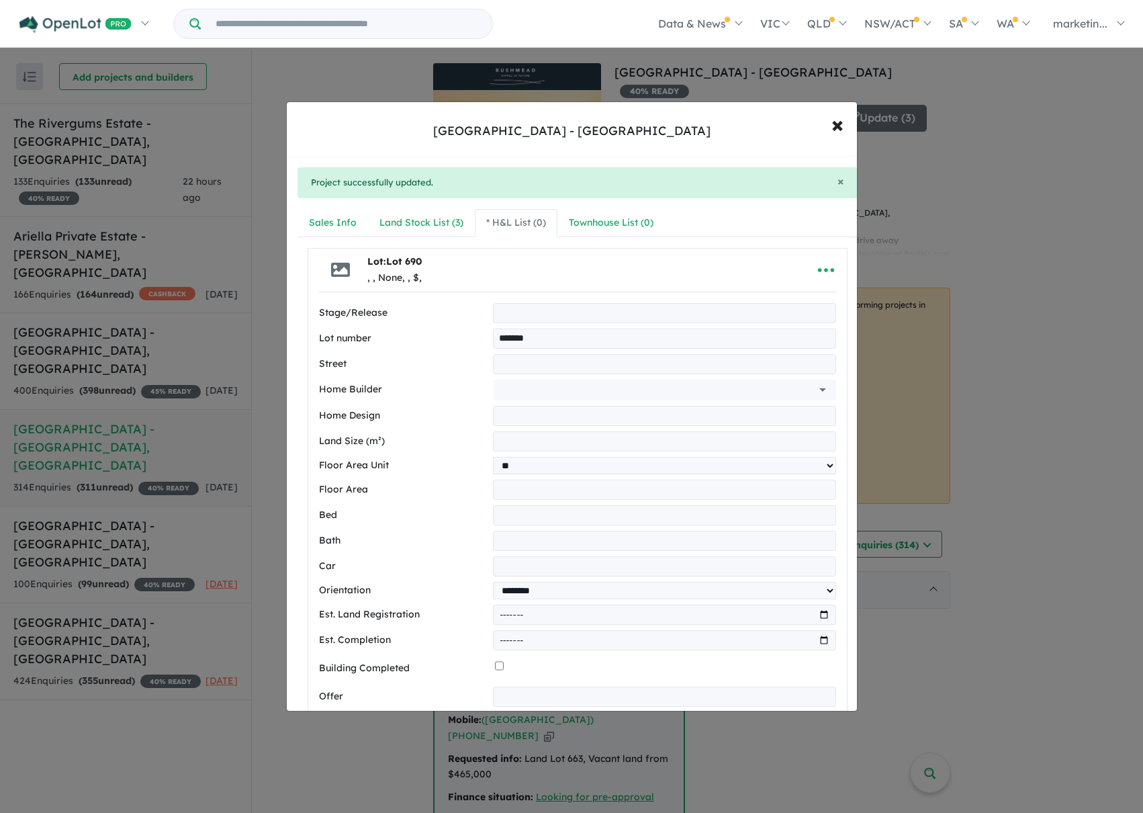
type input "*******"
click at [545, 364] on input "text" at bounding box center [664, 364] width 343 height 20
type input "**********"
click at [521, 437] on input "number" at bounding box center [664, 441] width 343 height 20
type input "***"
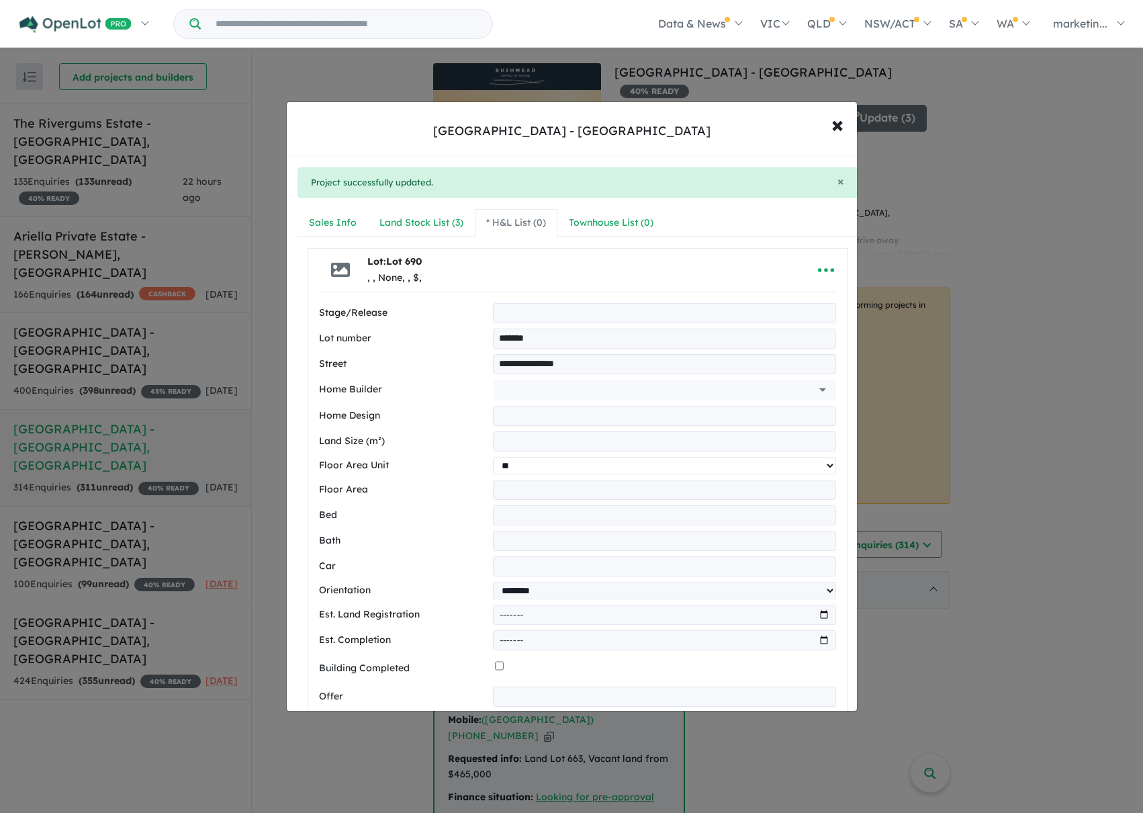
click at [528, 466] on select "** **" at bounding box center [664, 465] width 343 height 17
click at [517, 485] on input "number" at bounding box center [664, 490] width 343 height 20
type input "***"
click at [505, 517] on input "number" at bounding box center [664, 515] width 343 height 20
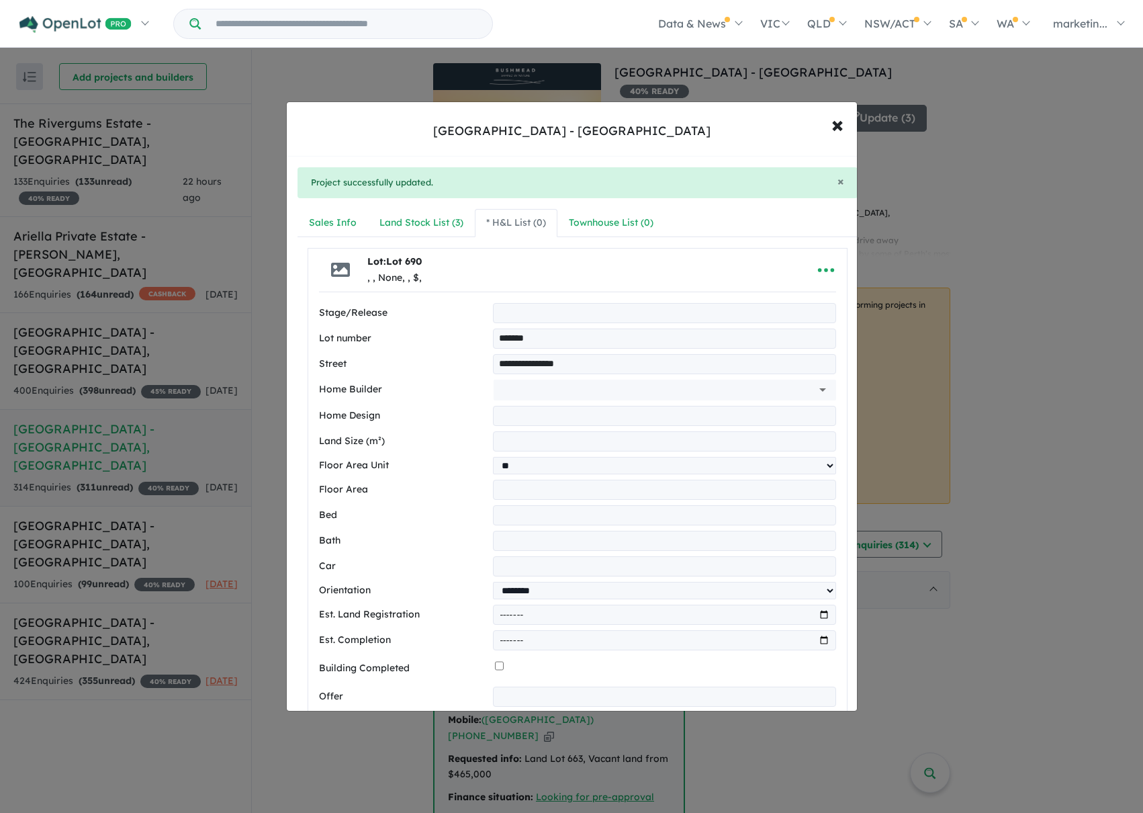
type input "*"
click at [511, 535] on input "number" at bounding box center [664, 541] width 343 height 20
type input "*"
click at [512, 568] on input "number" at bounding box center [664, 566] width 343 height 20
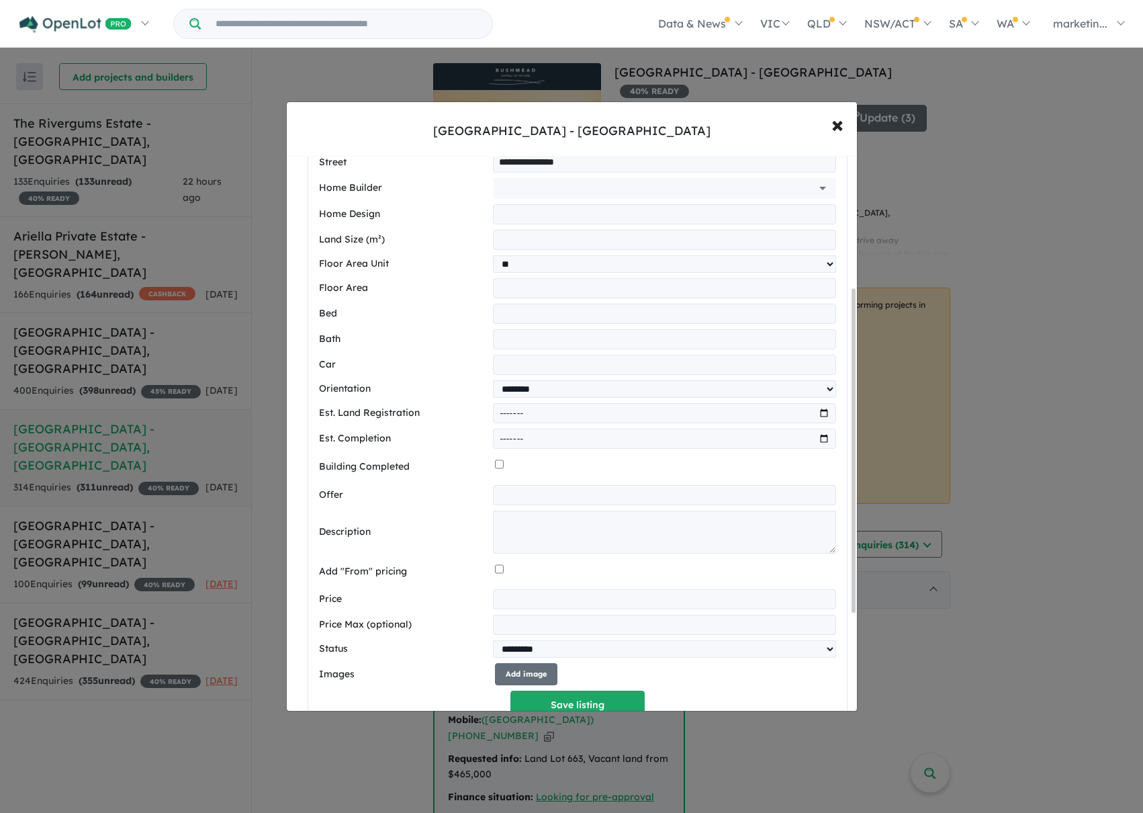
scroll to position [269, 0]
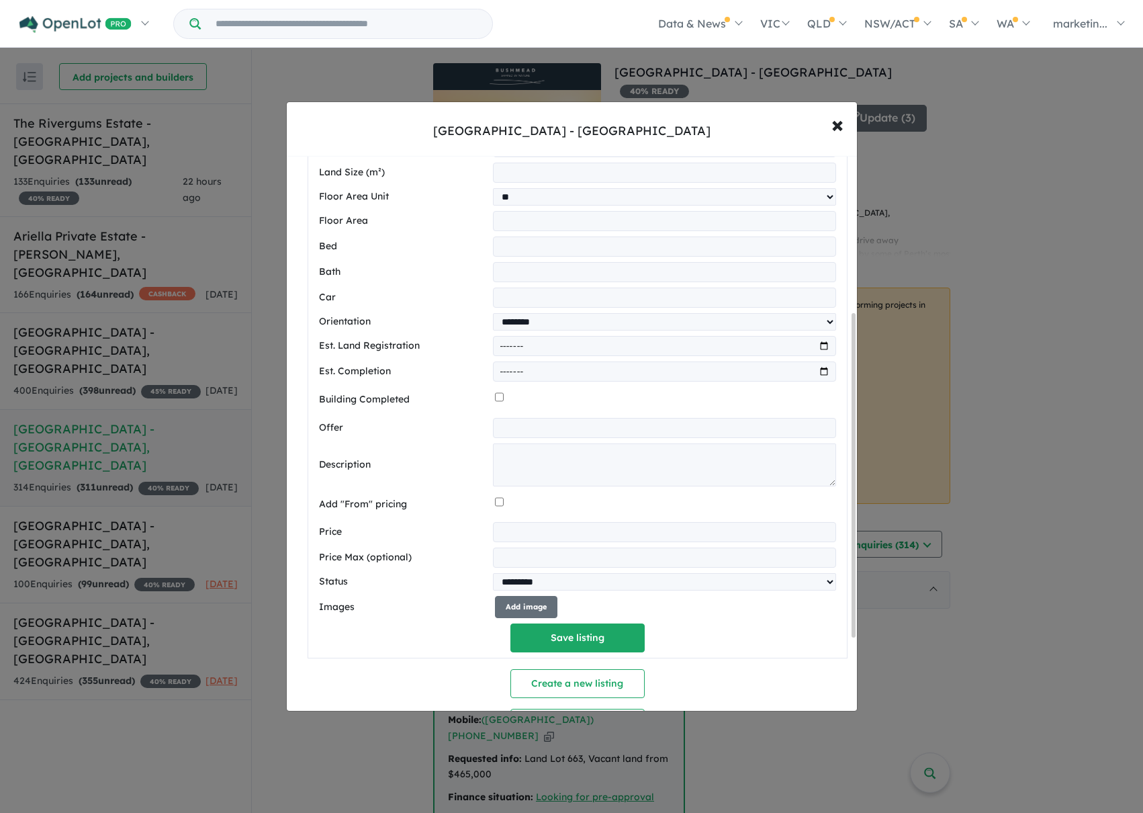
type input "*"
click at [531, 460] on textarea at bounding box center [664, 464] width 343 height 43
click at [548, 457] on textarea at bounding box center [664, 464] width 343 height 43
paste textarea "**********"
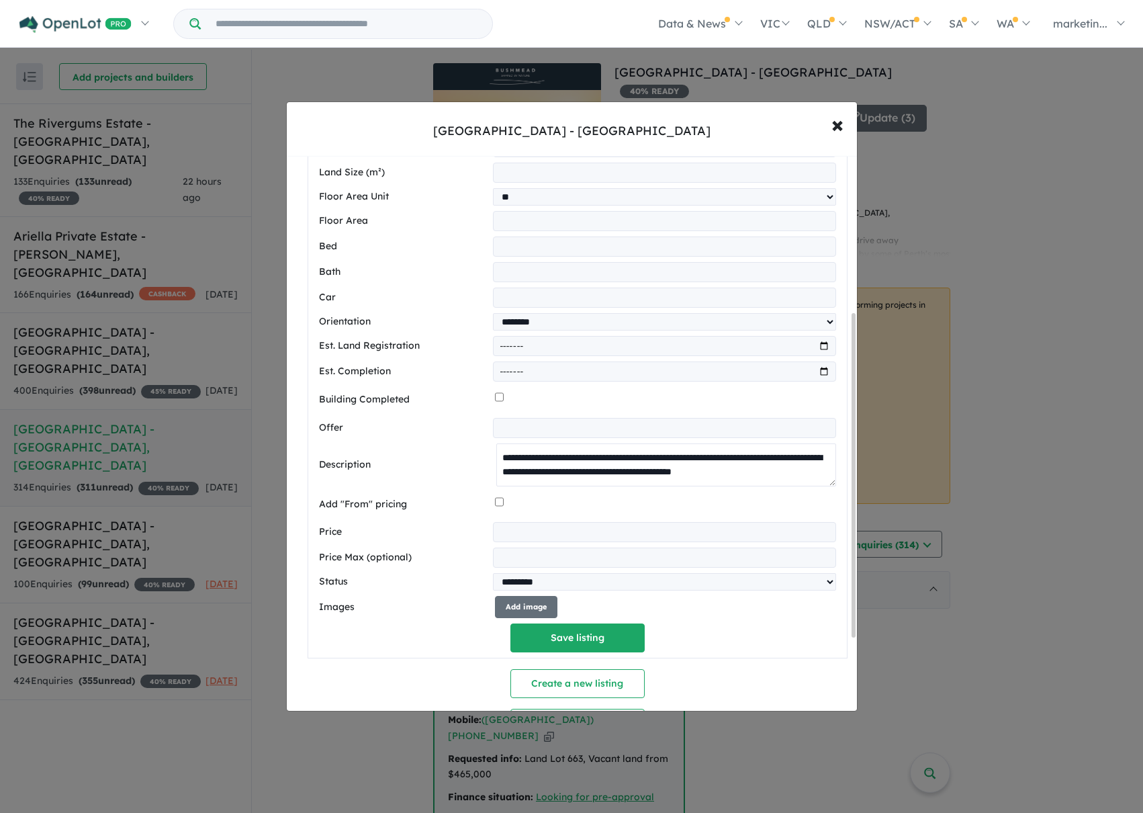
type textarea "**********"
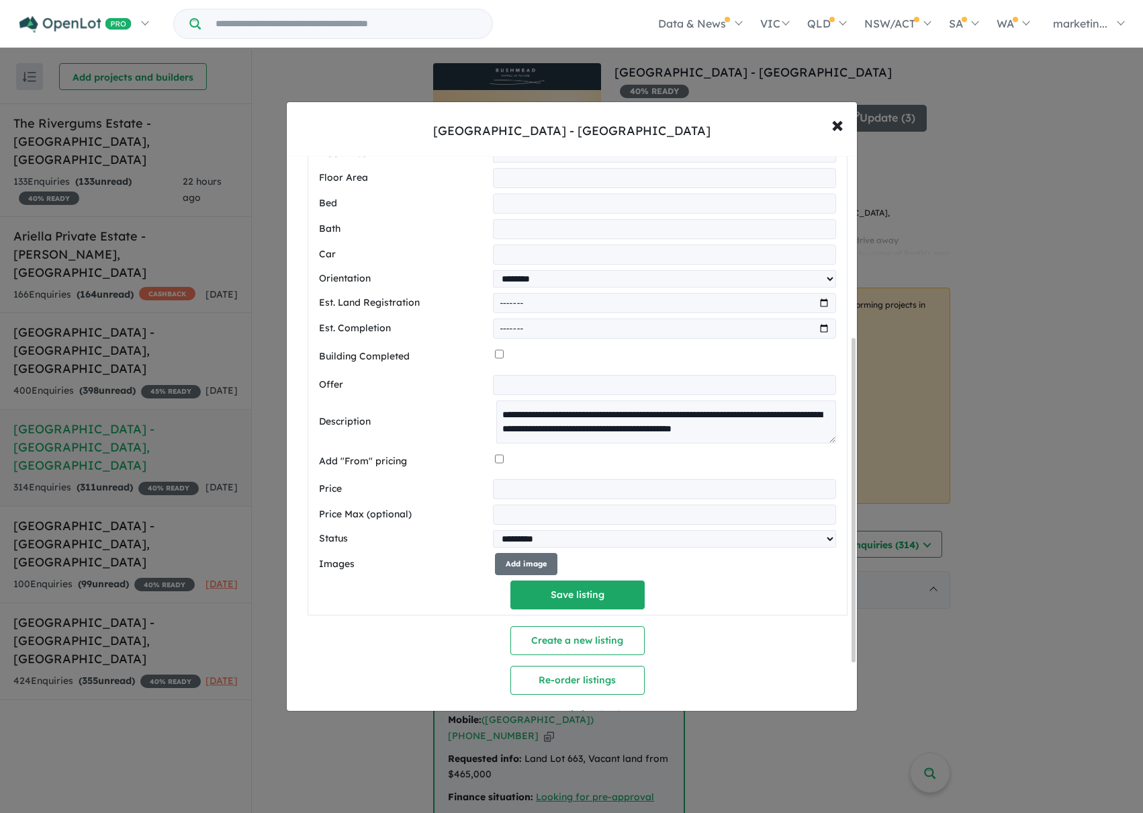
scroll to position [336, 0]
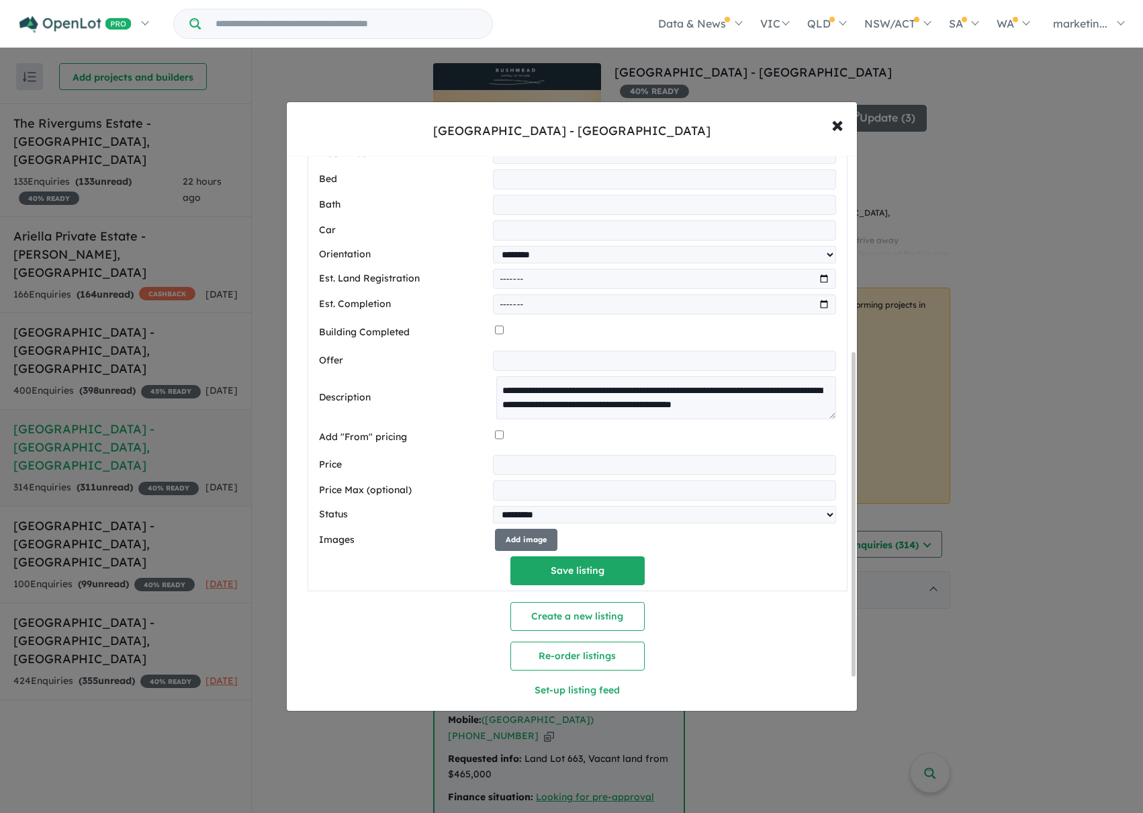
click at [525, 470] on input "number" at bounding box center [664, 465] width 343 height 20
type input "******"
click at [510, 490] on input "number" at bounding box center [664, 490] width 343 height 20
click at [658, 551] on div "Add image" at bounding box center [665, 540] width 341 height 22
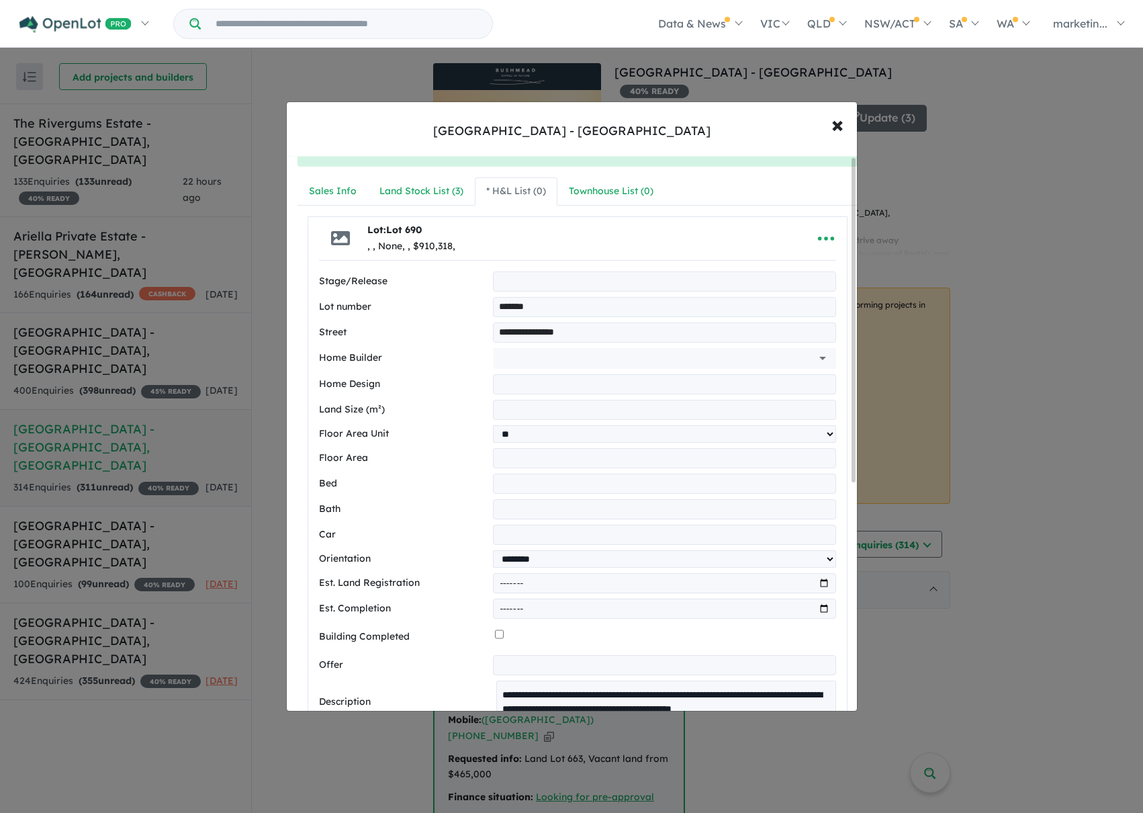
scroll to position [0, 0]
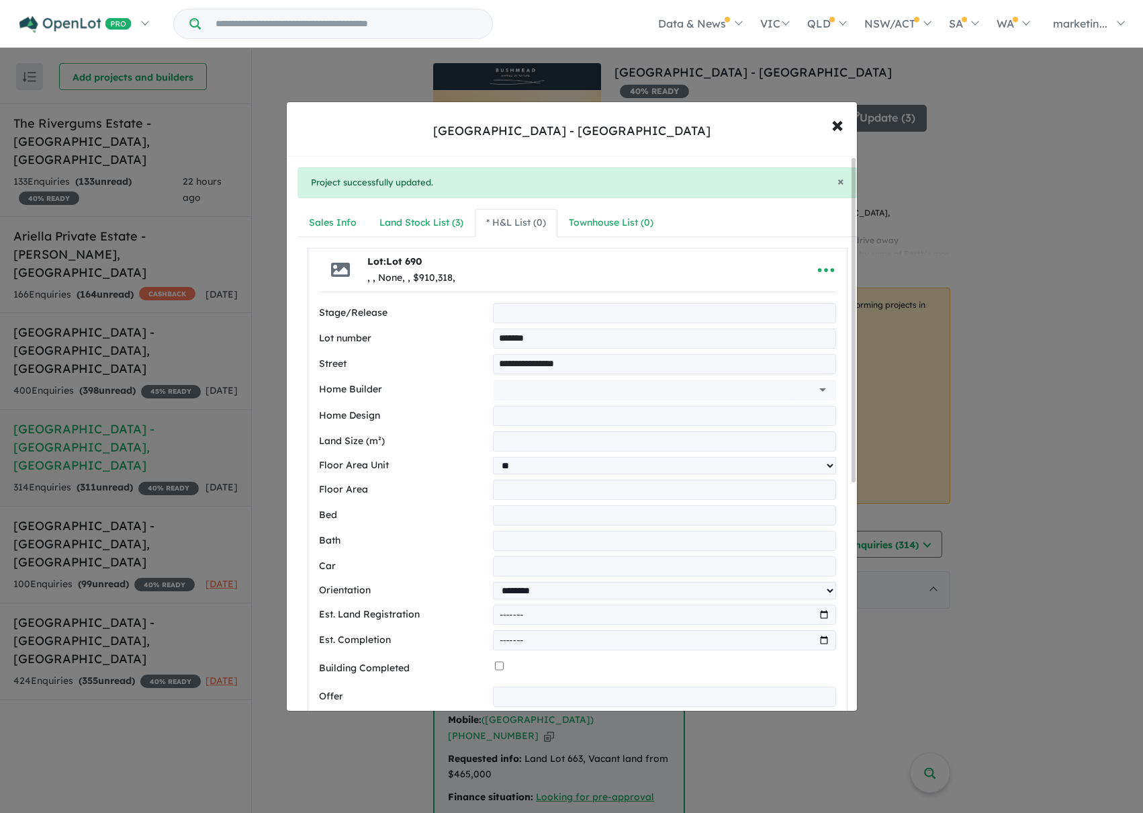
click at [521, 415] on input "text" at bounding box center [664, 416] width 343 height 20
type input "*******"
click at [433, 368] on label "Street" at bounding box center [403, 364] width 169 height 16
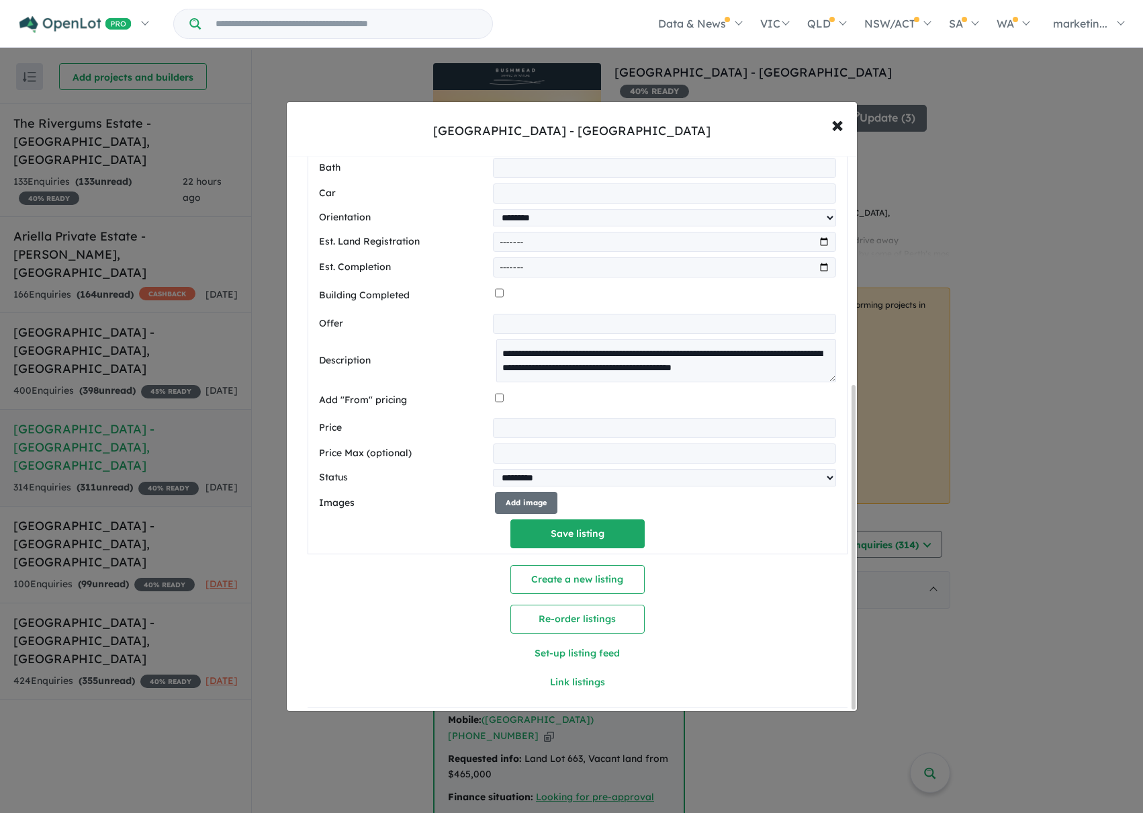
scroll to position [393, 0]
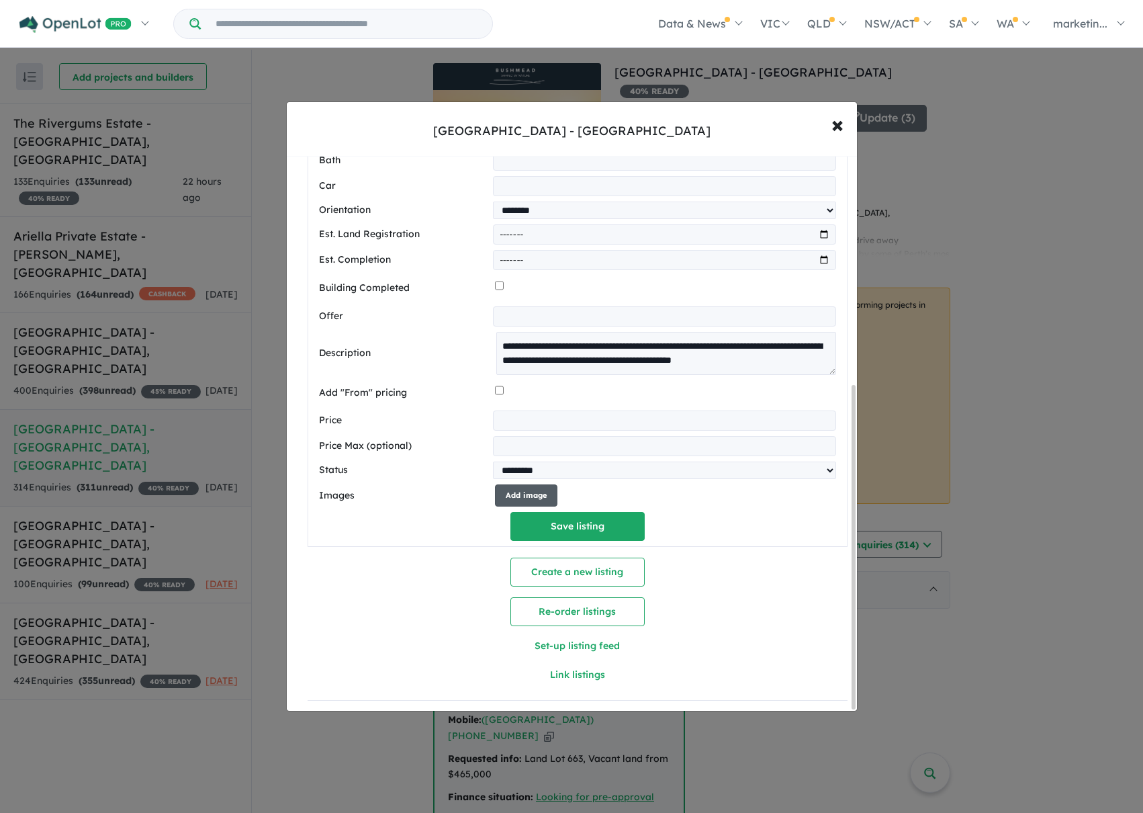
click at [515, 488] on button "Add image" at bounding box center [526, 495] width 62 height 22
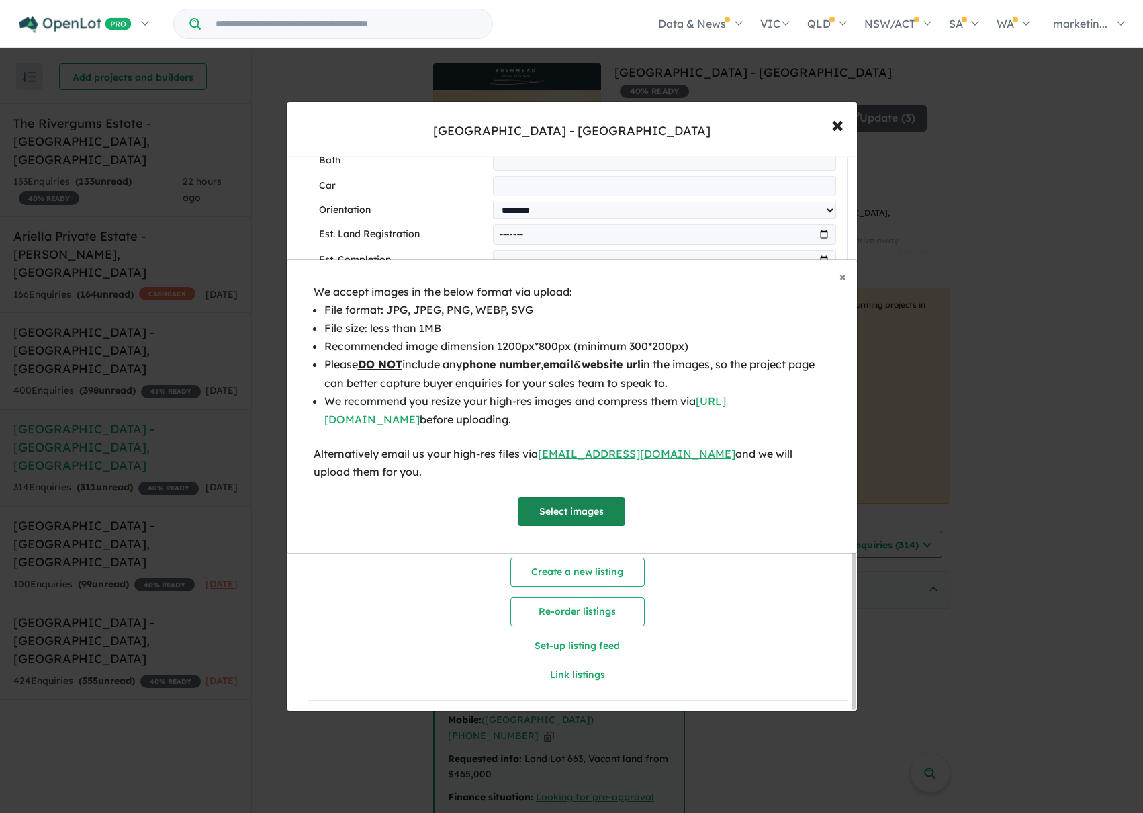
click at [589, 511] on button "Select images" at bounding box center [571, 511] width 107 height 29
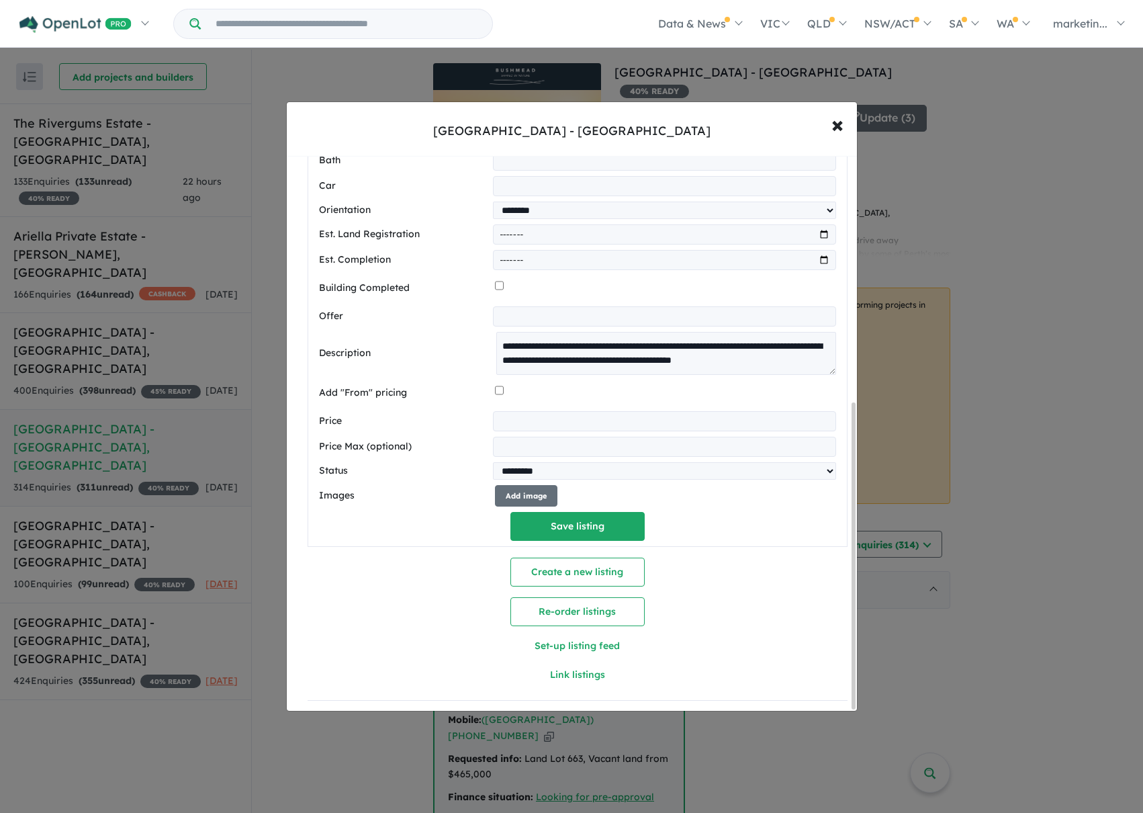
scroll to position [449, 0]
click at [521, 493] on button "Add image" at bounding box center [526, 496] width 62 height 22
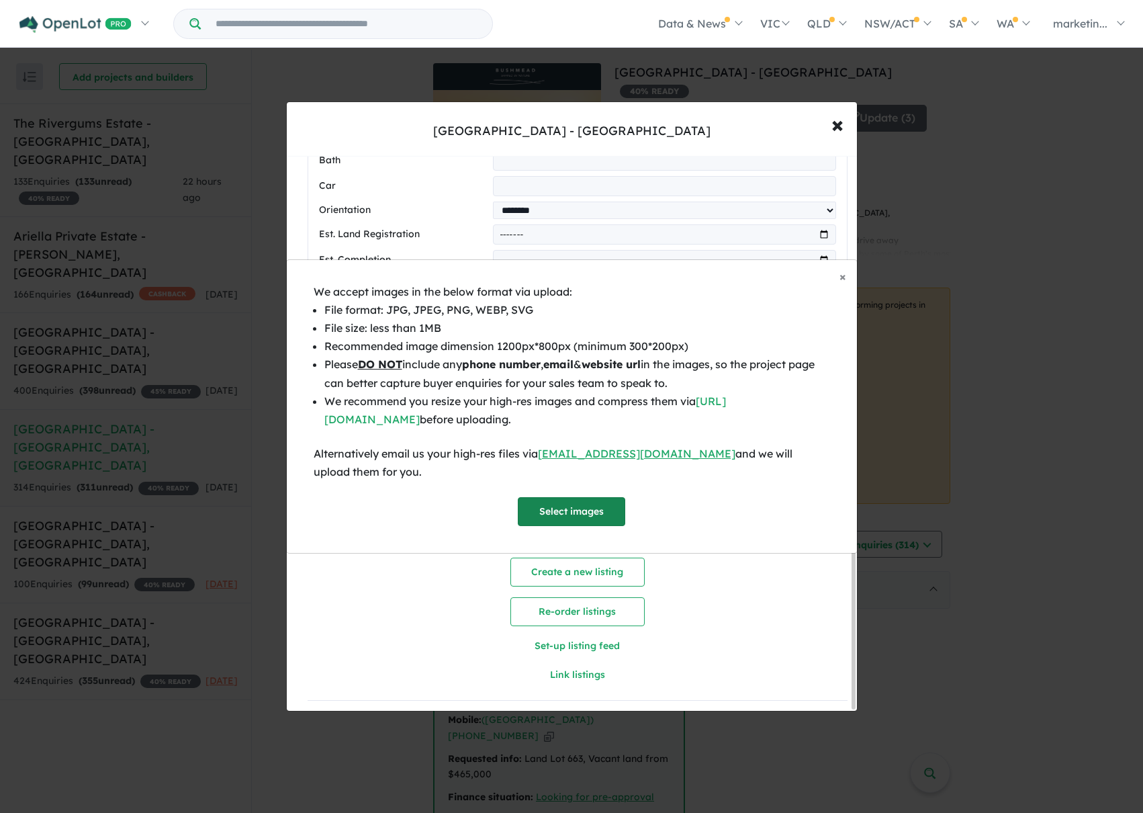
click at [562, 512] on button "Select images" at bounding box center [571, 511] width 107 height 29
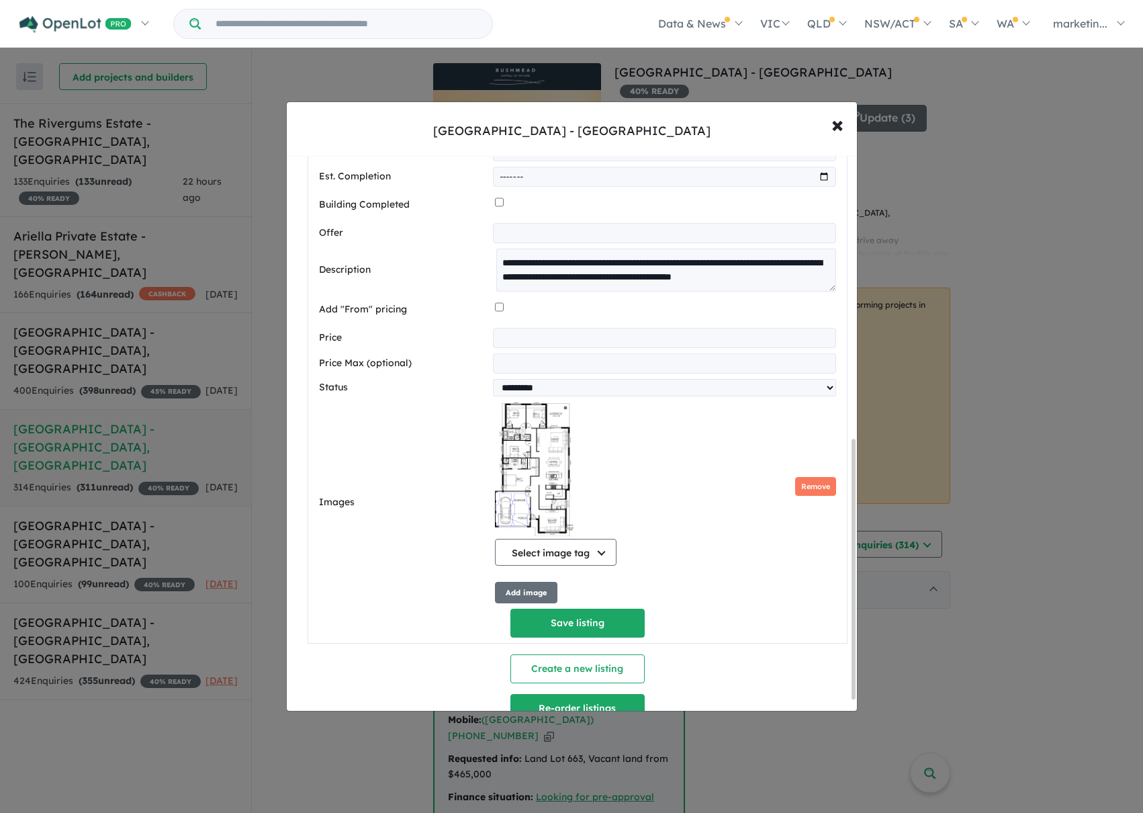
scroll to position [629, 0]
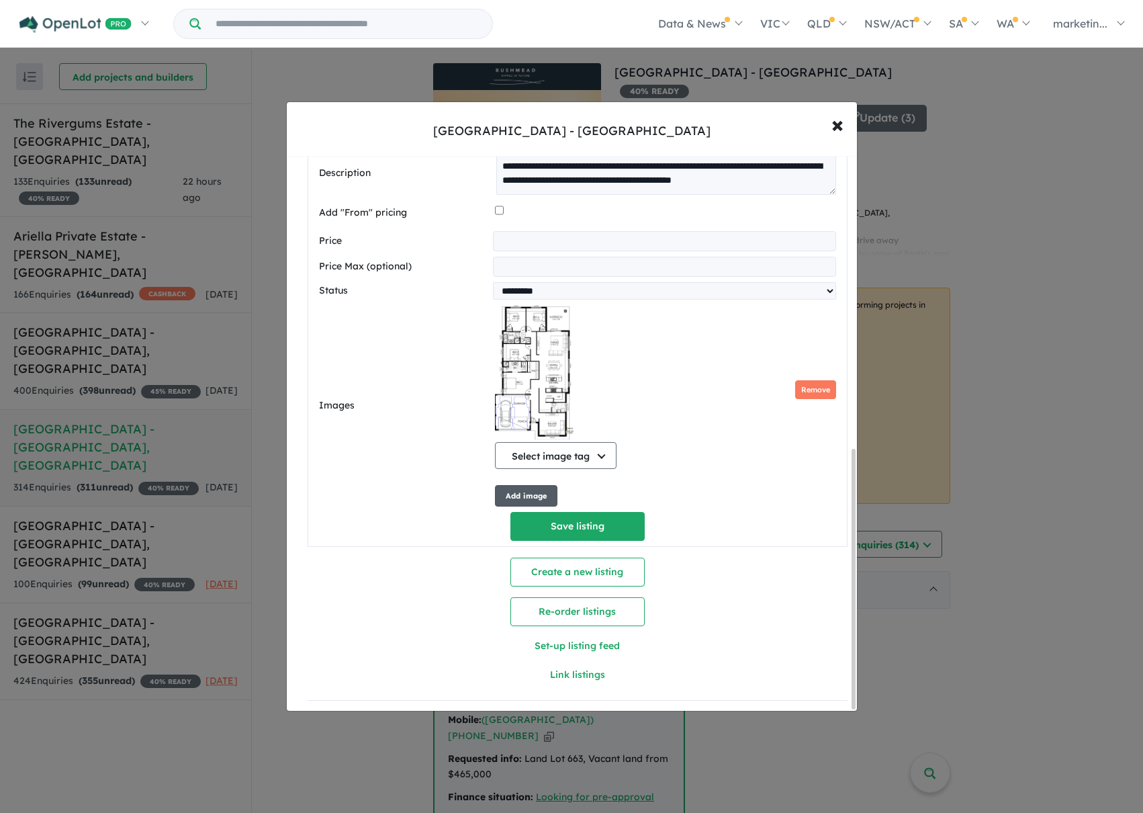
click at [523, 485] on button "Add image" at bounding box center [526, 496] width 62 height 22
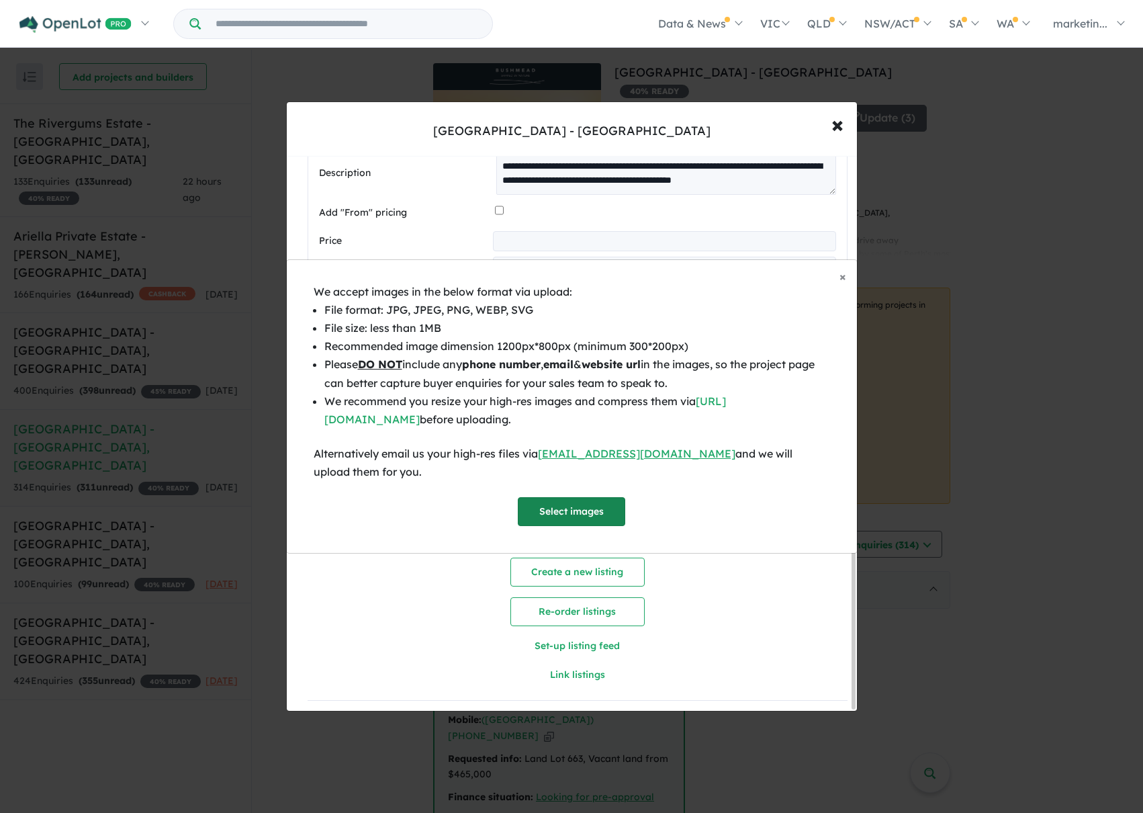
click at [576, 511] on button "Select images" at bounding box center [571, 511] width 107 height 29
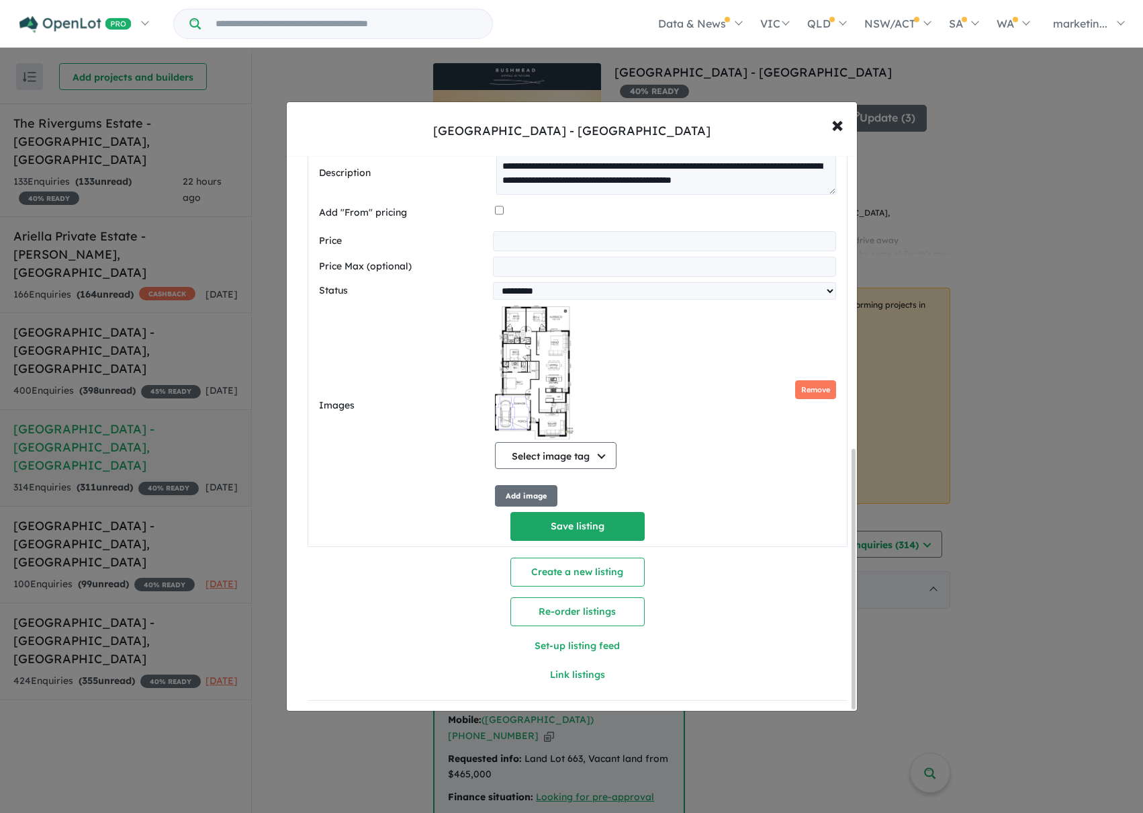
click at [747, 114] on div "[GEOGRAPHIC_DATA] - [GEOGRAPHIC_DATA] × Close" at bounding box center [572, 129] width 570 height 54
click at [534, 497] on button "Add image" at bounding box center [526, 496] width 62 height 22
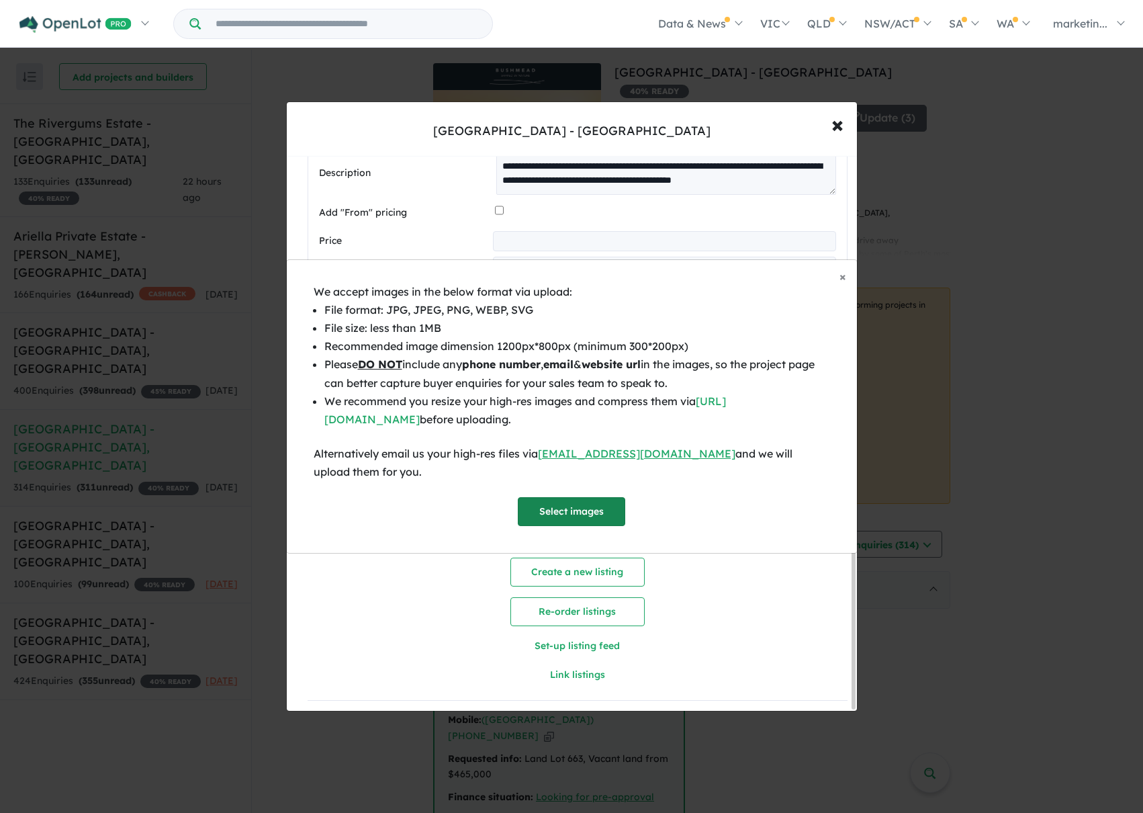
click at [580, 505] on button "Select images" at bounding box center [571, 511] width 107 height 29
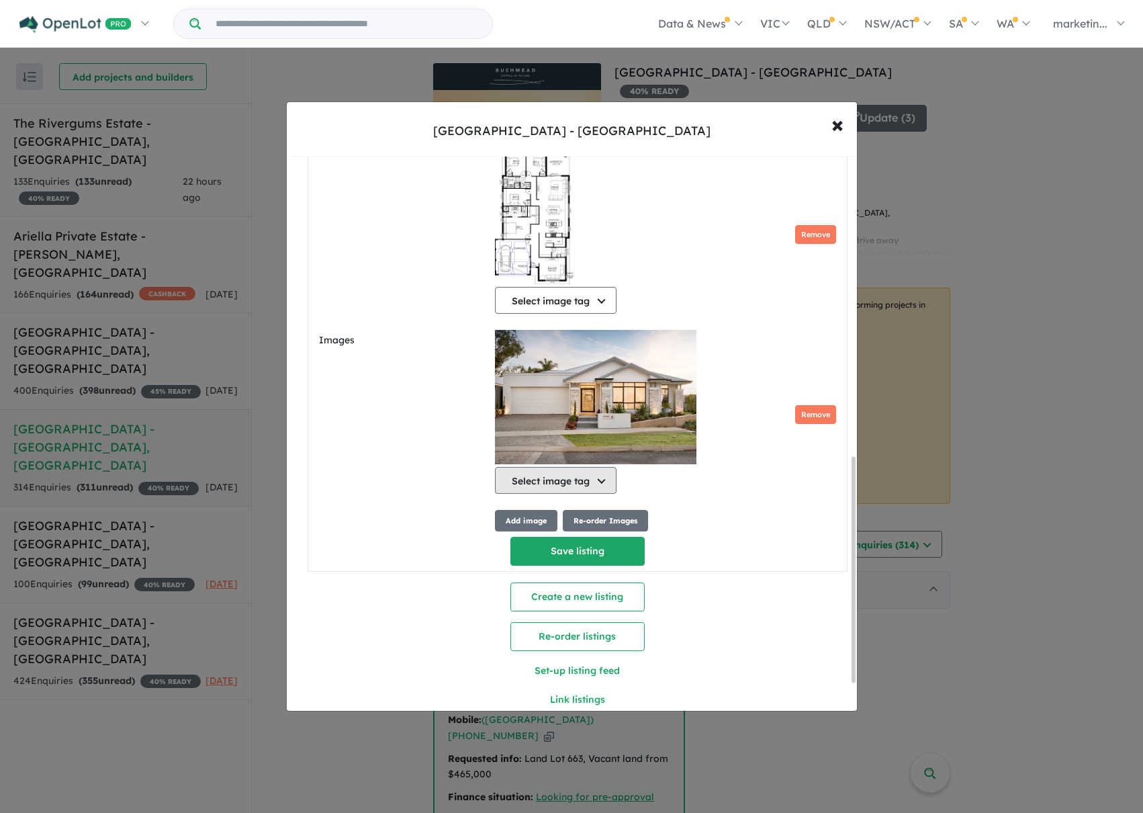
scroll to position [809, 0]
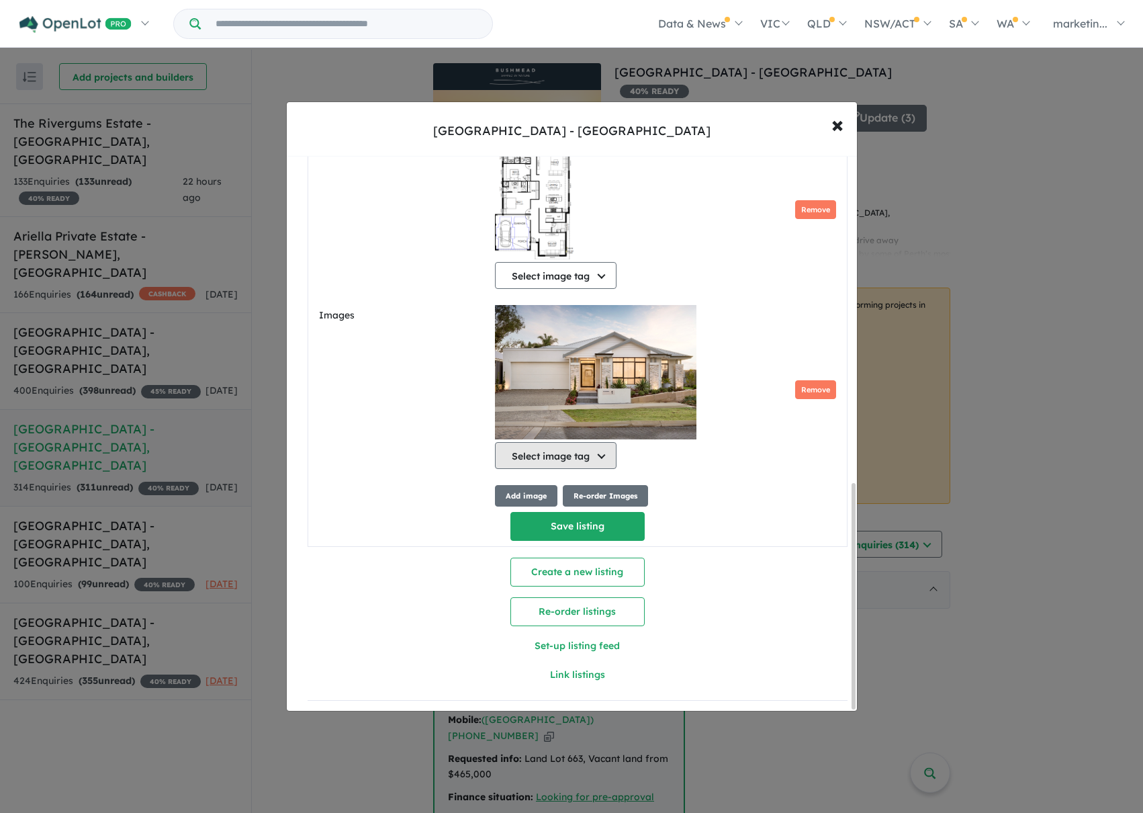
click at [599, 451] on button "Select image tag" at bounding box center [556, 455] width 122 height 27
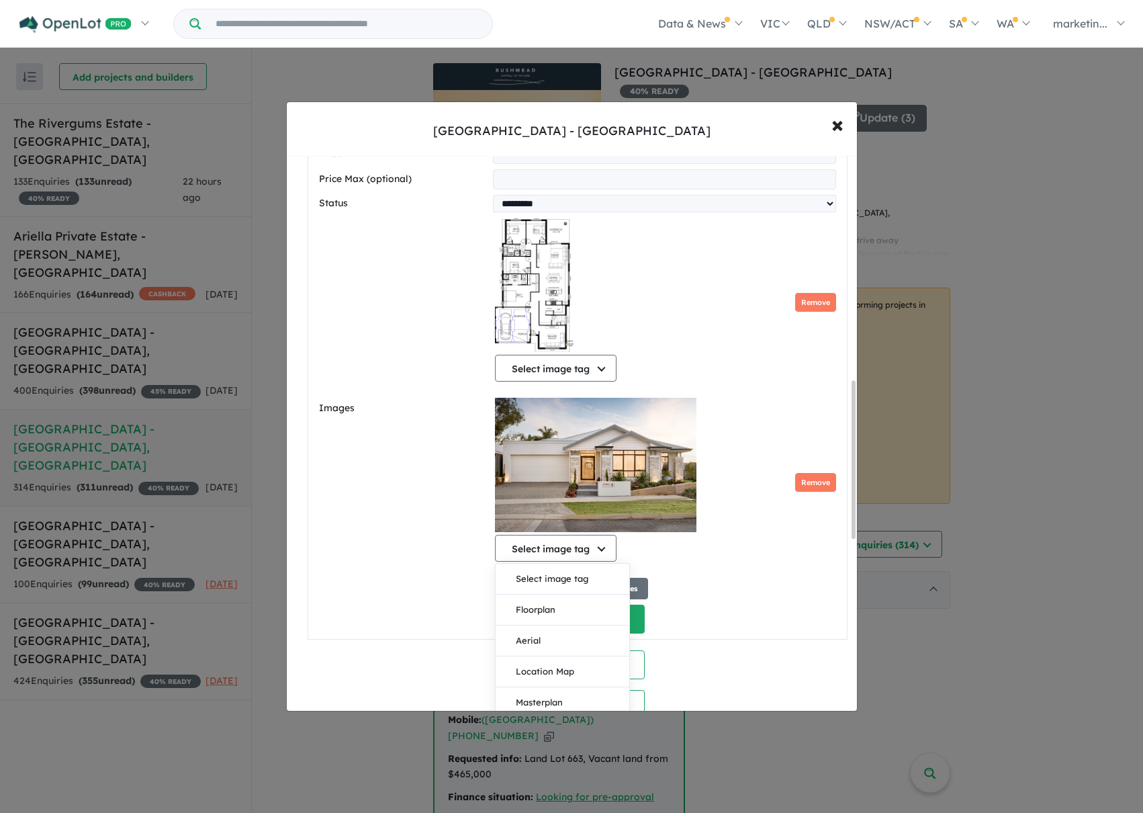
scroll to position [540, 0]
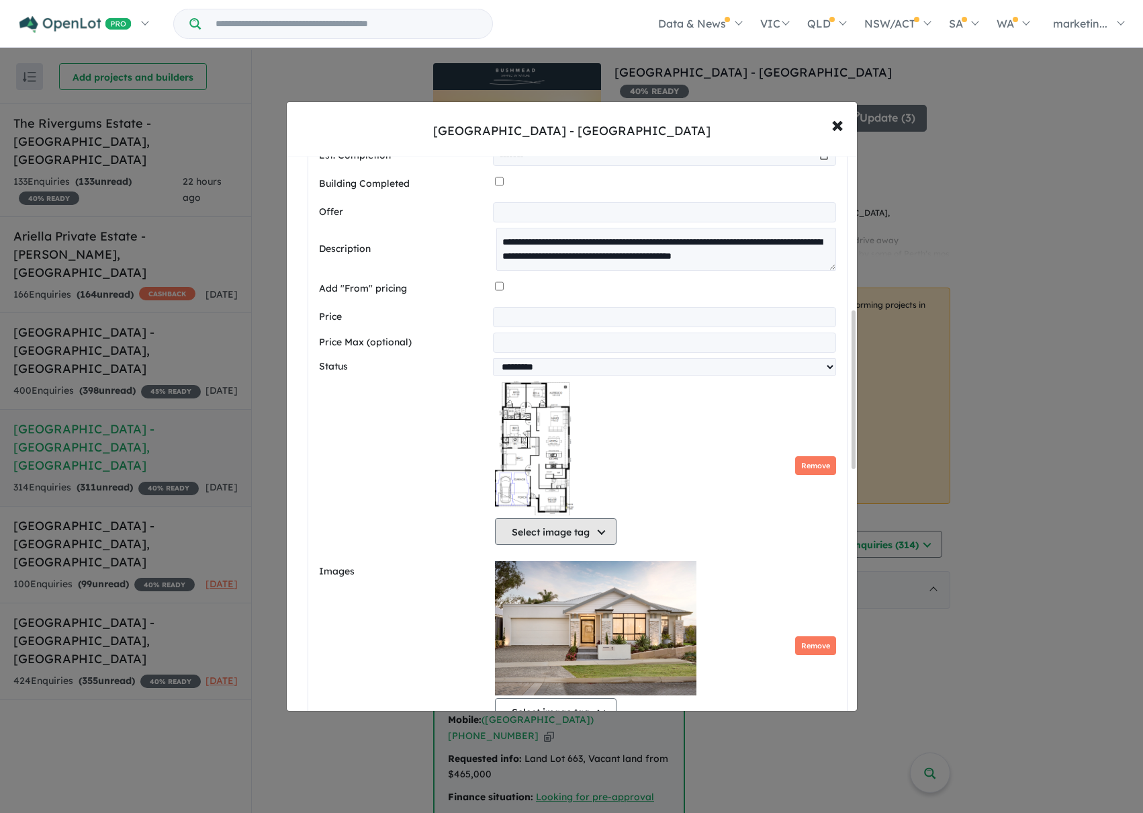
click at [591, 527] on button "Select image tag" at bounding box center [556, 531] width 122 height 27
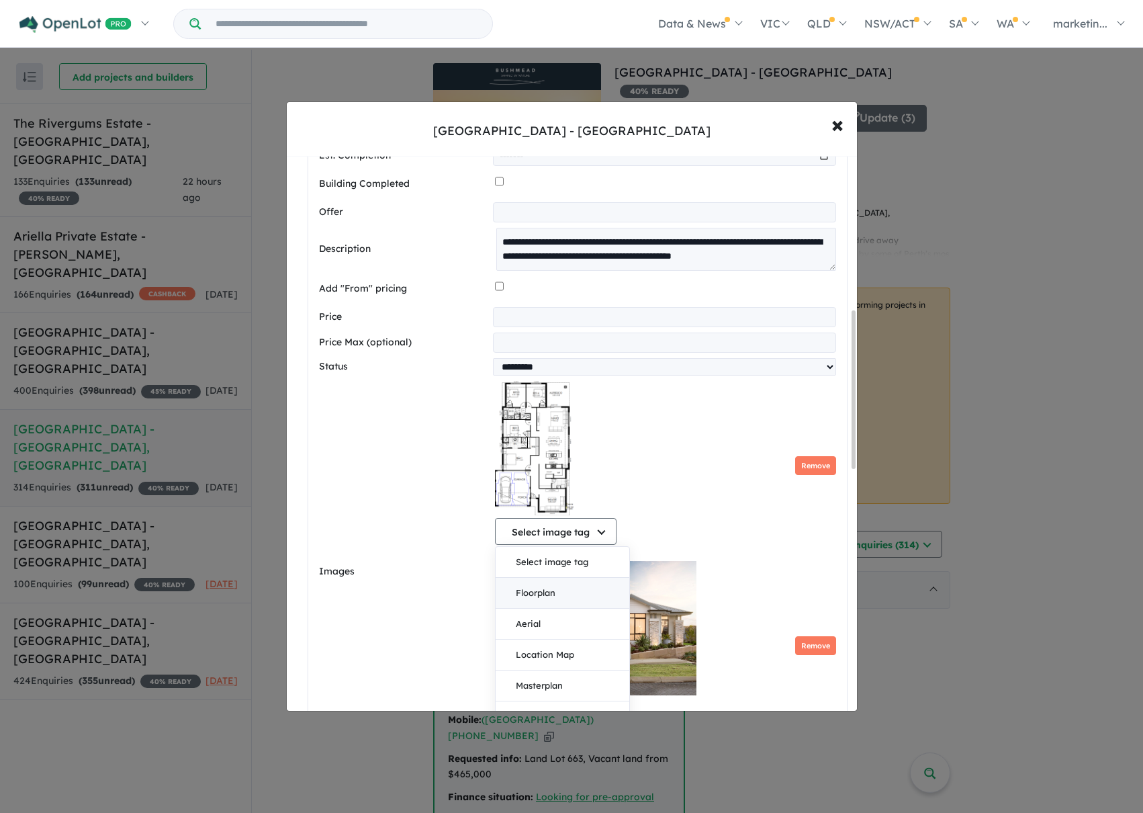
click at [552, 596] on button "Floorplan" at bounding box center [563, 593] width 134 height 31
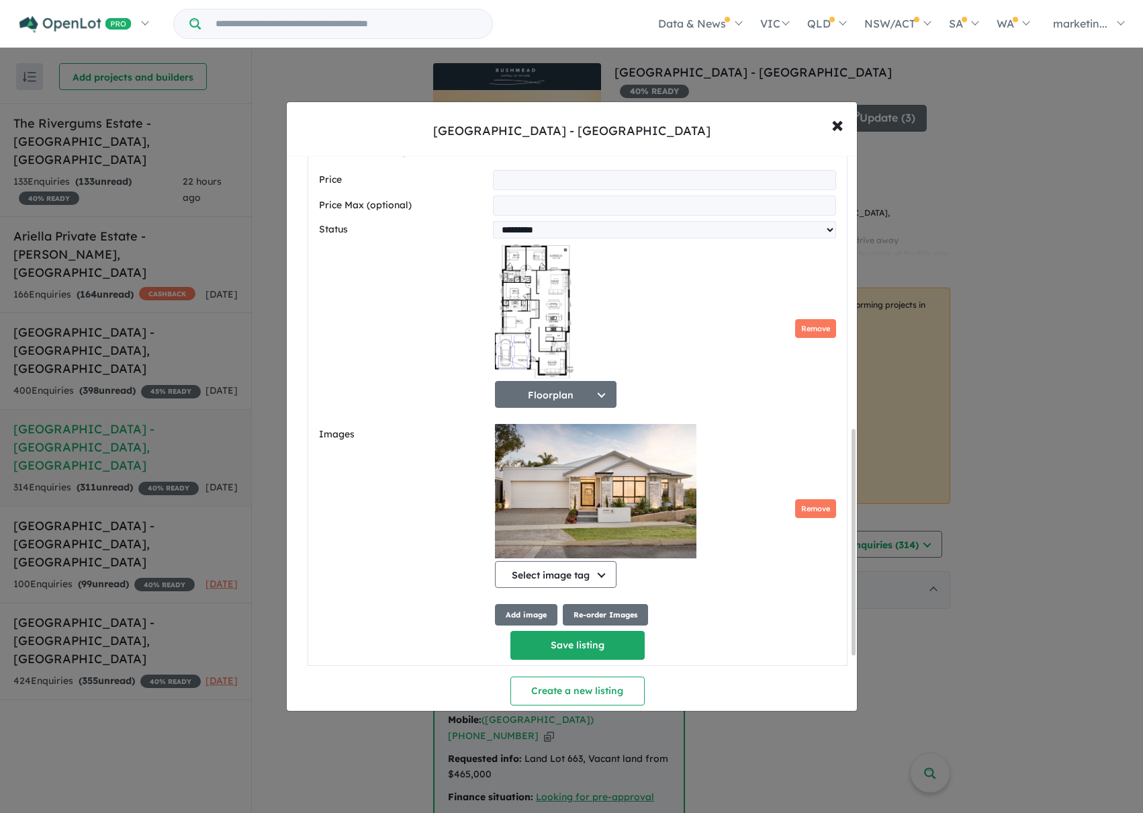
scroll to position [675, 0]
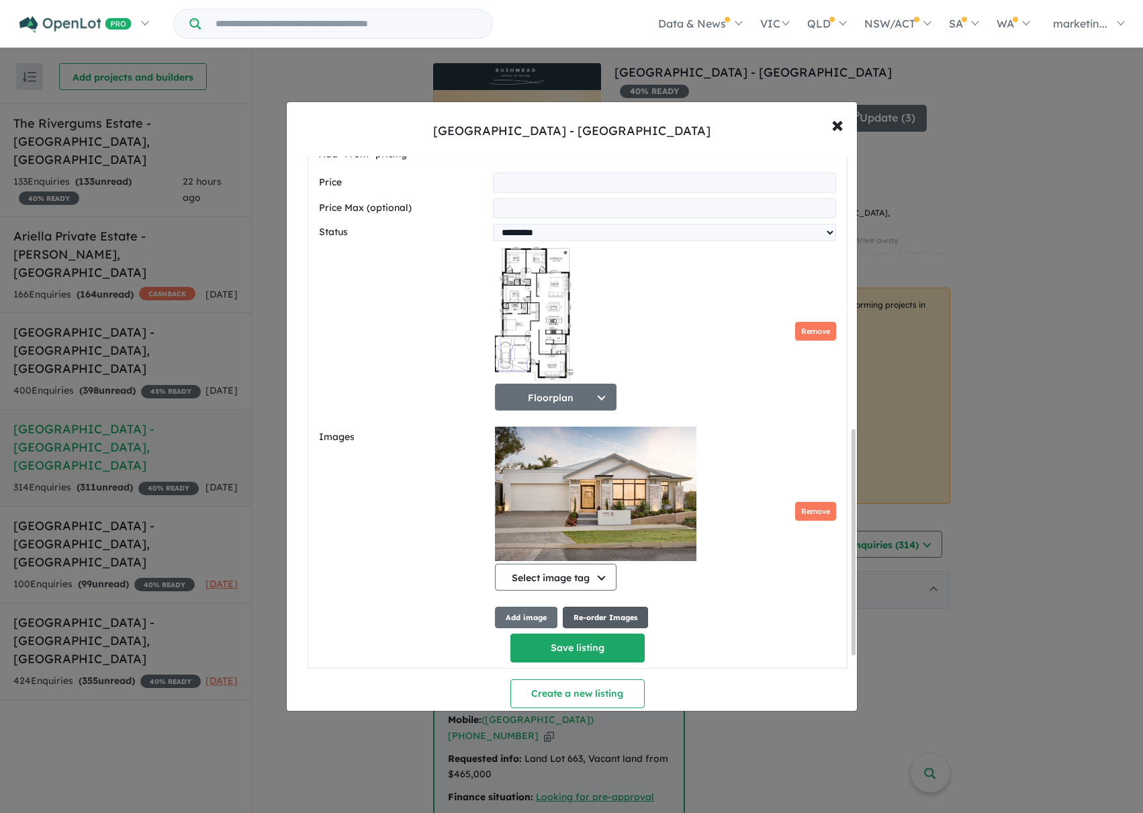
click at [604, 620] on button "Re-order Images" at bounding box center [605, 618] width 85 height 22
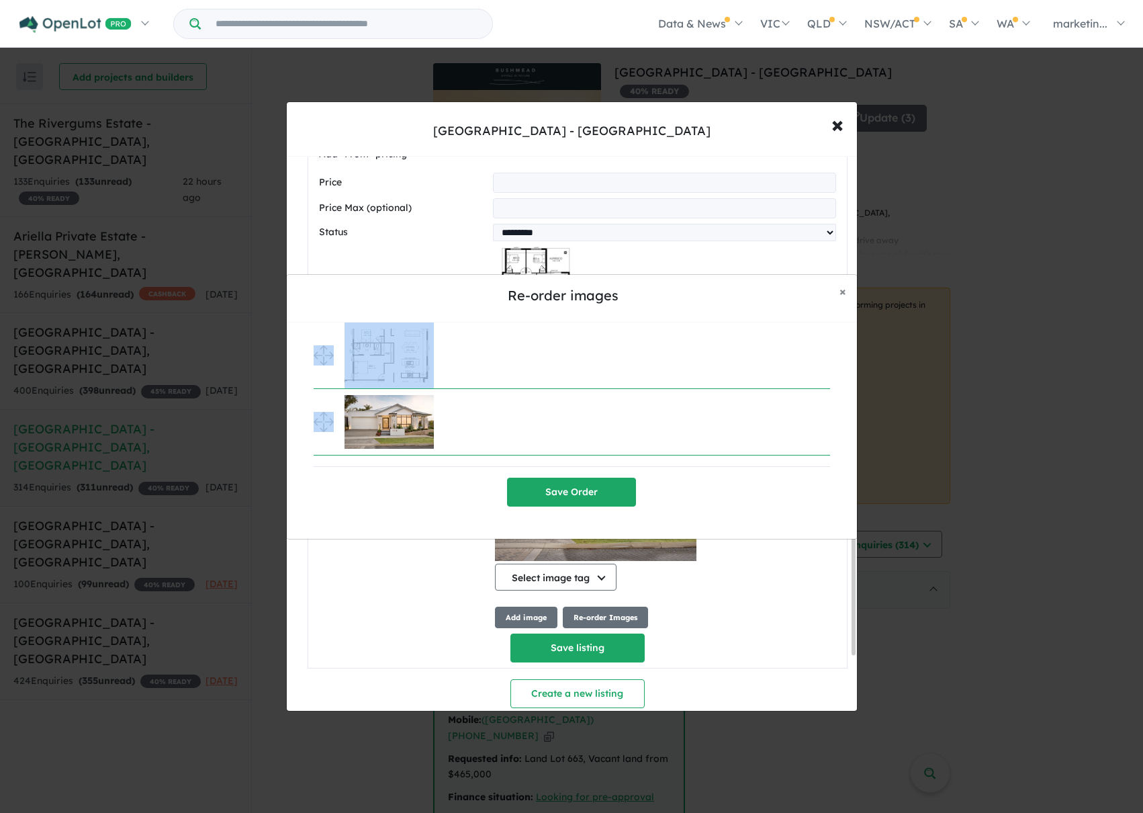
drag, startPoint x: 312, startPoint y: 423, endPoint x: 306, endPoint y: 370, distance: 54.0
click at [311, 363] on div "Save Order" at bounding box center [572, 430] width 570 height 216
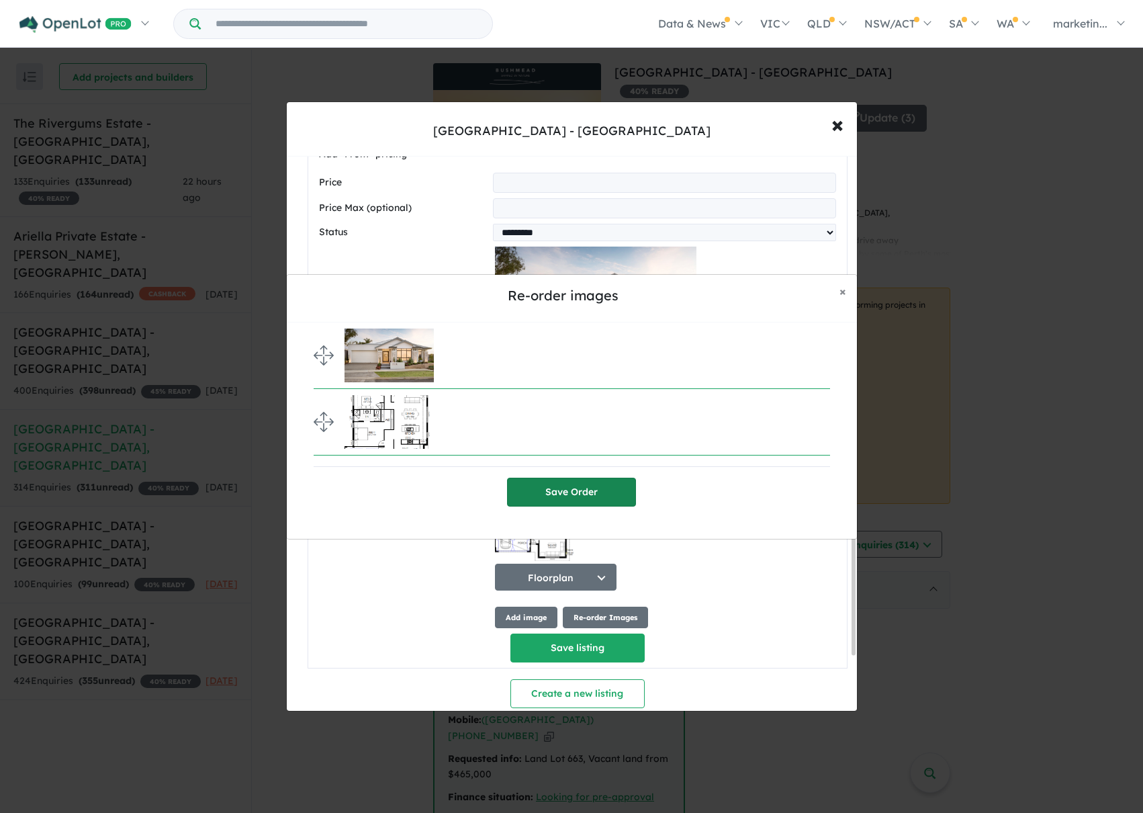
click at [578, 493] on button "Save Order" at bounding box center [571, 492] width 129 height 29
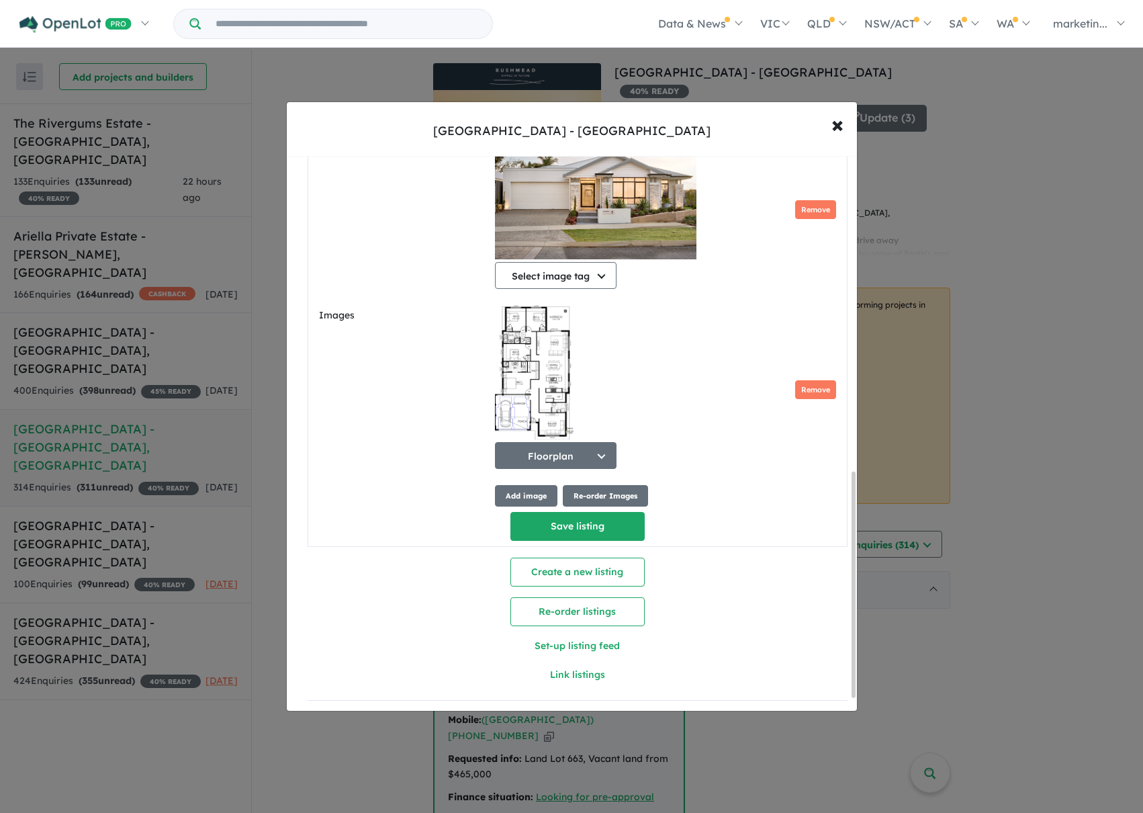
scroll to position [809, 0]
click at [553, 521] on button "Save listing" at bounding box center [578, 526] width 134 height 29
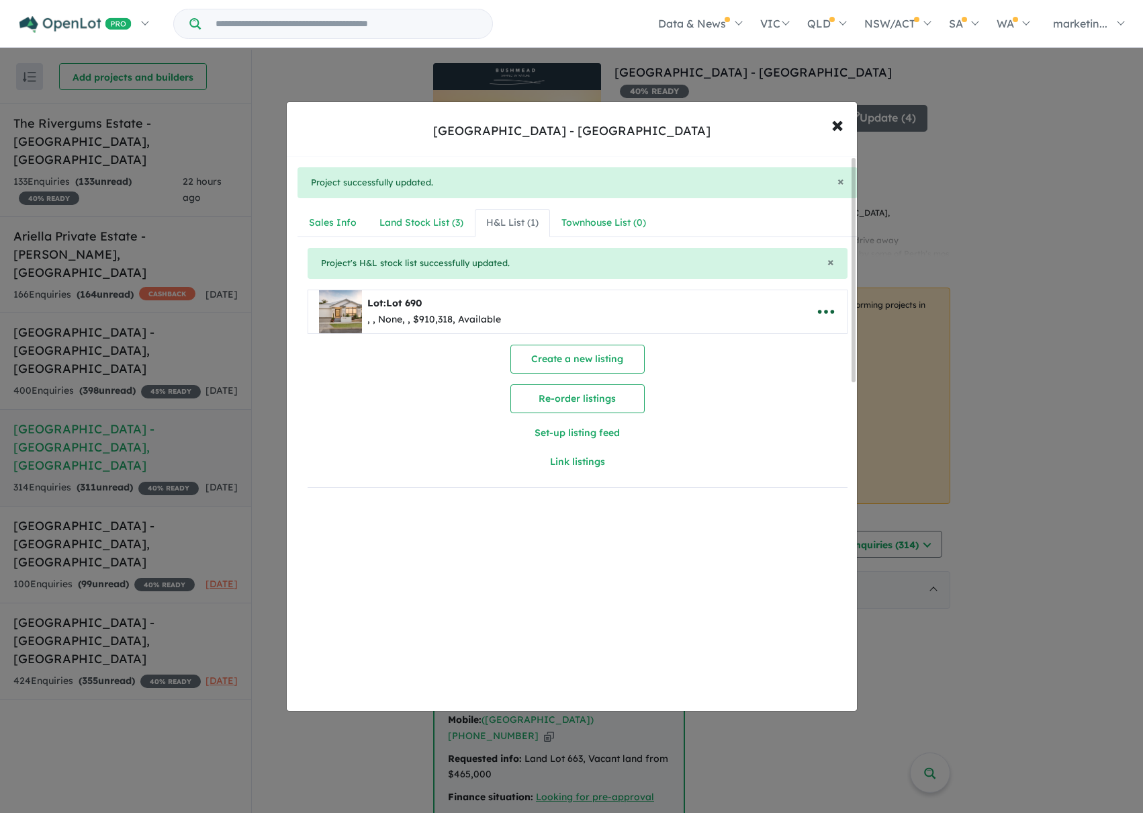
click at [826, 313] on icon "button" at bounding box center [826, 312] width 20 height 20
click at [795, 339] on link "Edit" at bounding box center [796, 344] width 99 height 31
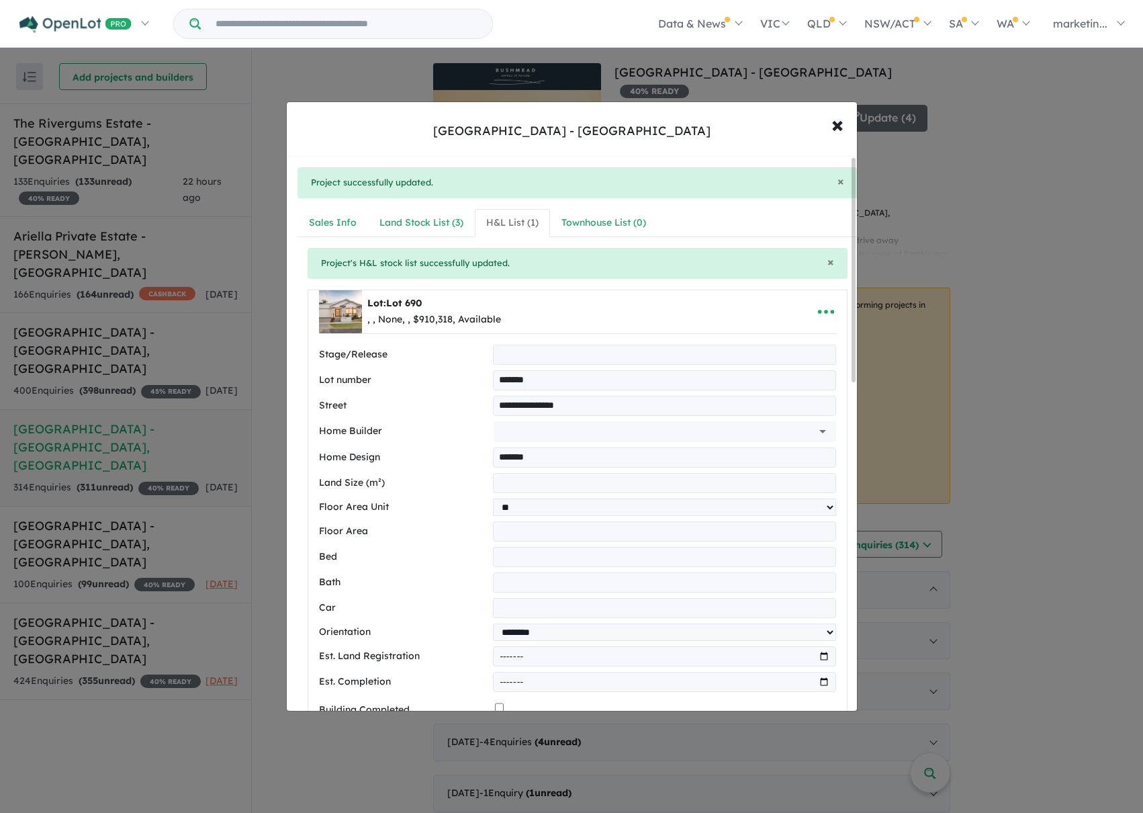
drag, startPoint x: 511, startPoint y: 380, endPoint x: 519, endPoint y: 376, distance: 9.0
click at [513, 379] on input "*******" at bounding box center [664, 380] width 343 height 20
click at [520, 377] on input "*******" at bounding box center [664, 380] width 343 height 20
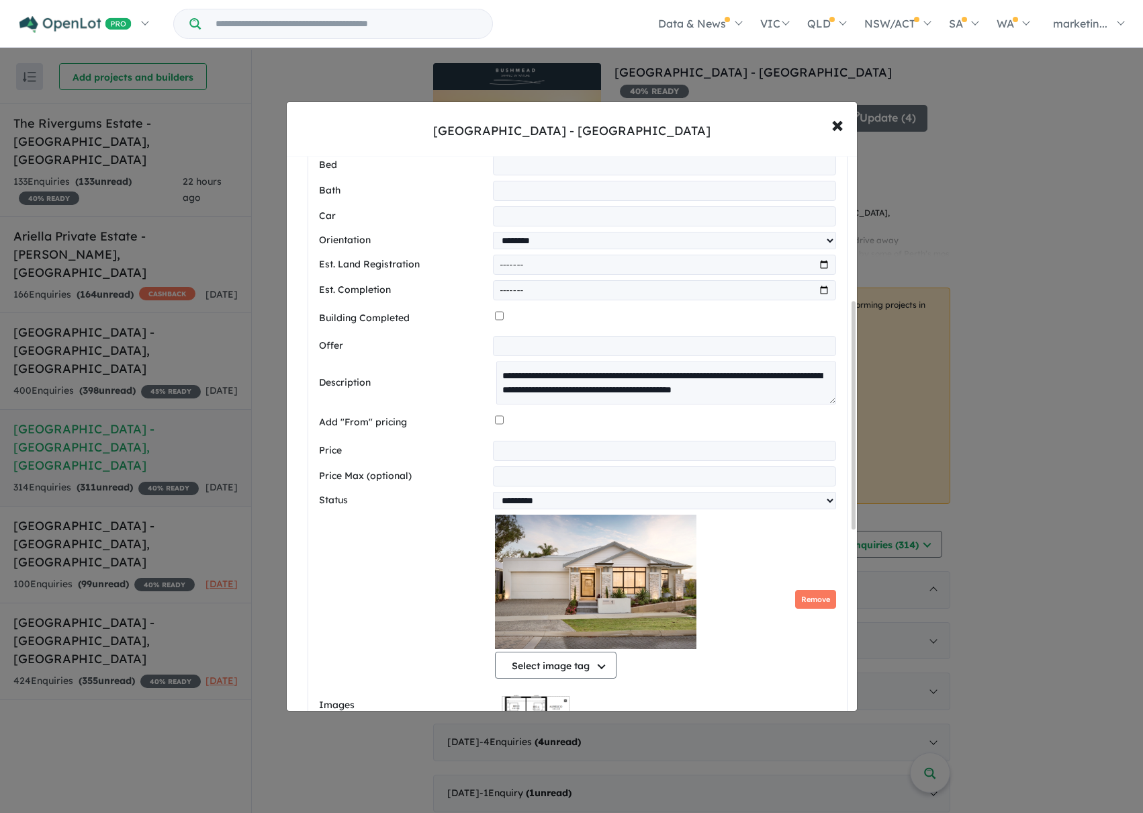
scroll to position [123, 0]
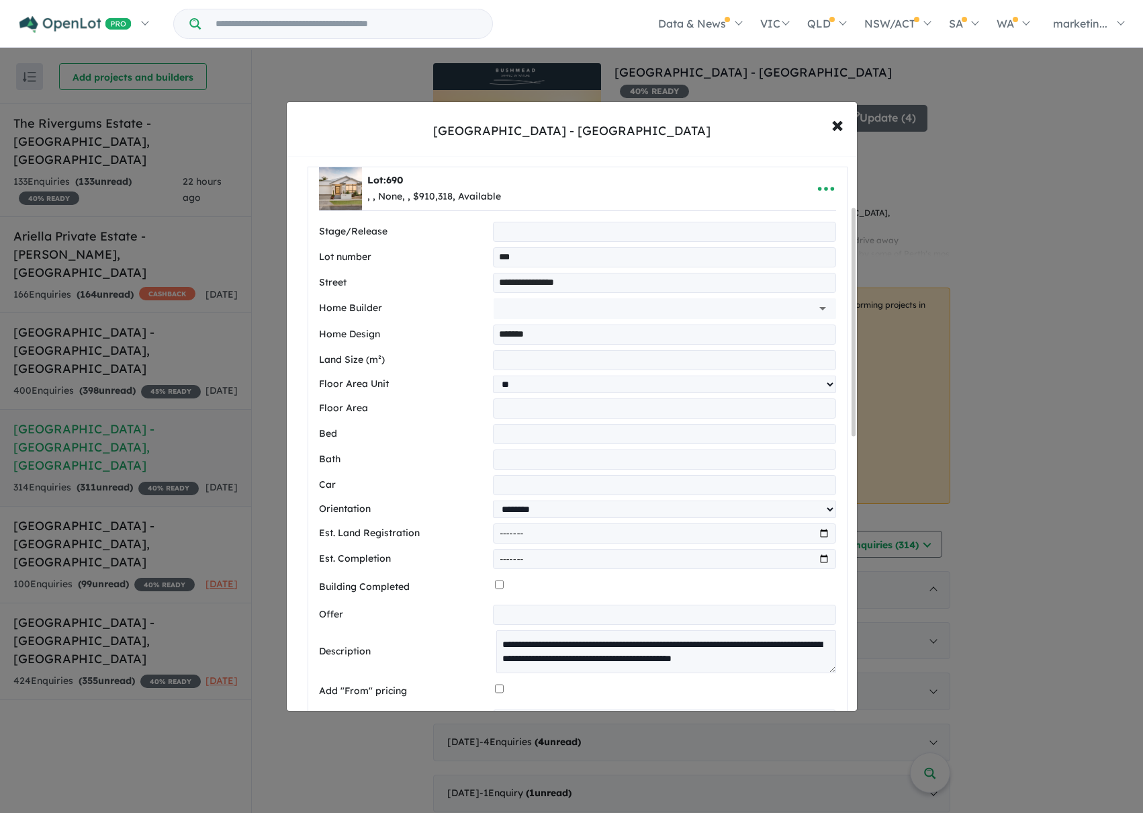
type input "***"
click at [558, 365] on input "***" at bounding box center [664, 360] width 343 height 20
click at [608, 392] on select "** **" at bounding box center [664, 384] width 343 height 17
select select "**"
click at [493, 376] on select "** **" at bounding box center [664, 384] width 343 height 17
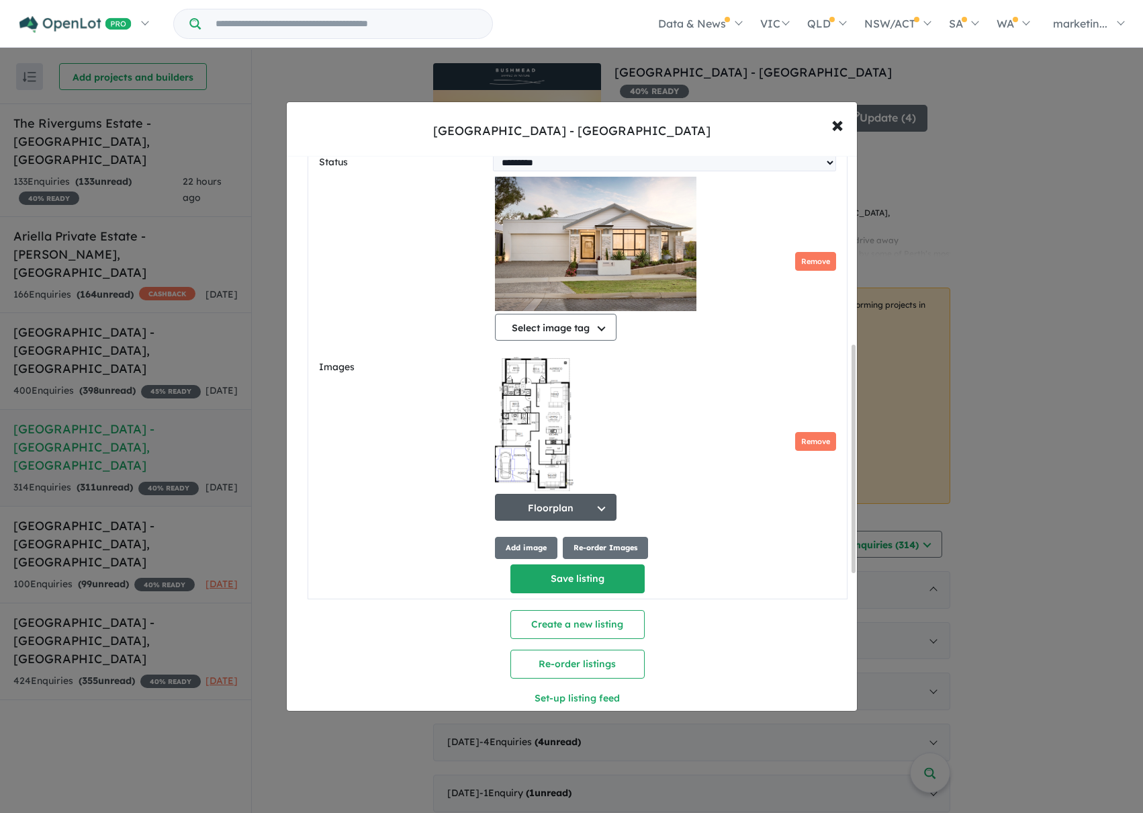
scroll to position [794, 0]
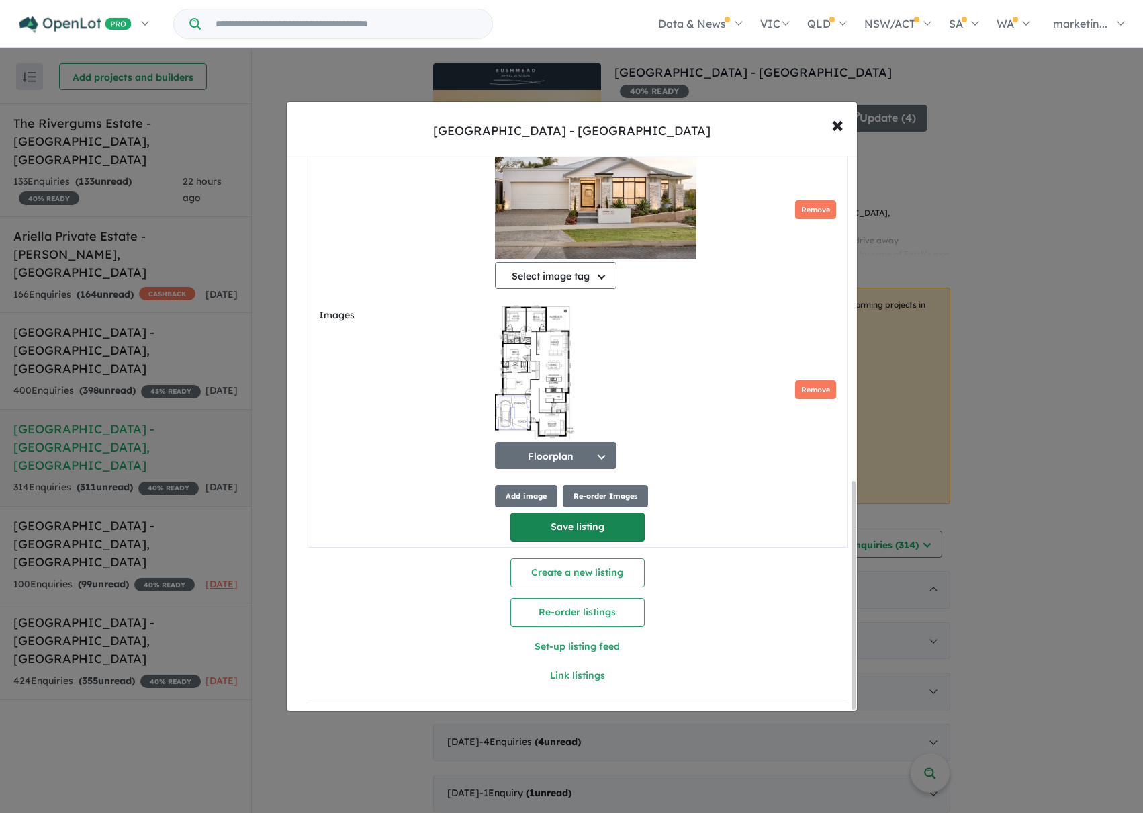
click at [580, 525] on button "Save listing" at bounding box center [578, 527] width 134 height 29
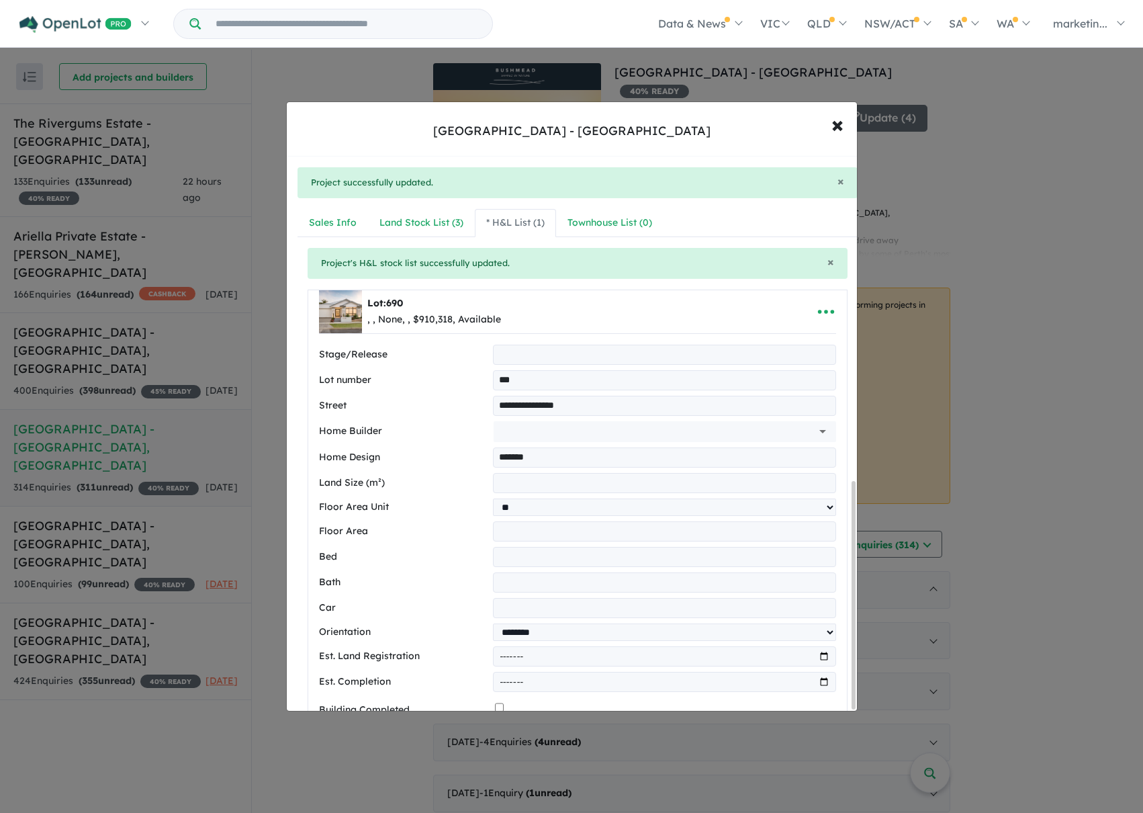
select select "**"
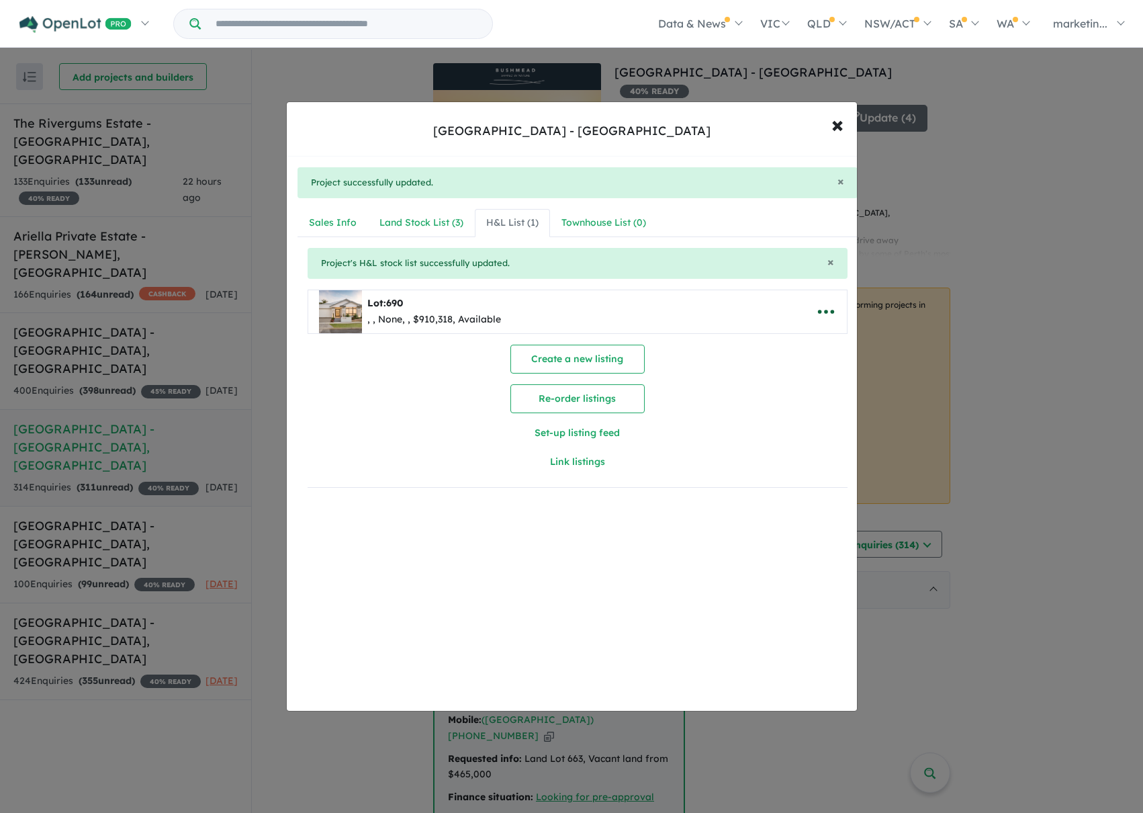
click at [822, 310] on icon "button" at bounding box center [826, 312] width 16 height 4
click at [748, 350] on link "Edit" at bounding box center [796, 344] width 99 height 31
select select "**"
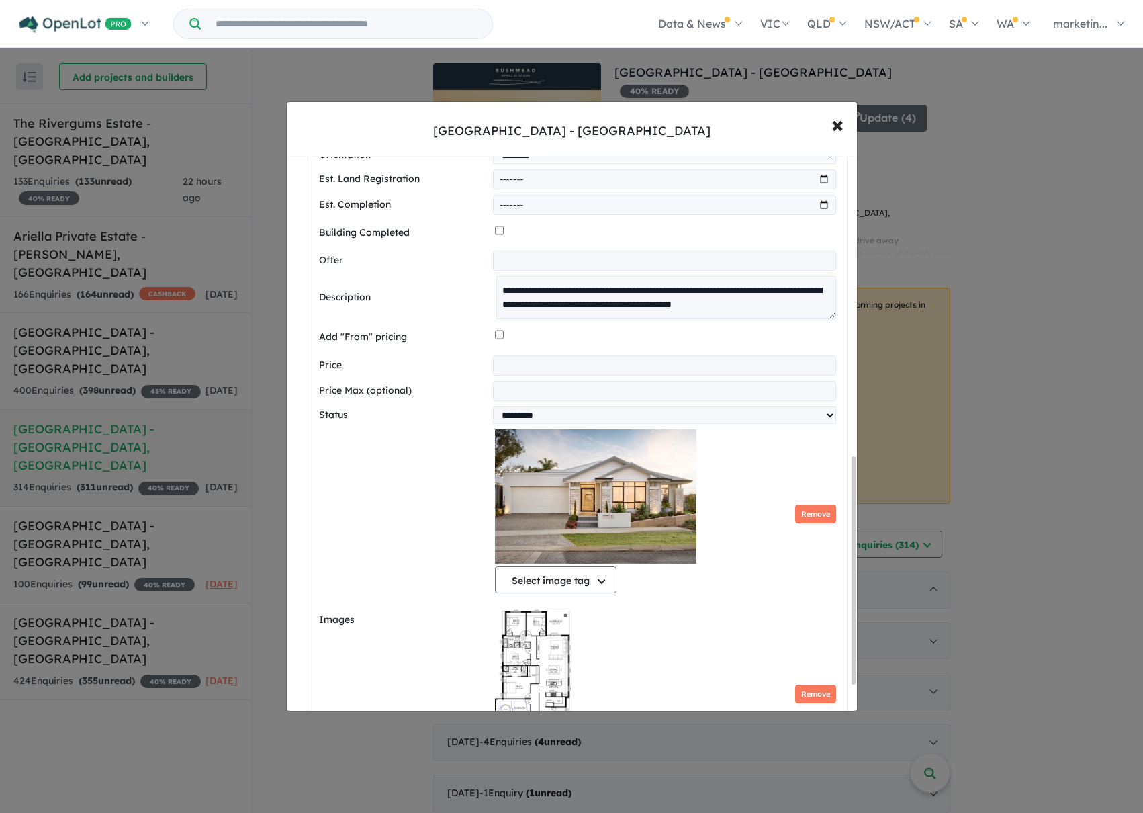
scroll to position [739, 0]
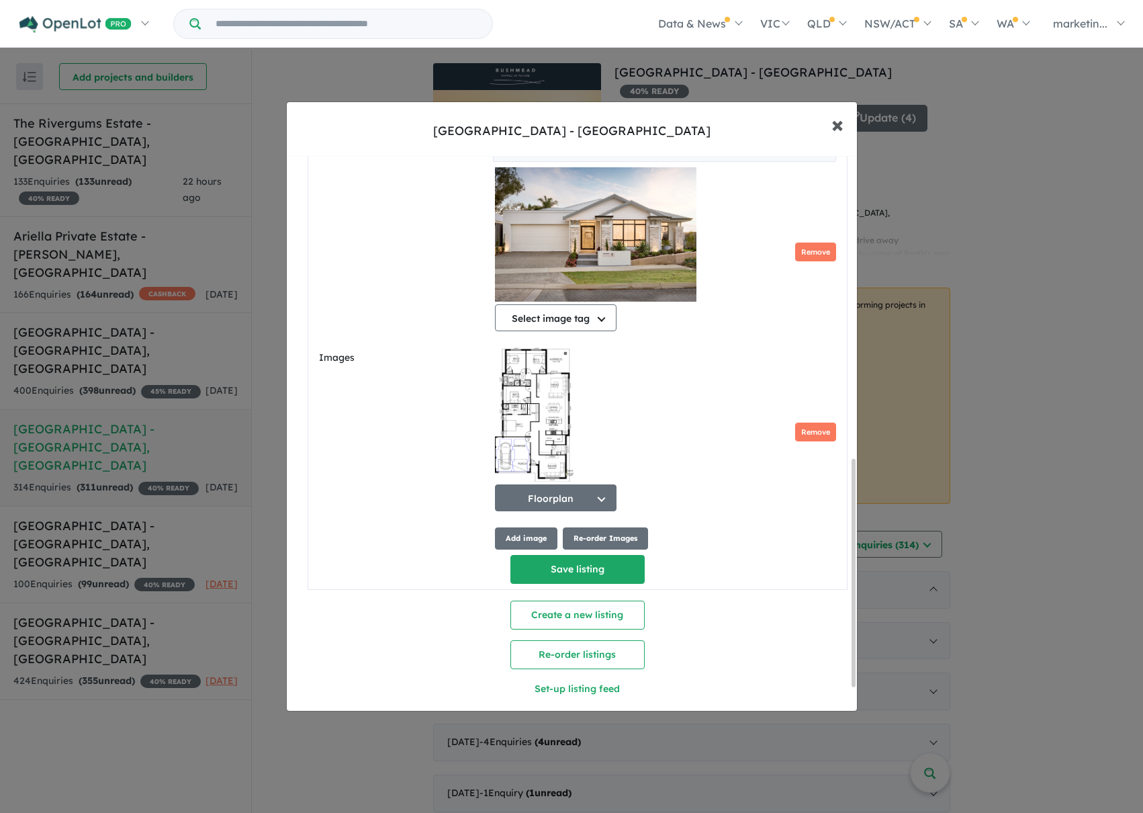
drag, startPoint x: 838, startPoint y: 123, endPoint x: 830, endPoint y: 120, distance: 8.1
click at [836, 122] on span "×" at bounding box center [838, 124] width 12 height 29
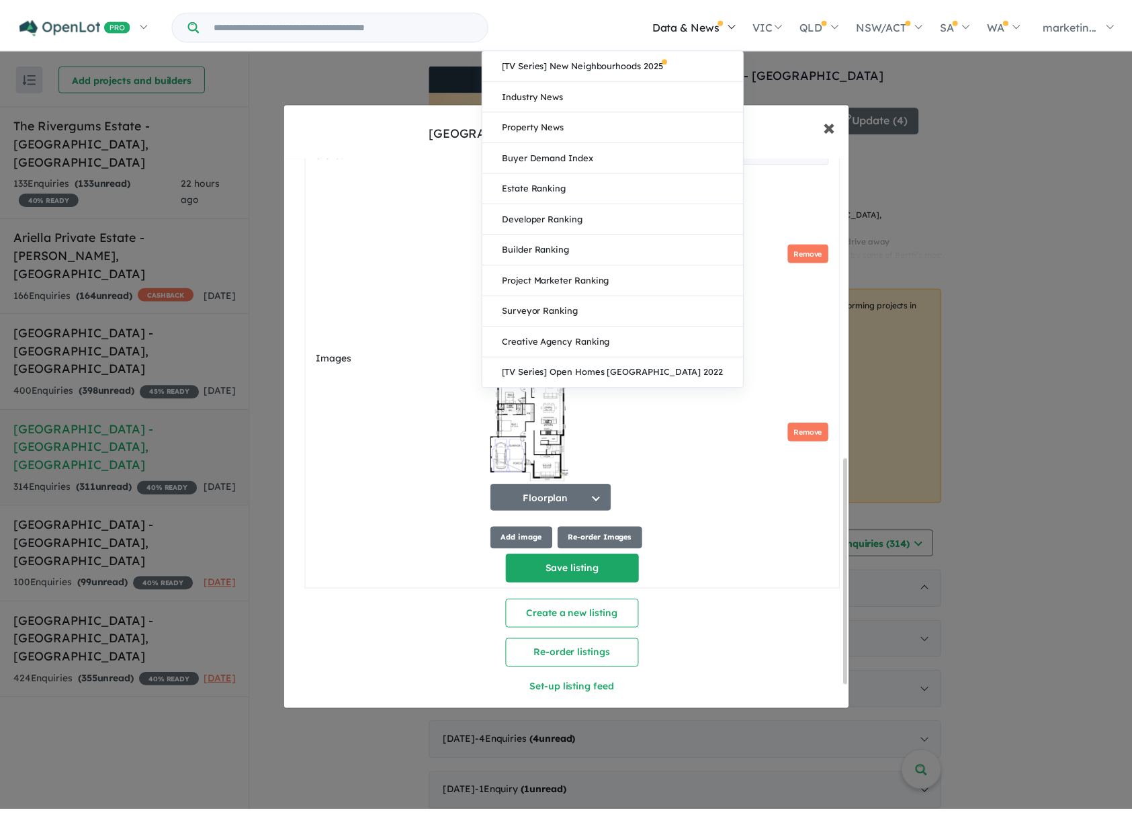
scroll to position [0, 0]
